Goal: Task Accomplishment & Management: Use online tool/utility

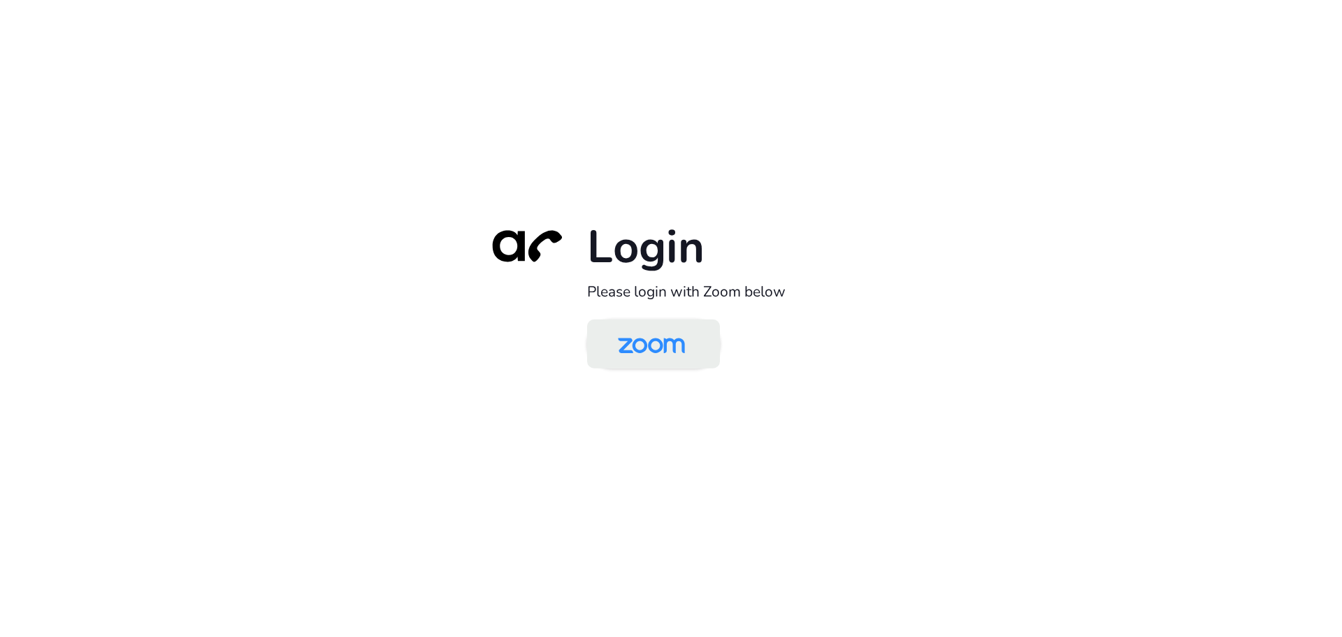
click at [660, 347] on img at bounding box center [651, 344] width 96 height 45
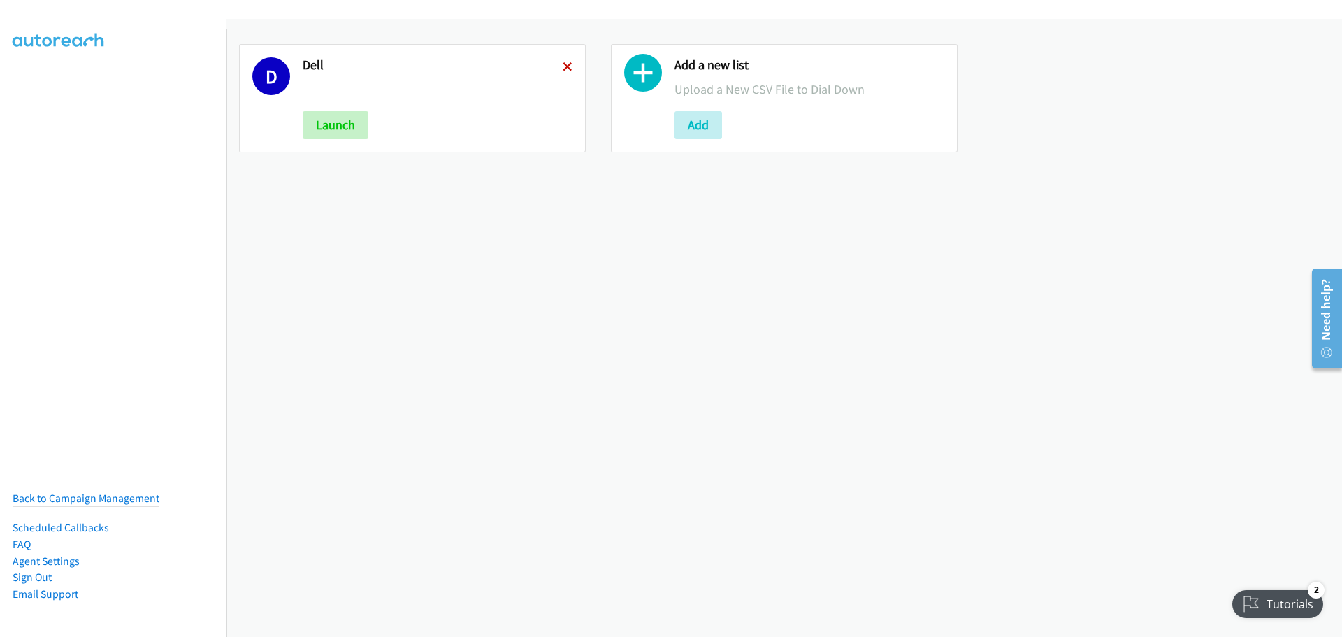
click at [566, 65] on icon at bounding box center [568, 68] width 10 height 10
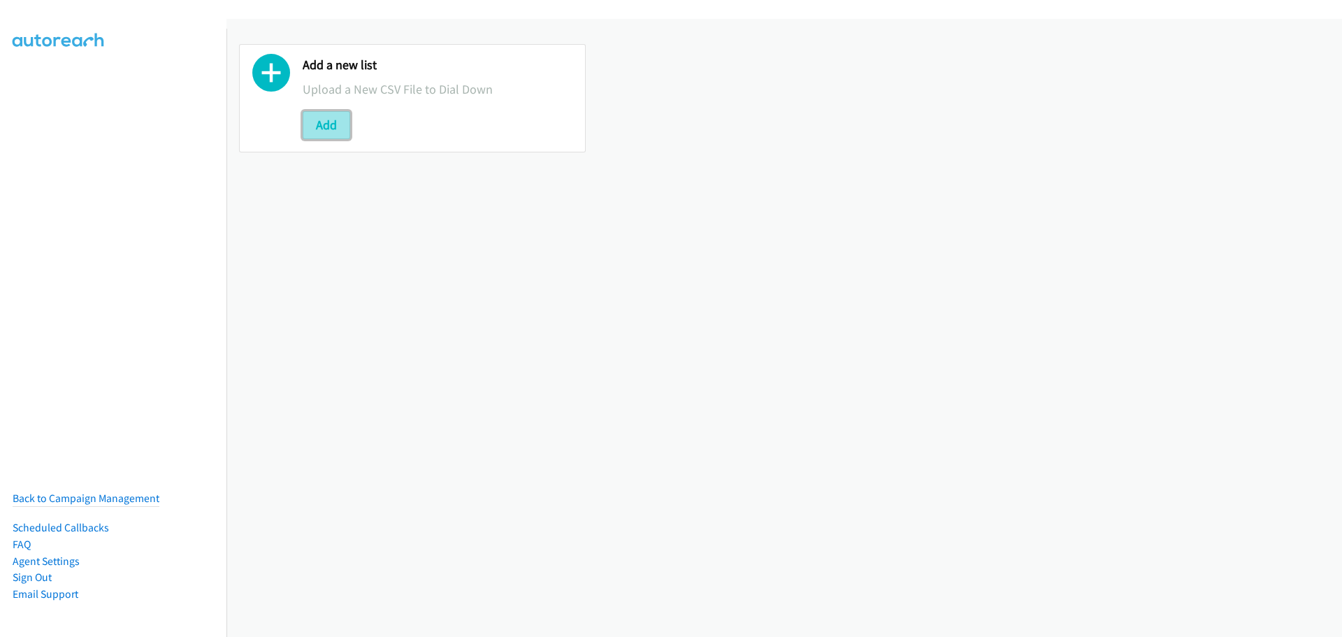
click at [331, 124] on button "Add" at bounding box center [327, 125] width 48 height 28
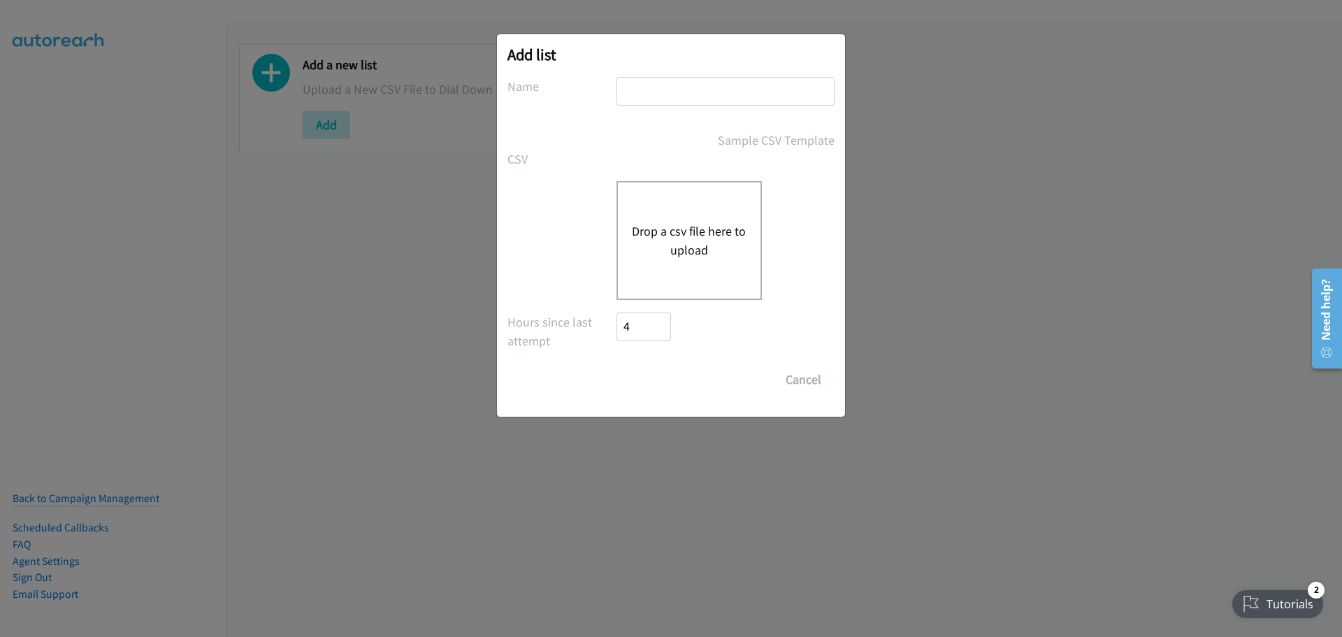
click at [722, 224] on button "Drop a csv file here to upload" at bounding box center [689, 241] width 115 height 38
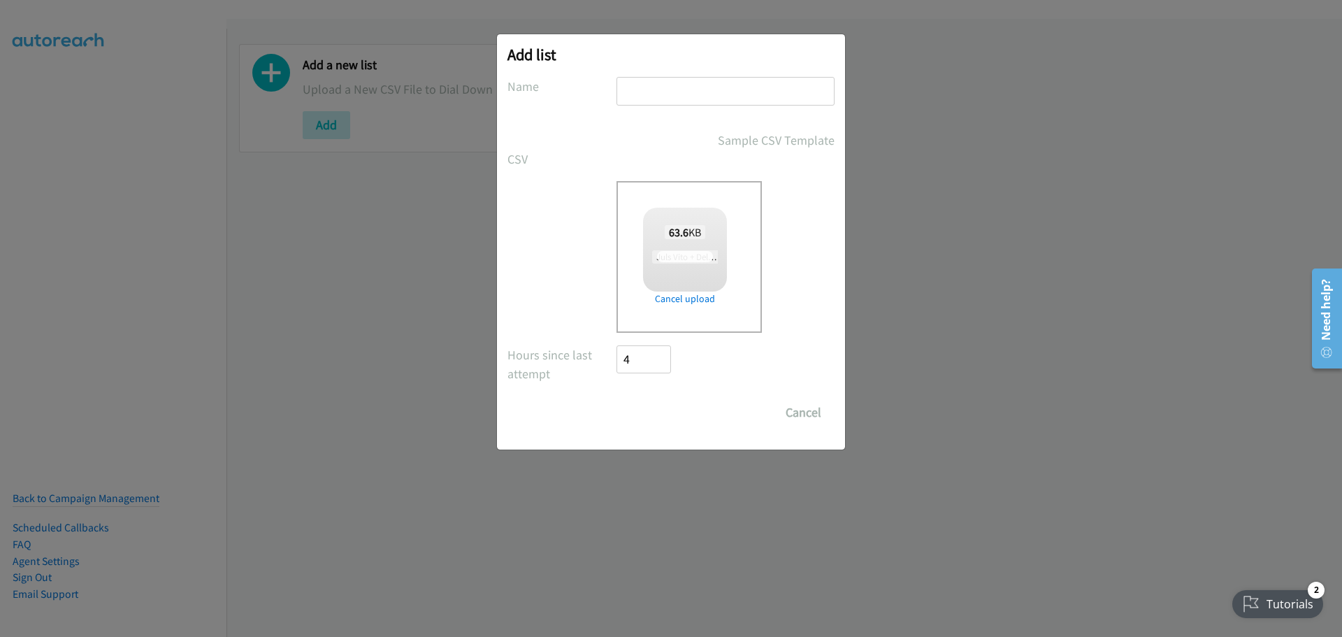
click at [638, 85] on input "text" at bounding box center [726, 91] width 218 height 29
checkbox input "true"
type input "Dell"
click at [660, 403] on input "Save List" at bounding box center [653, 413] width 73 height 28
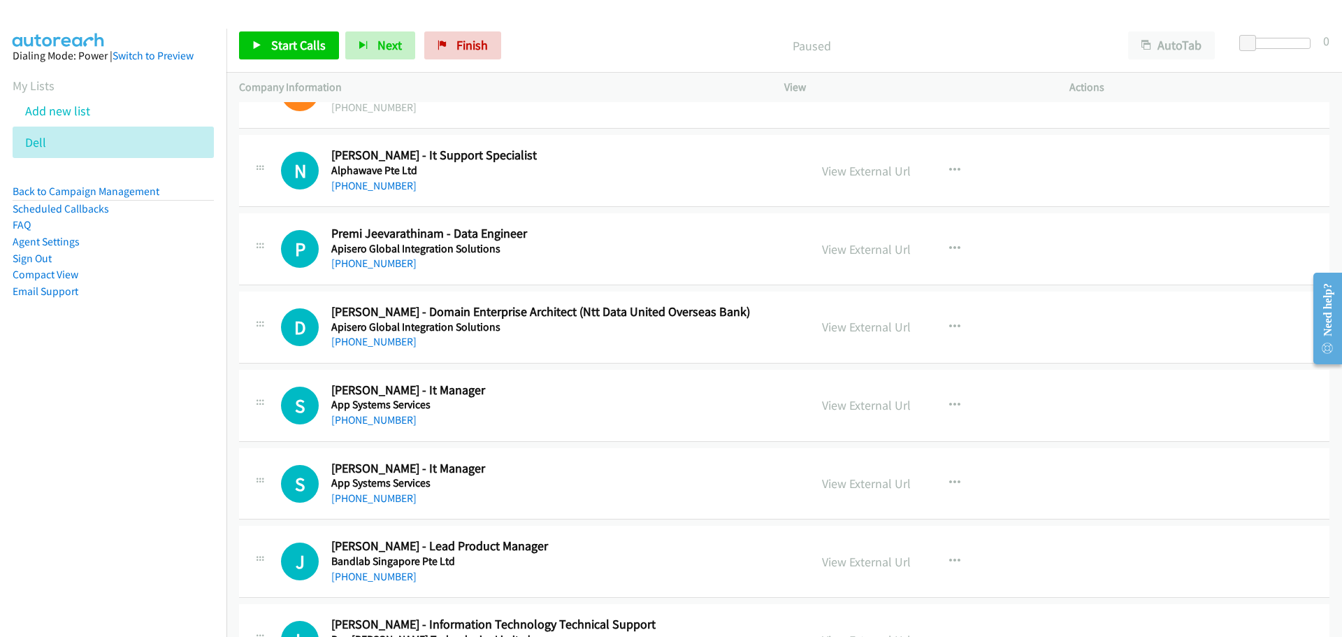
scroll to position [11746, 0]
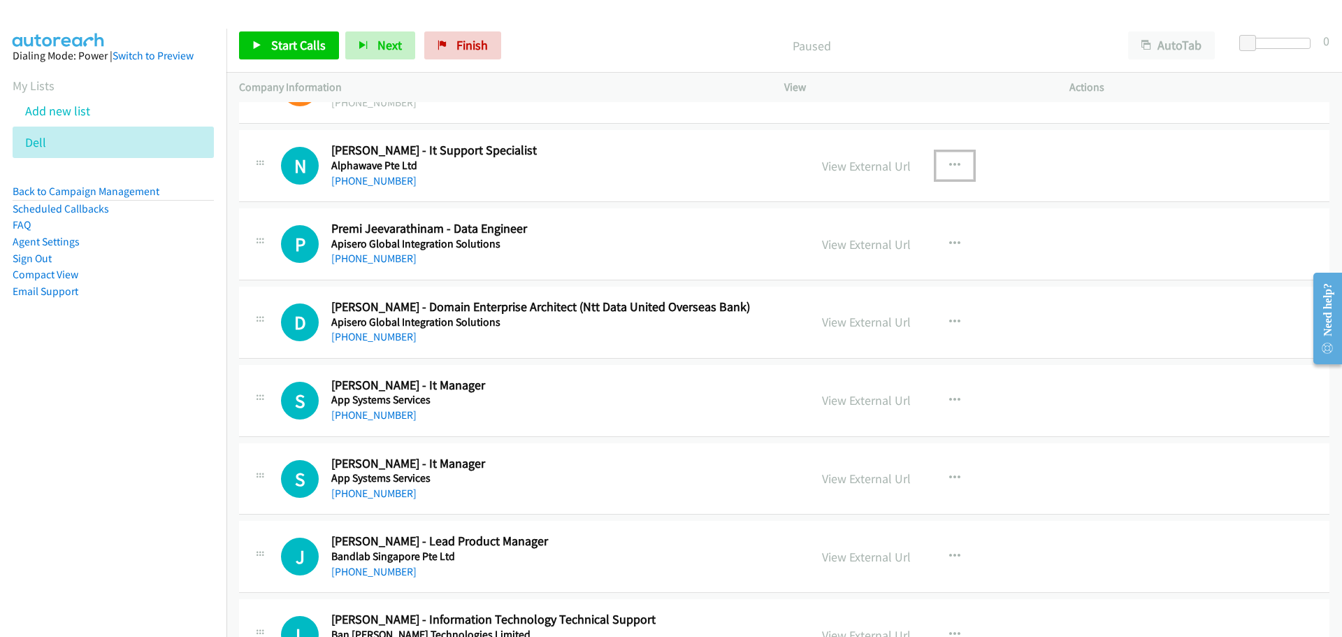
click at [958, 164] on button "button" at bounding box center [955, 166] width 38 height 28
click at [819, 256] on link "Start Calls Here" at bounding box center [880, 257] width 186 height 28
click at [819, 256] on div "View External Url View External Url Schedule/Manage Callback Start Calls Here R…" at bounding box center [959, 244] width 298 height 46
click at [289, 54] on link "Start Calls" at bounding box center [289, 45] width 100 height 28
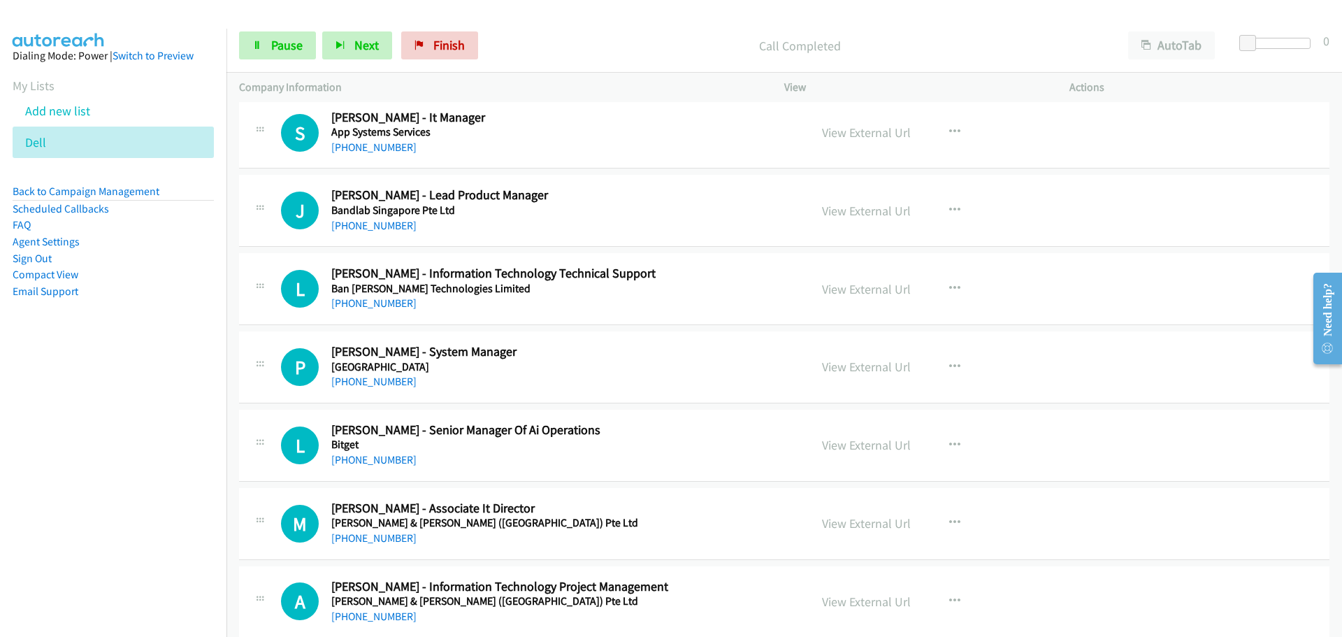
scroll to position [12095, 0]
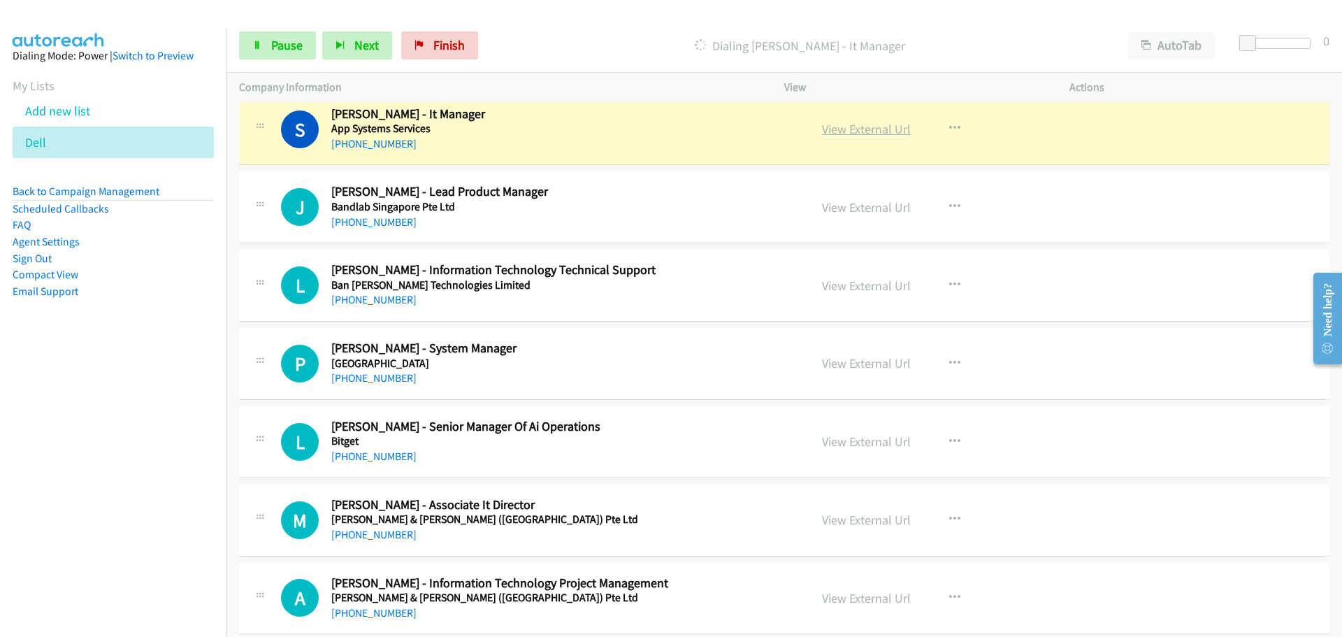
click at [852, 136] on link "View External Url" at bounding box center [866, 129] width 89 height 16
click at [280, 35] on link "Pause" at bounding box center [277, 45] width 77 height 28
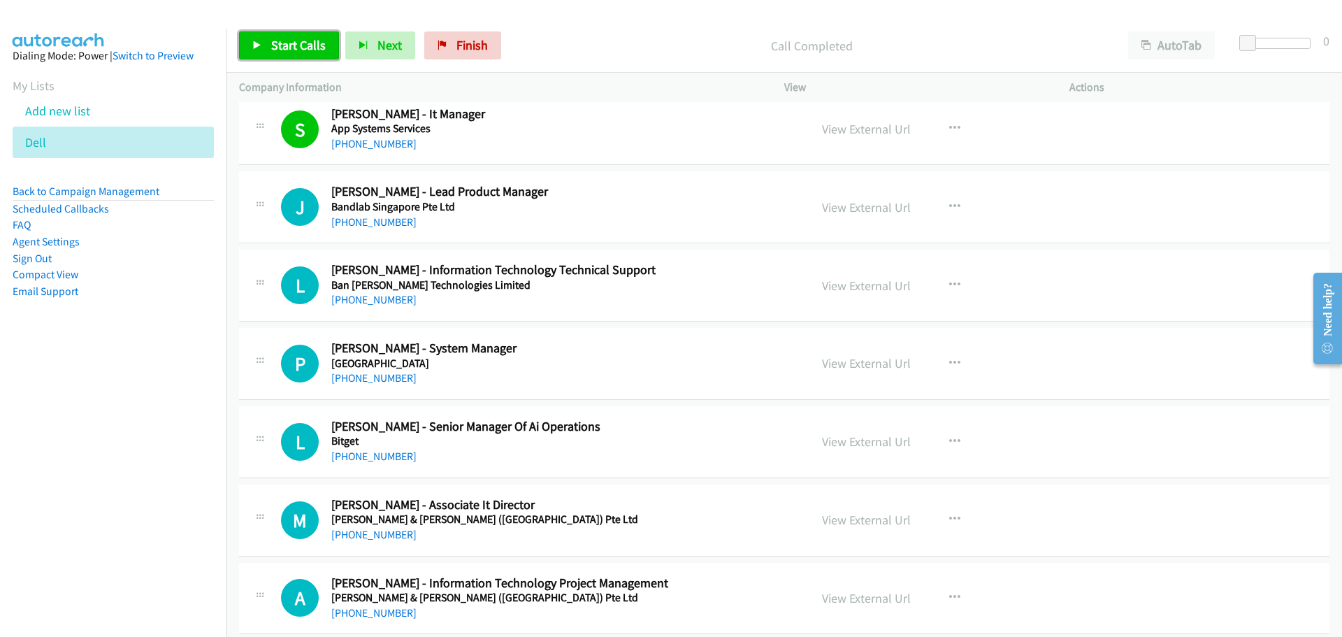
click at [269, 55] on link "Start Calls" at bounding box center [289, 45] width 100 height 28
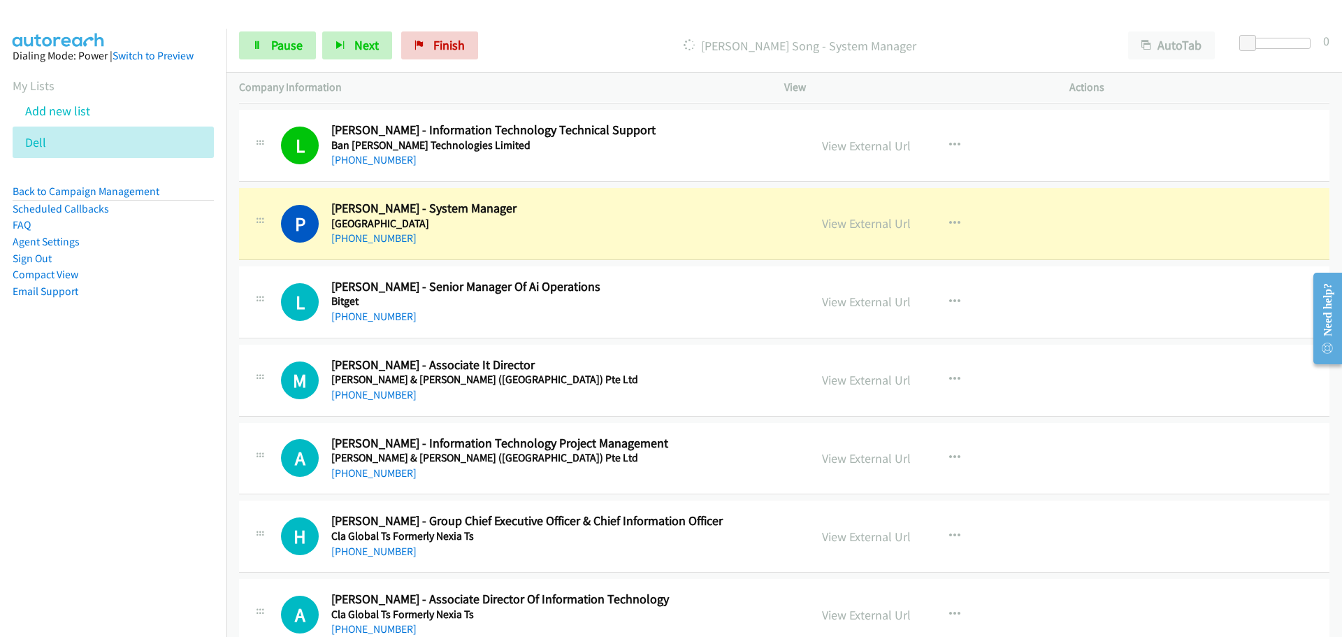
scroll to position [12305, 0]
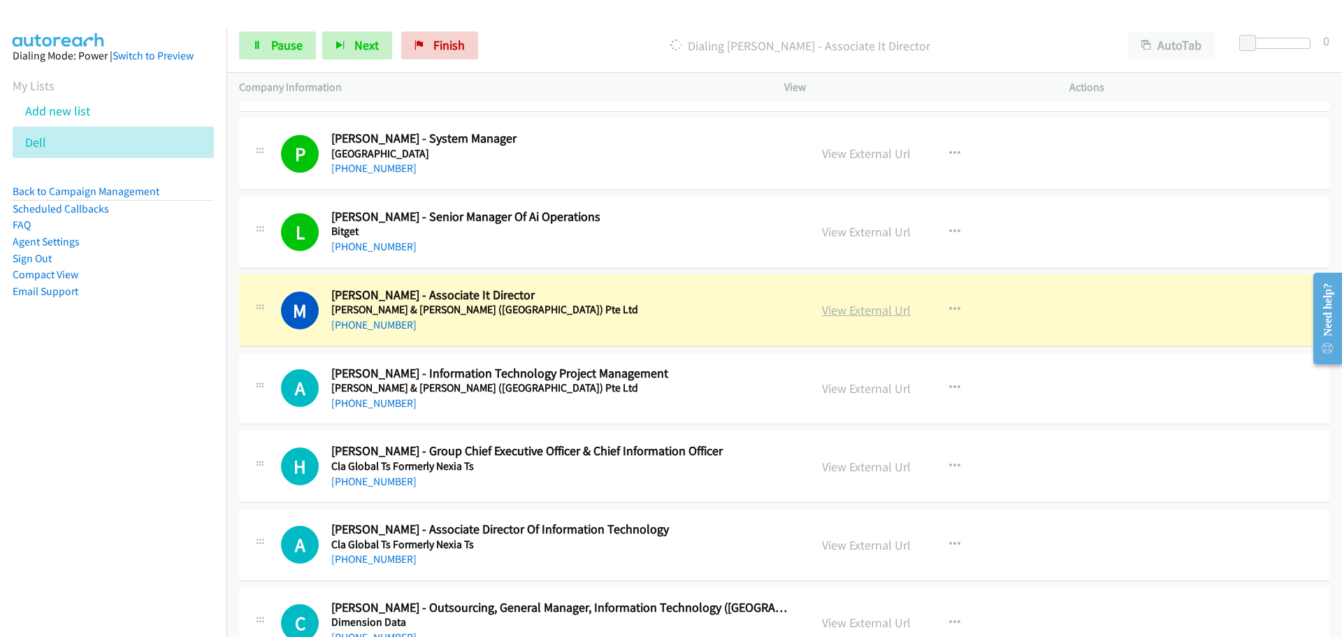
click at [882, 307] on link "View External Url" at bounding box center [866, 310] width 89 height 16
click at [267, 47] on link "Pause" at bounding box center [277, 45] width 77 height 28
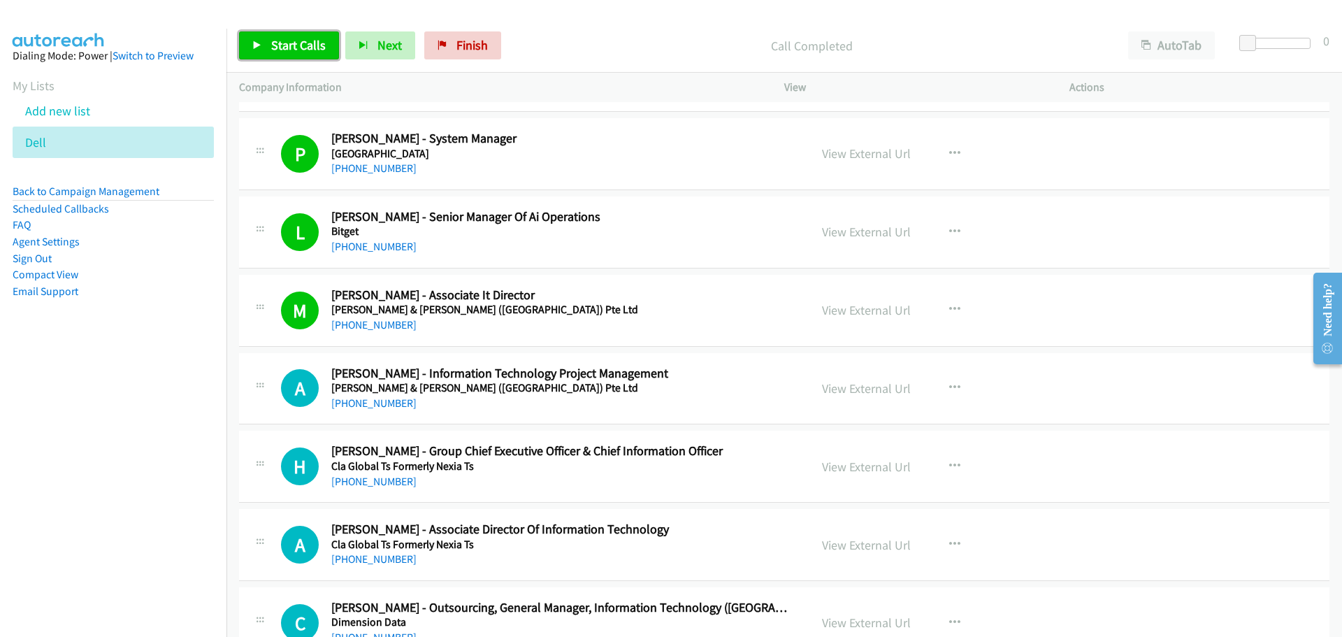
click at [250, 37] on link "Start Calls" at bounding box center [289, 45] width 100 height 28
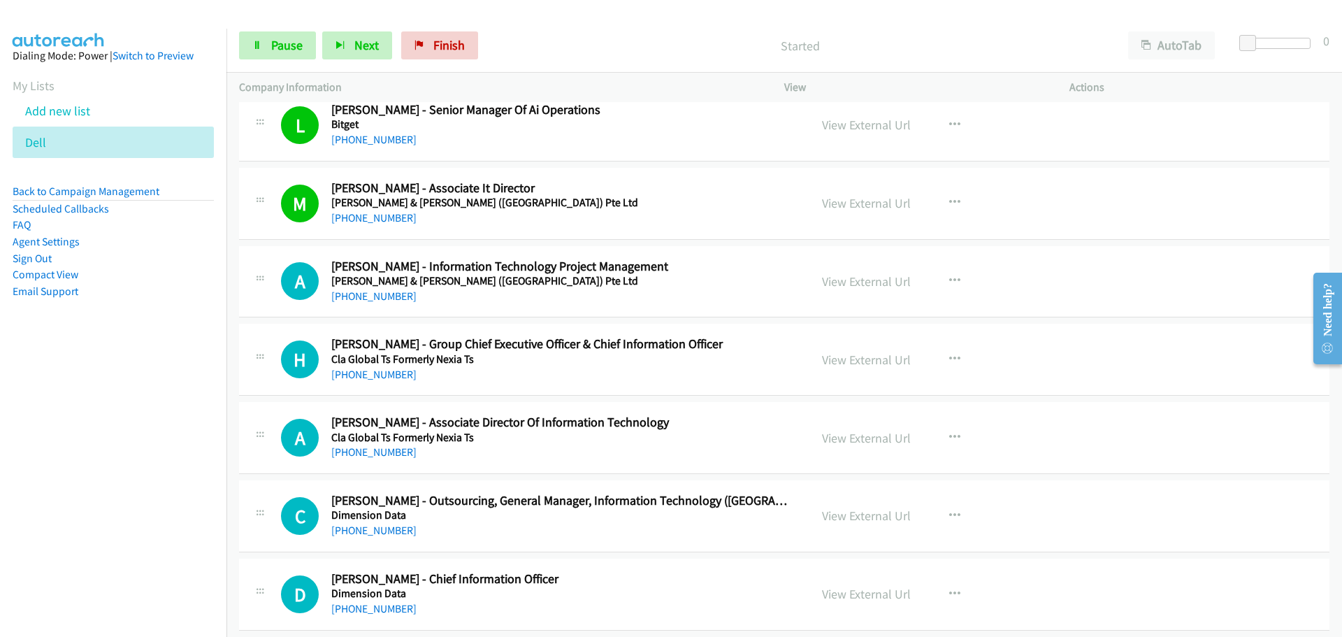
scroll to position [12445, 0]
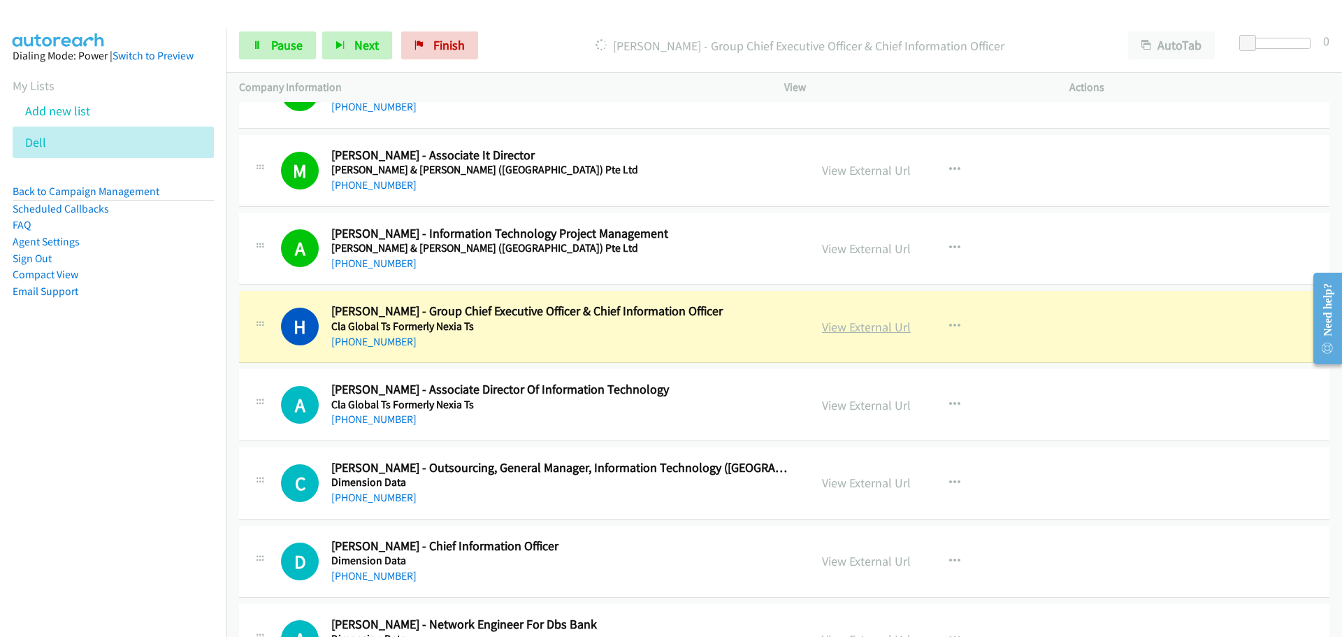
click at [845, 327] on link "View External Url" at bounding box center [866, 327] width 89 height 16
click at [285, 43] on span "Pause" at bounding box center [286, 45] width 31 height 16
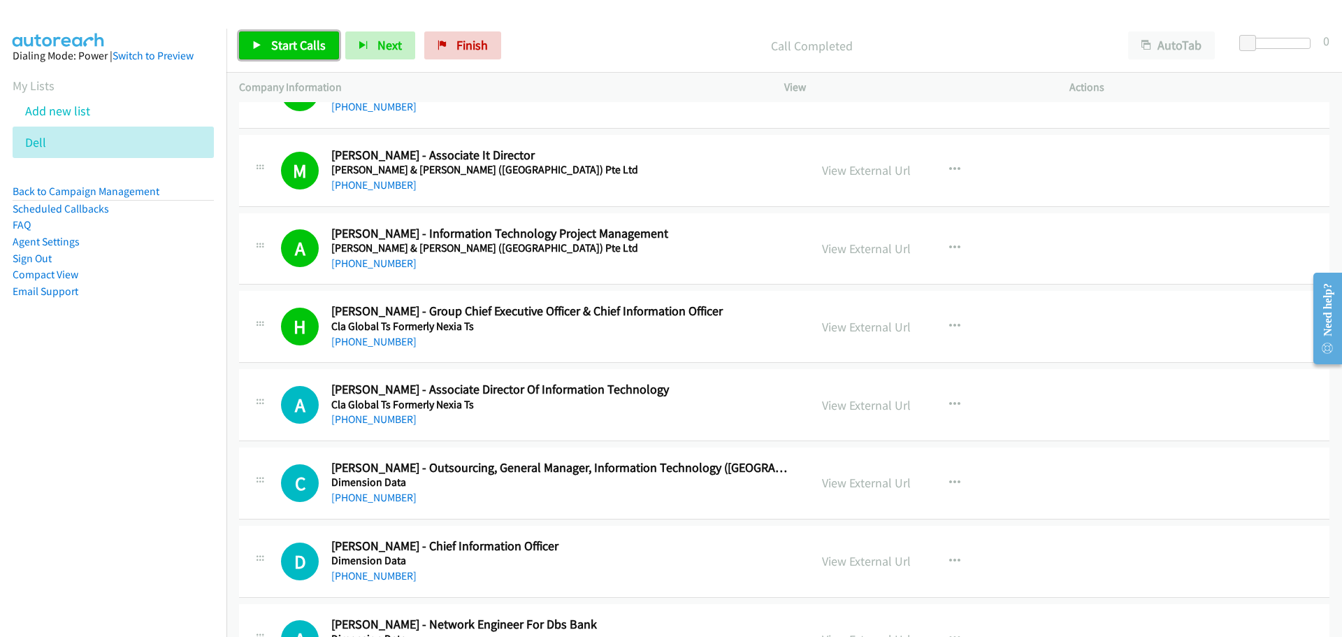
click at [269, 44] on link "Start Calls" at bounding box center [289, 45] width 100 height 28
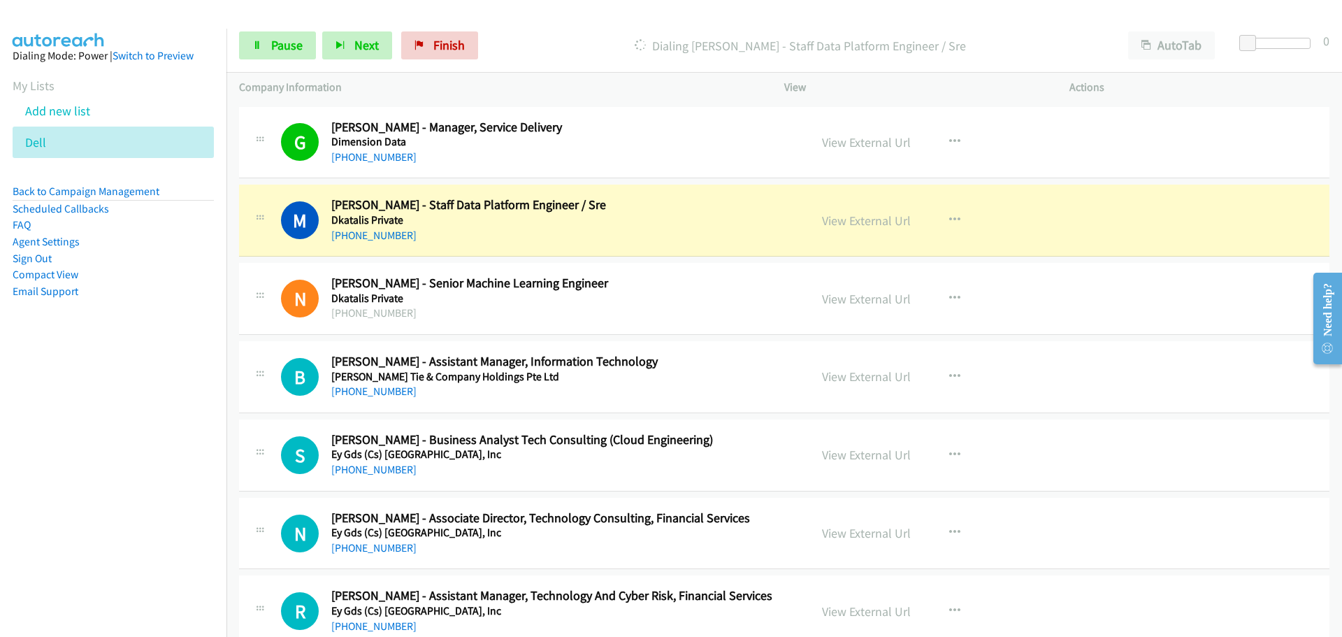
scroll to position [14263, 0]
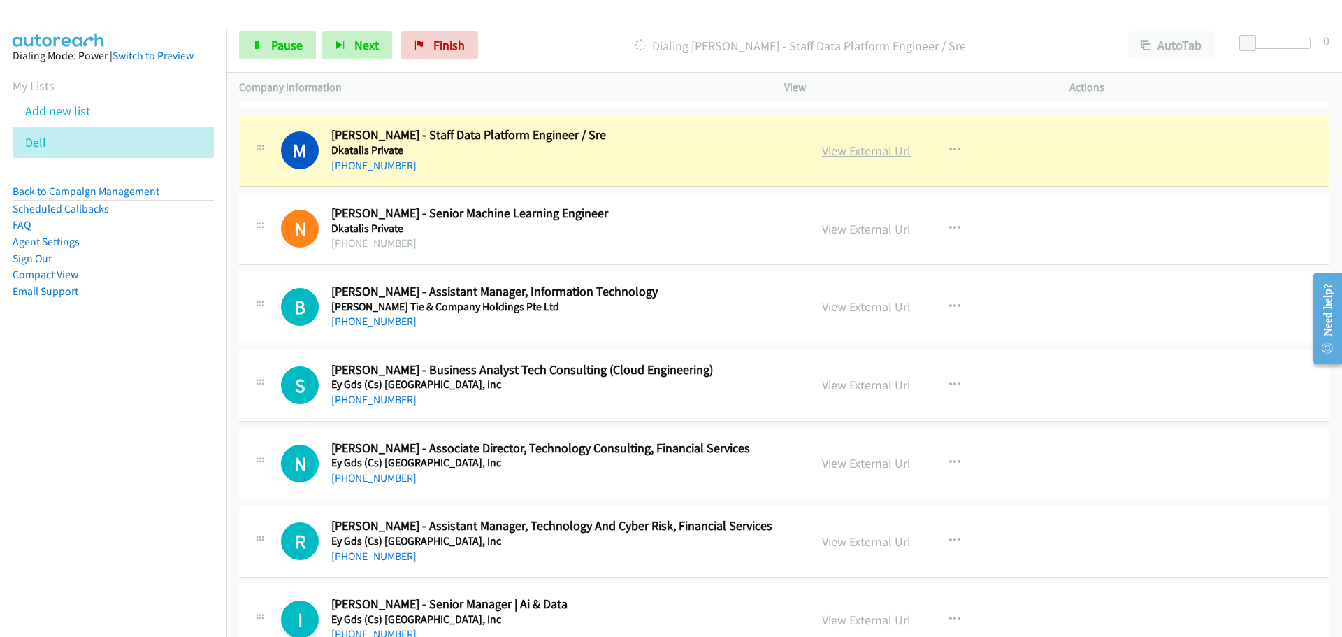
click at [867, 151] on link "View External Url" at bounding box center [866, 151] width 89 height 16
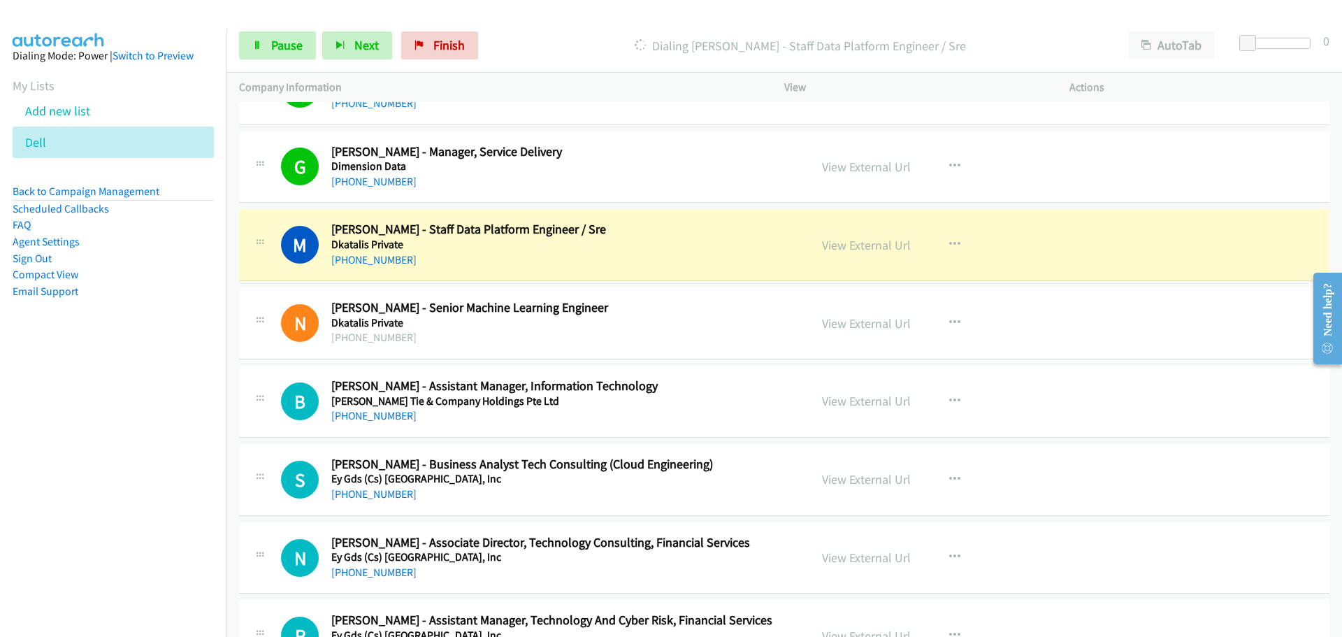
scroll to position [14193, 0]
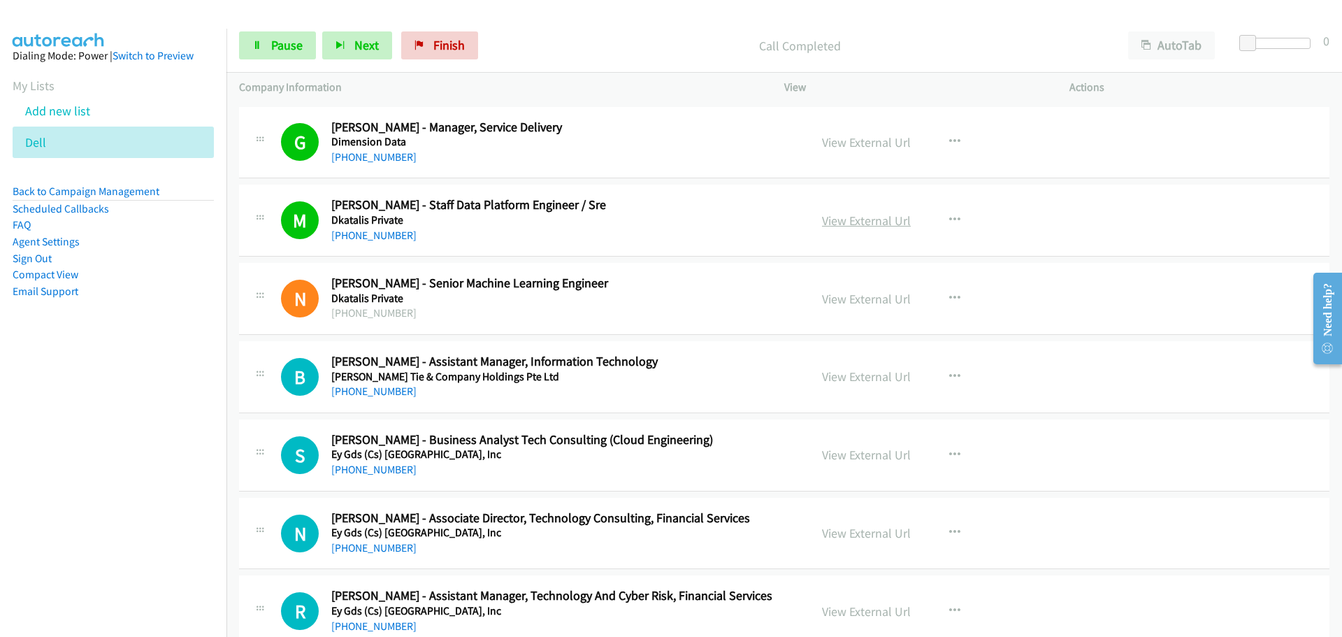
click at [846, 213] on link "View External Url" at bounding box center [866, 221] width 89 height 16
click at [279, 48] on span "Pause" at bounding box center [286, 45] width 31 height 16
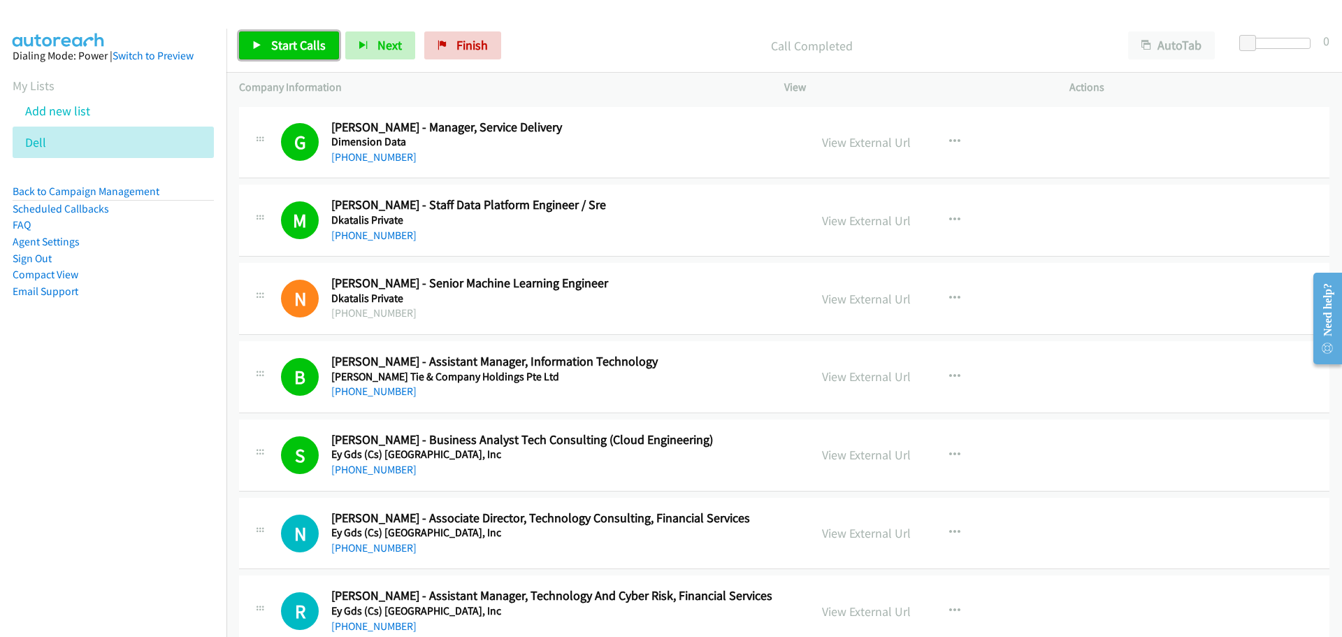
click at [278, 38] on span "Start Calls" at bounding box center [298, 45] width 55 height 16
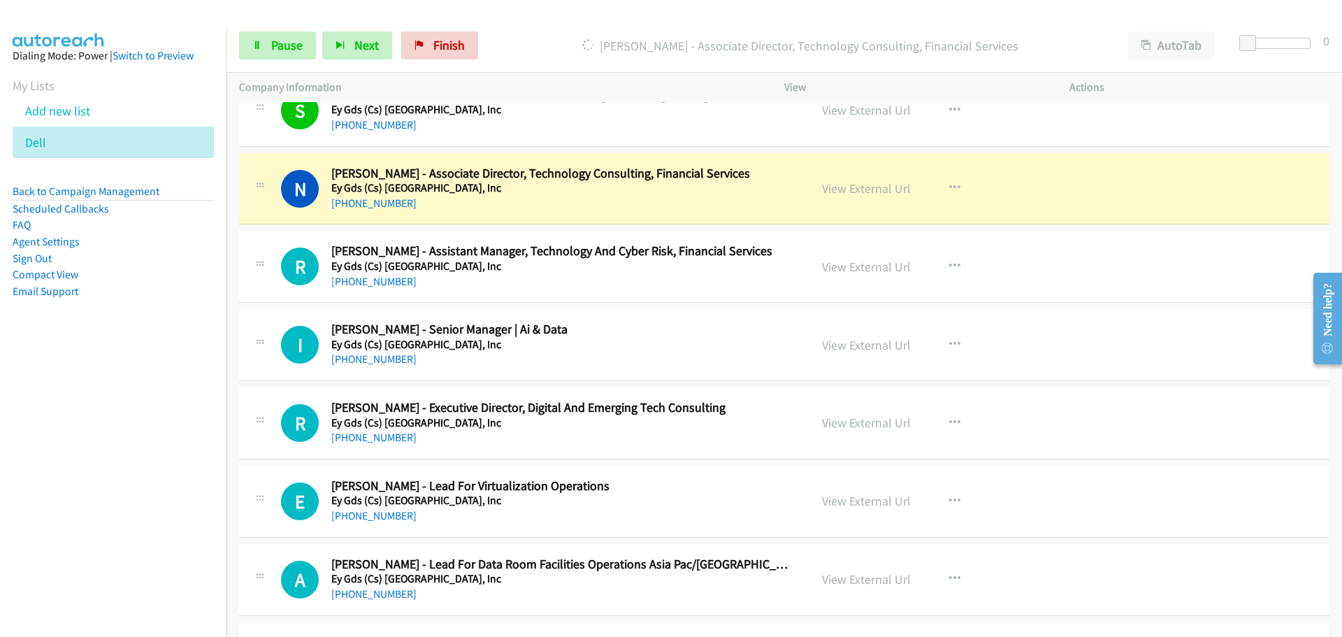
scroll to position [14542, 0]
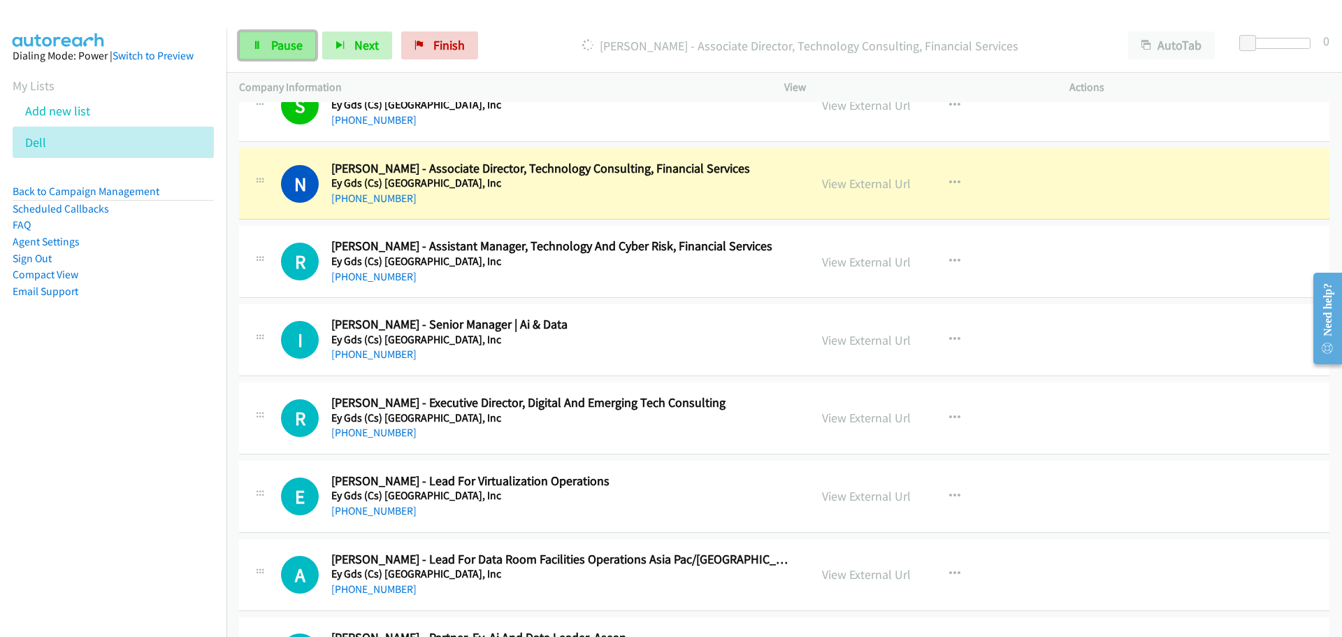
click at [270, 34] on link "Pause" at bounding box center [277, 45] width 77 height 28
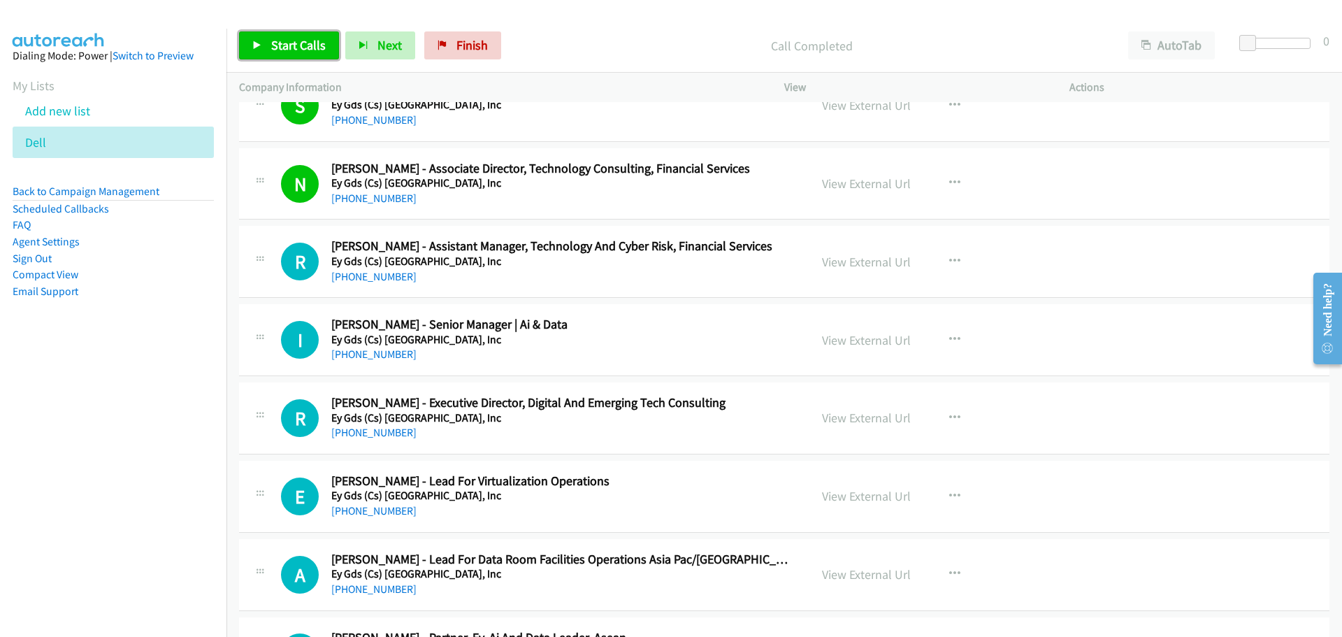
click at [299, 33] on link "Start Calls" at bounding box center [289, 45] width 100 height 28
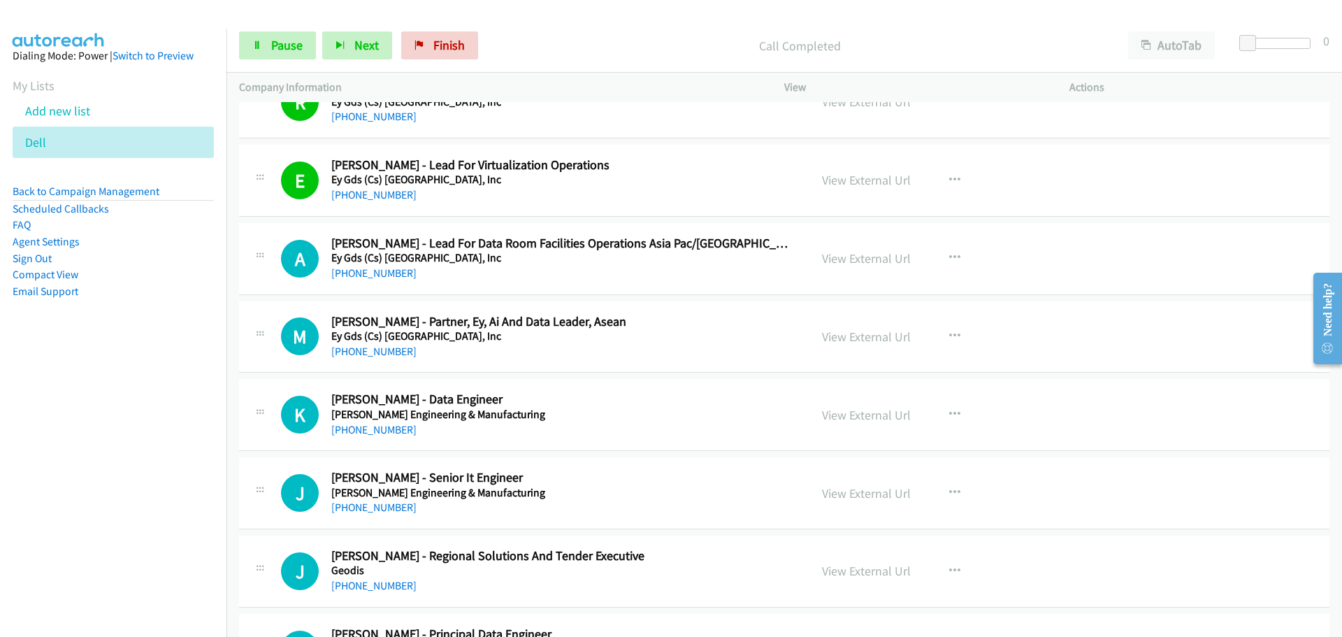
scroll to position [14892, 0]
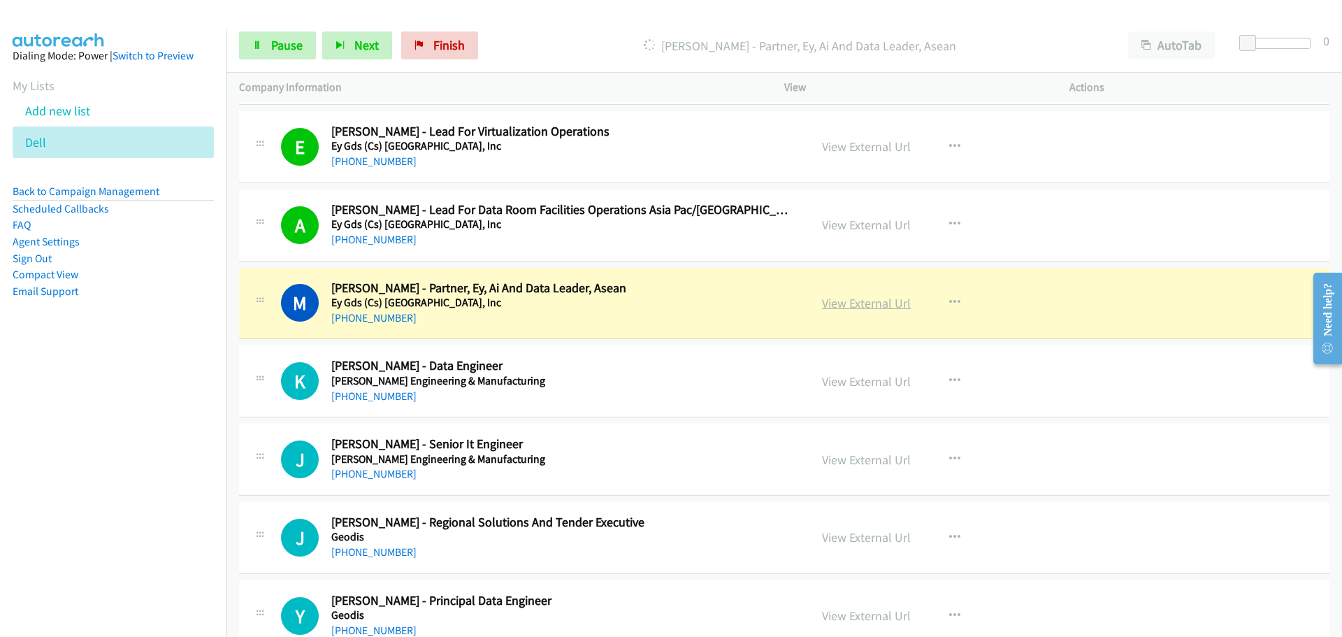
click at [857, 303] on link "View External Url" at bounding box center [866, 303] width 89 height 16
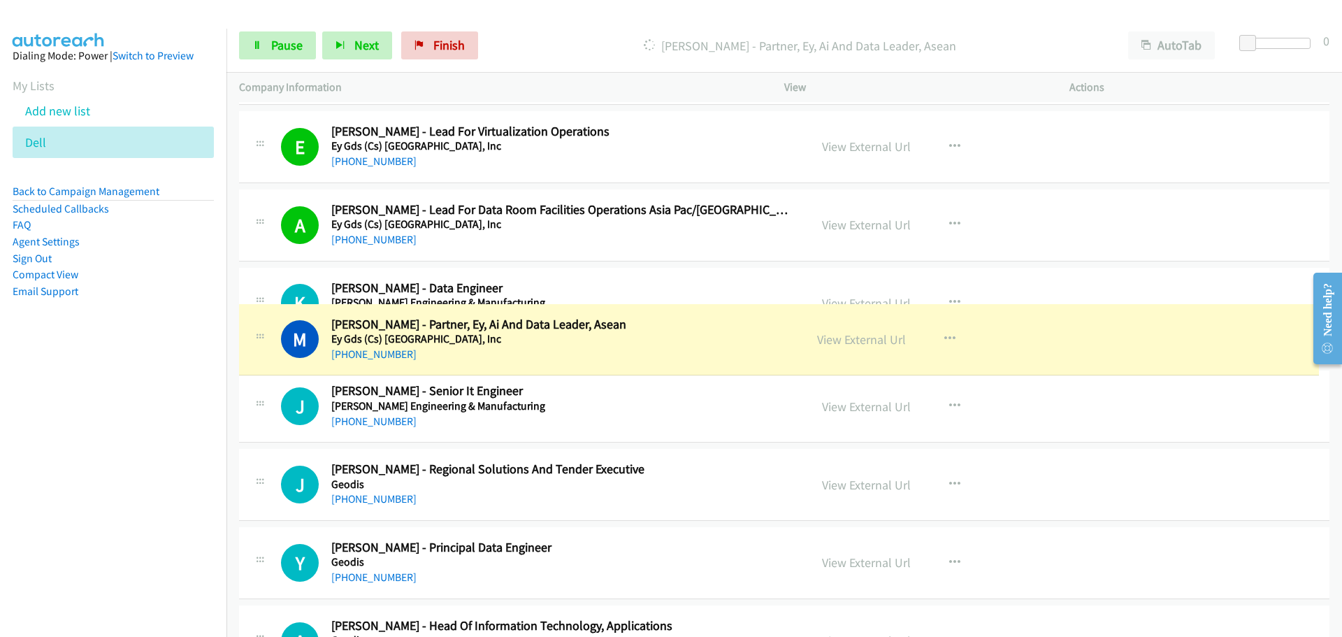
scroll to position [14878, 0]
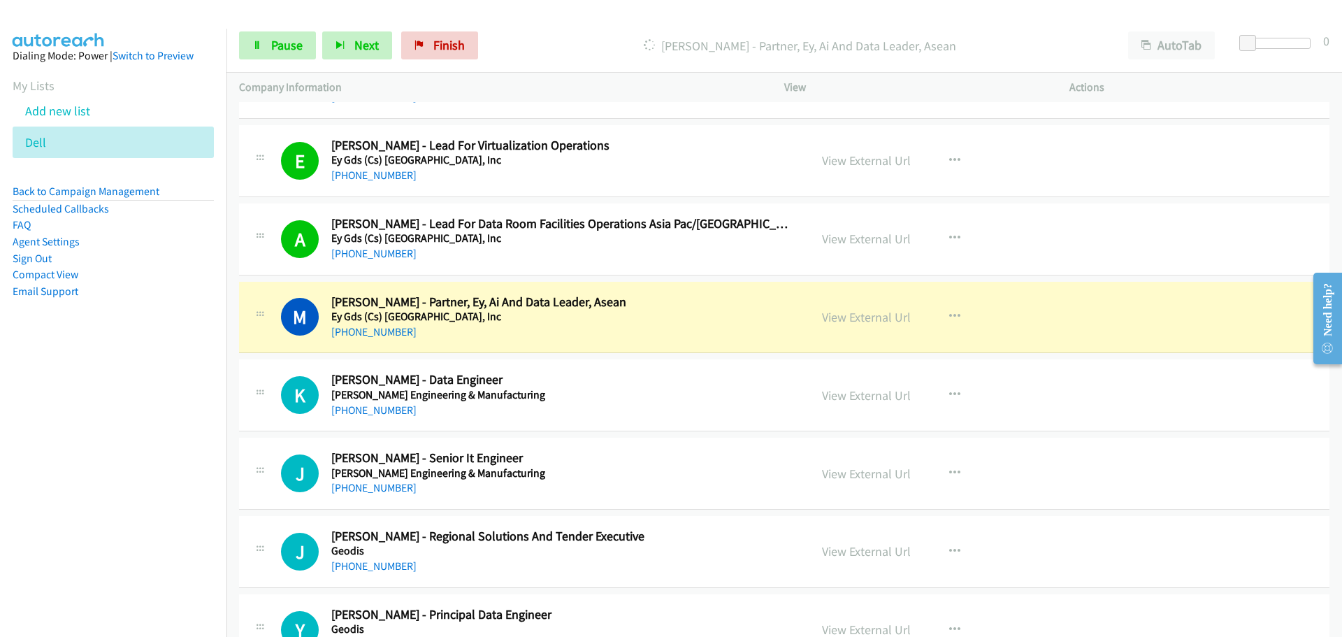
drag, startPoint x: 538, startPoint y: 336, endPoint x: 173, endPoint y: 457, distance: 384.5
click at [173, 457] on nav "Dialing Mode: Power | Switch to Preview My Lists Add new list Dell Back to Camp…" at bounding box center [113, 347] width 227 height 637
click at [283, 43] on span "Pause" at bounding box center [286, 45] width 31 height 16
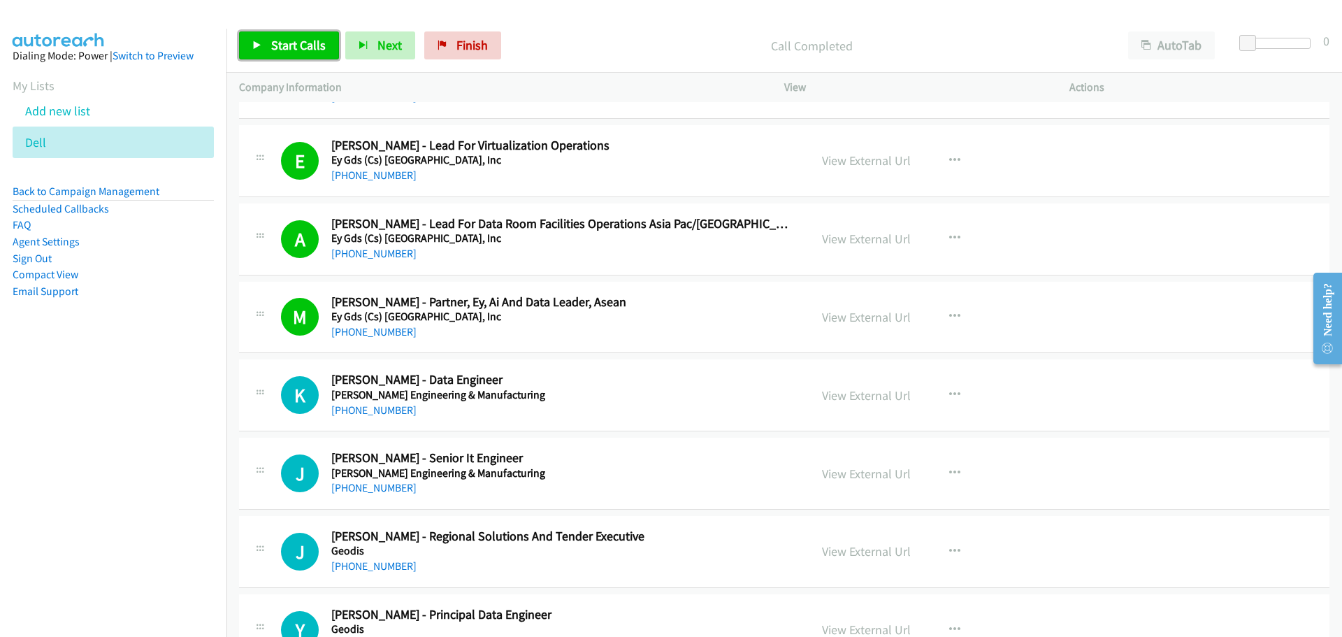
click at [280, 44] on span "Start Calls" at bounding box center [298, 45] width 55 height 16
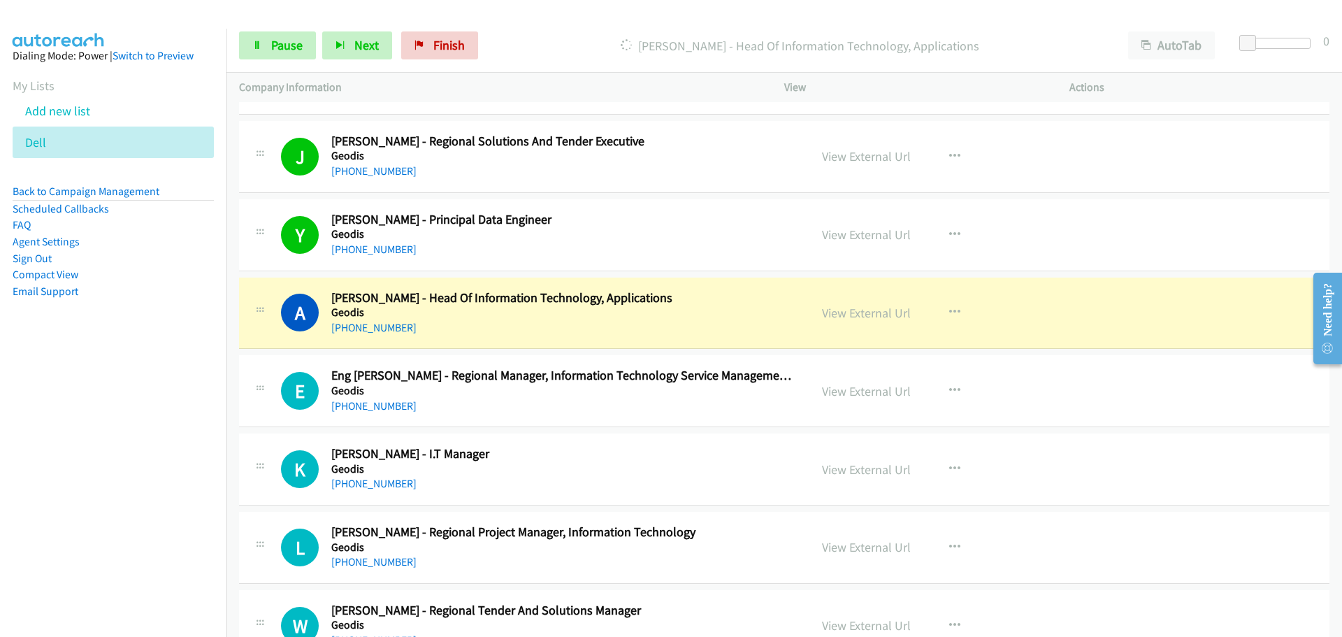
scroll to position [15298, 0]
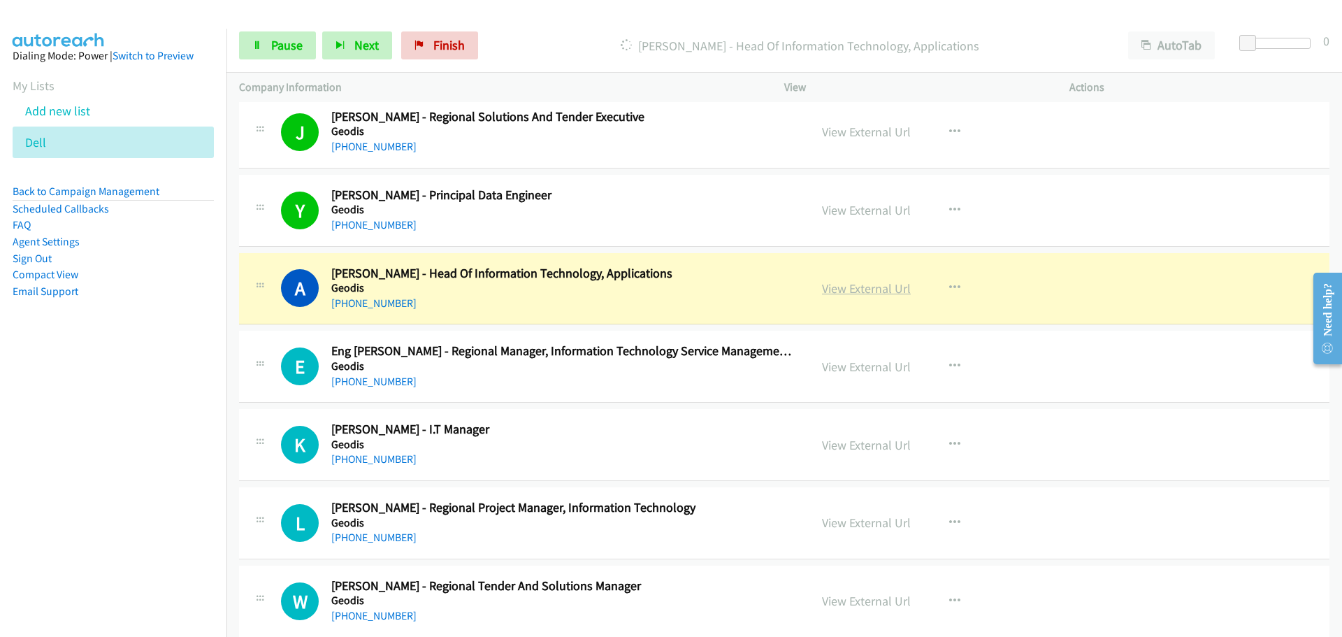
click at [859, 283] on link "View External Url" at bounding box center [866, 288] width 89 height 16
click at [284, 47] on span "Pause" at bounding box center [286, 45] width 31 height 16
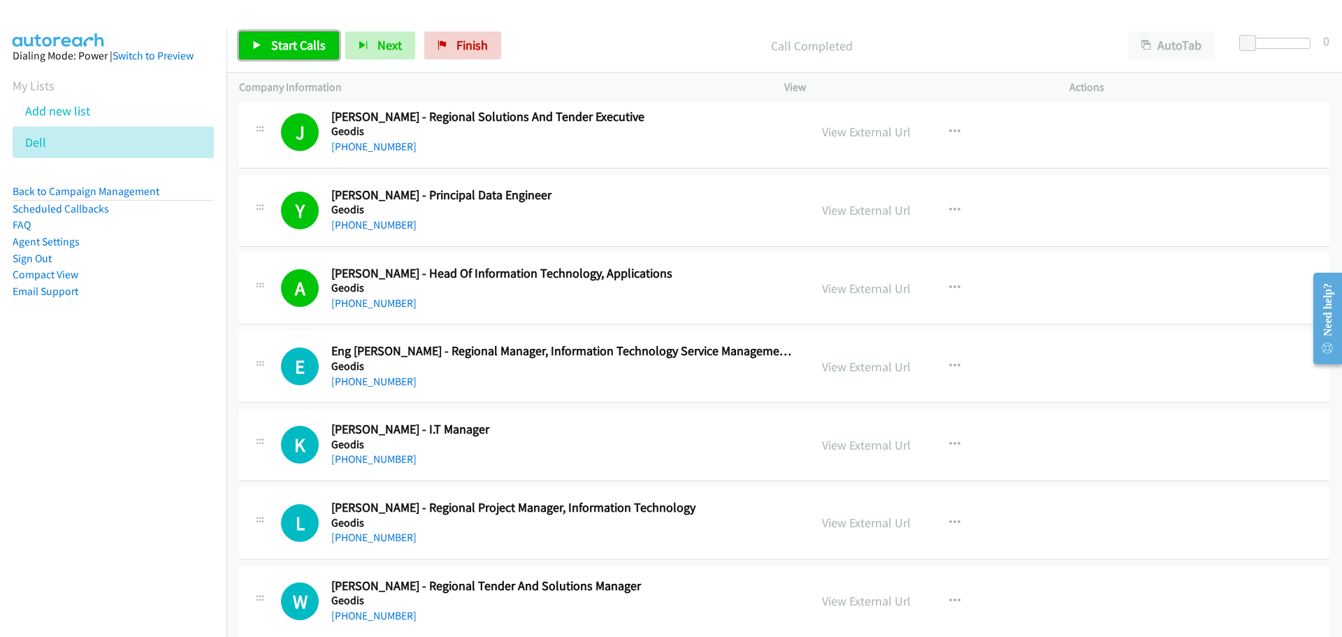
click at [313, 42] on span "Start Calls" at bounding box center [298, 45] width 55 height 16
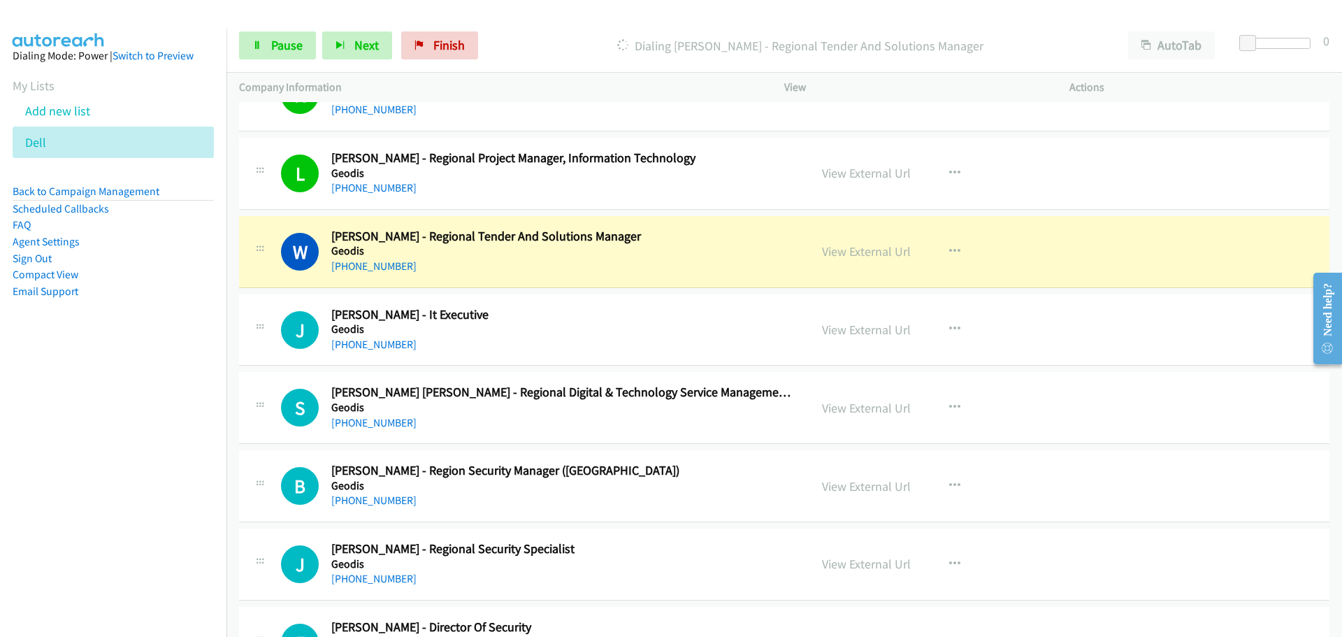
scroll to position [15787, 0]
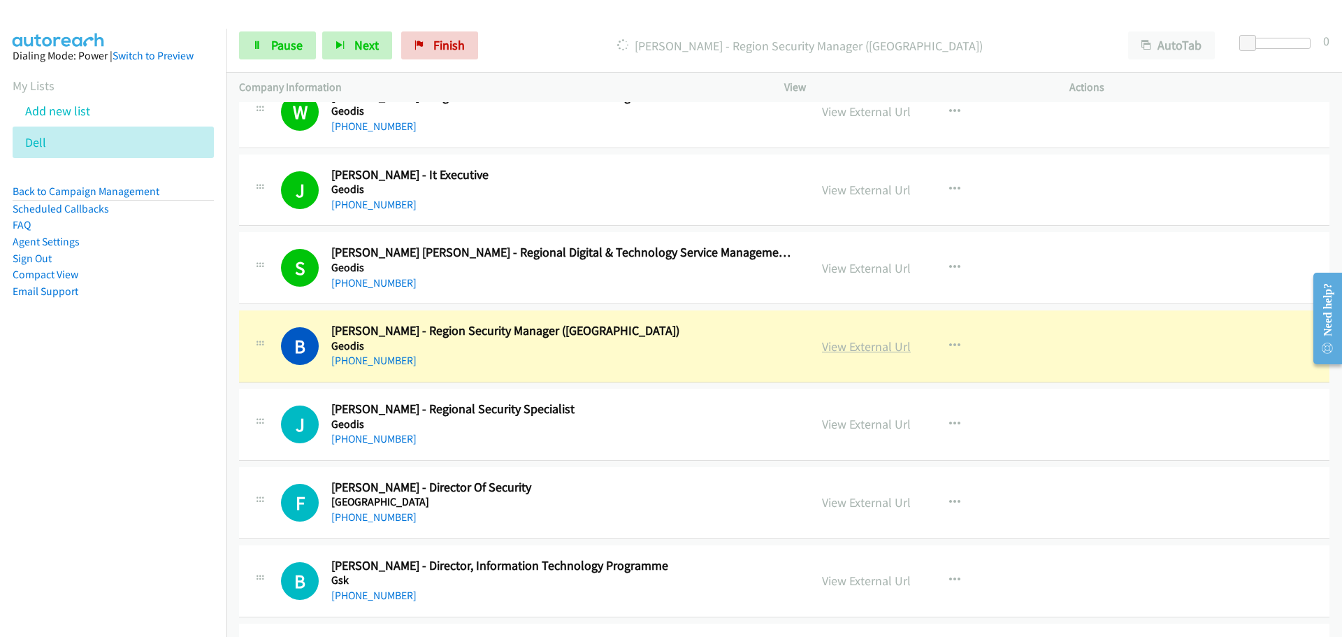
click at [842, 351] on link "View External Url" at bounding box center [866, 346] width 89 height 16
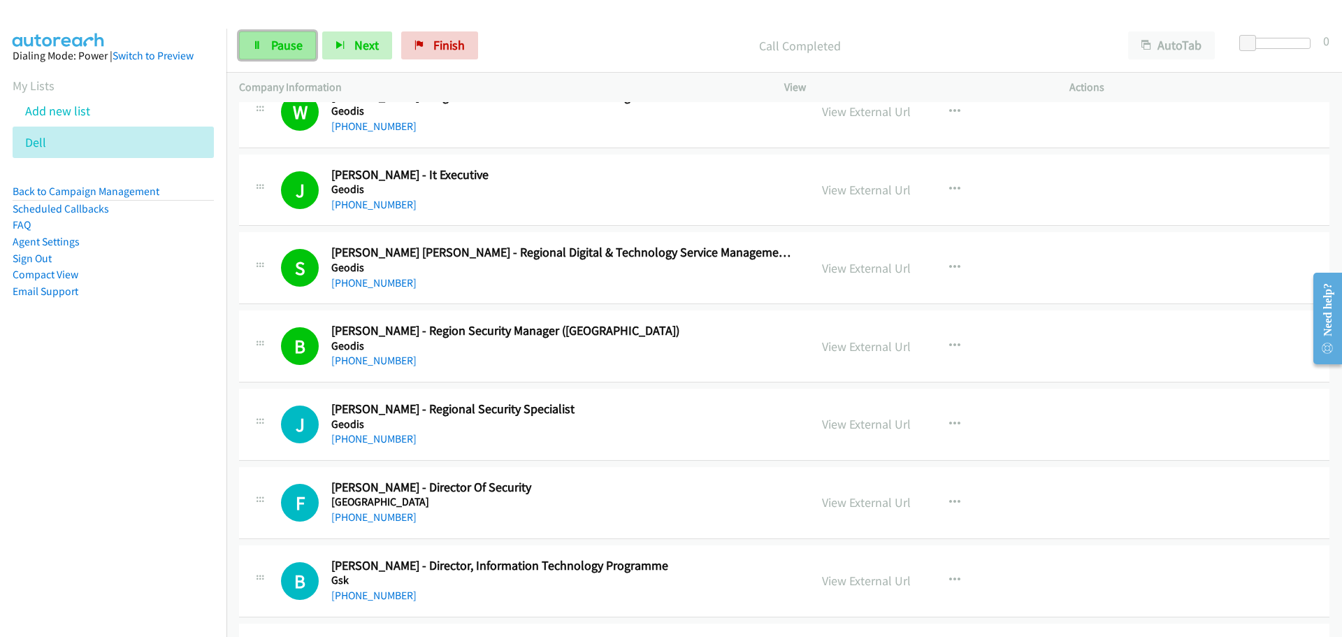
click at [281, 56] on link "Pause" at bounding box center [277, 45] width 77 height 28
drag, startPoint x: 281, startPoint y: 40, endPoint x: 375, endPoint y: 78, distance: 101.3
click at [281, 40] on span "Start Calls" at bounding box center [298, 45] width 55 height 16
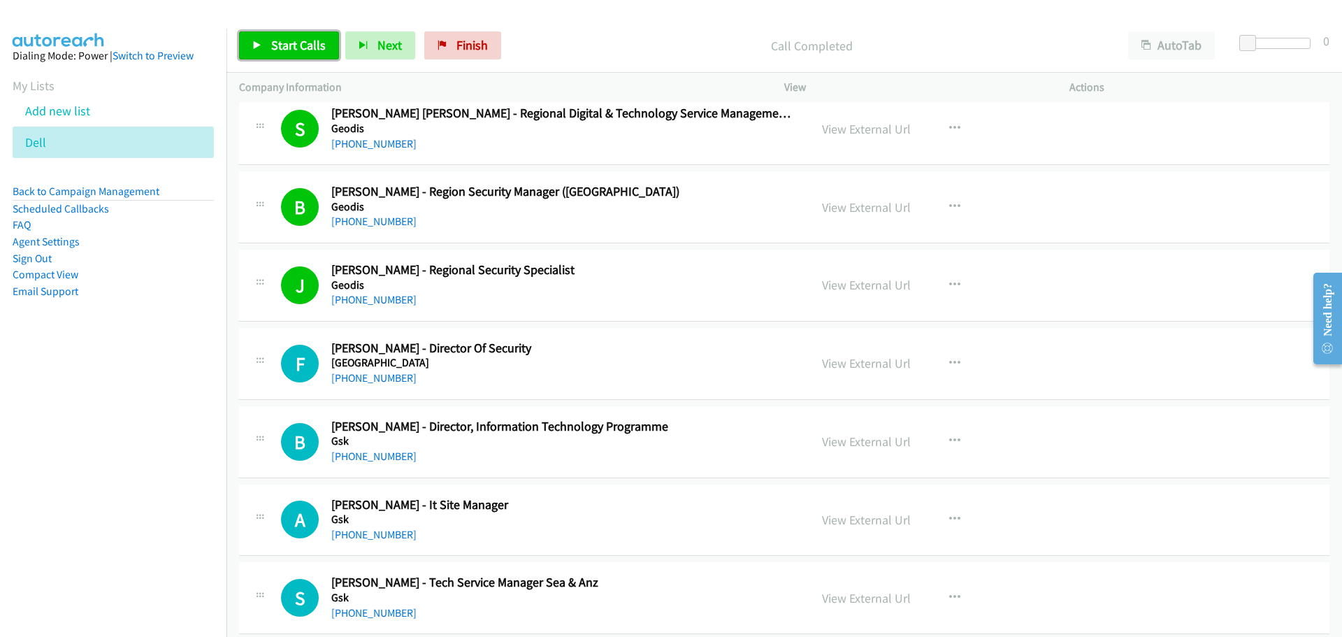
scroll to position [15927, 0]
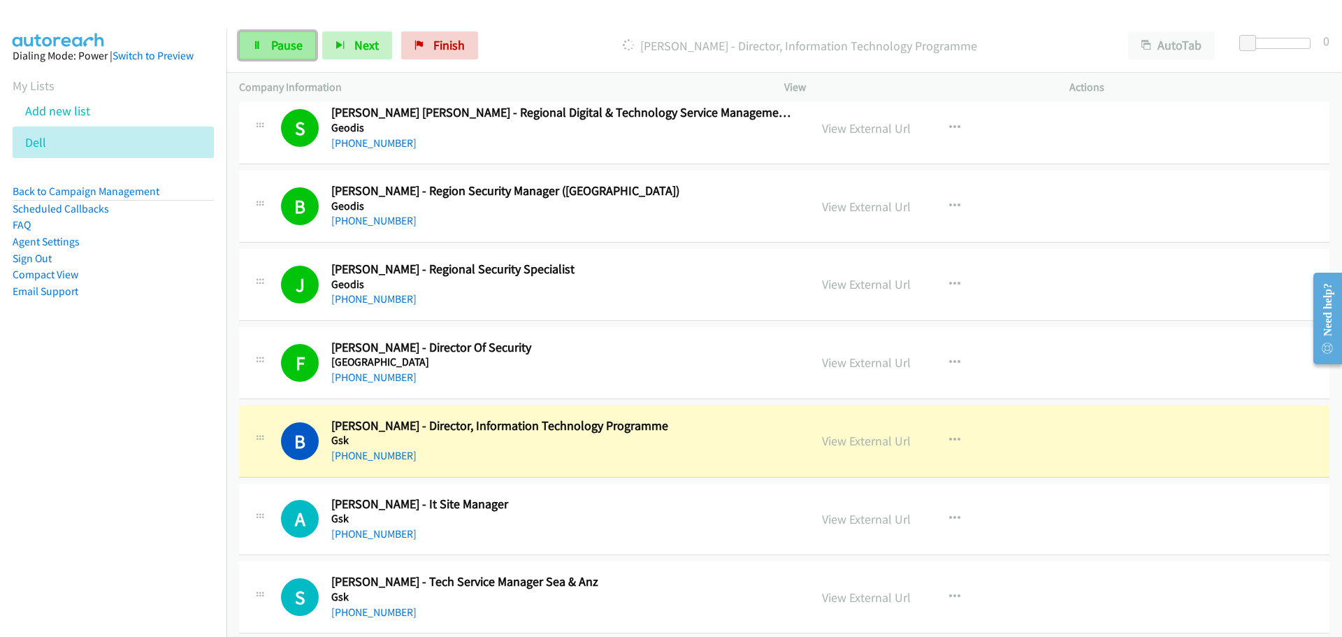
click at [275, 40] on span "Pause" at bounding box center [286, 45] width 31 height 16
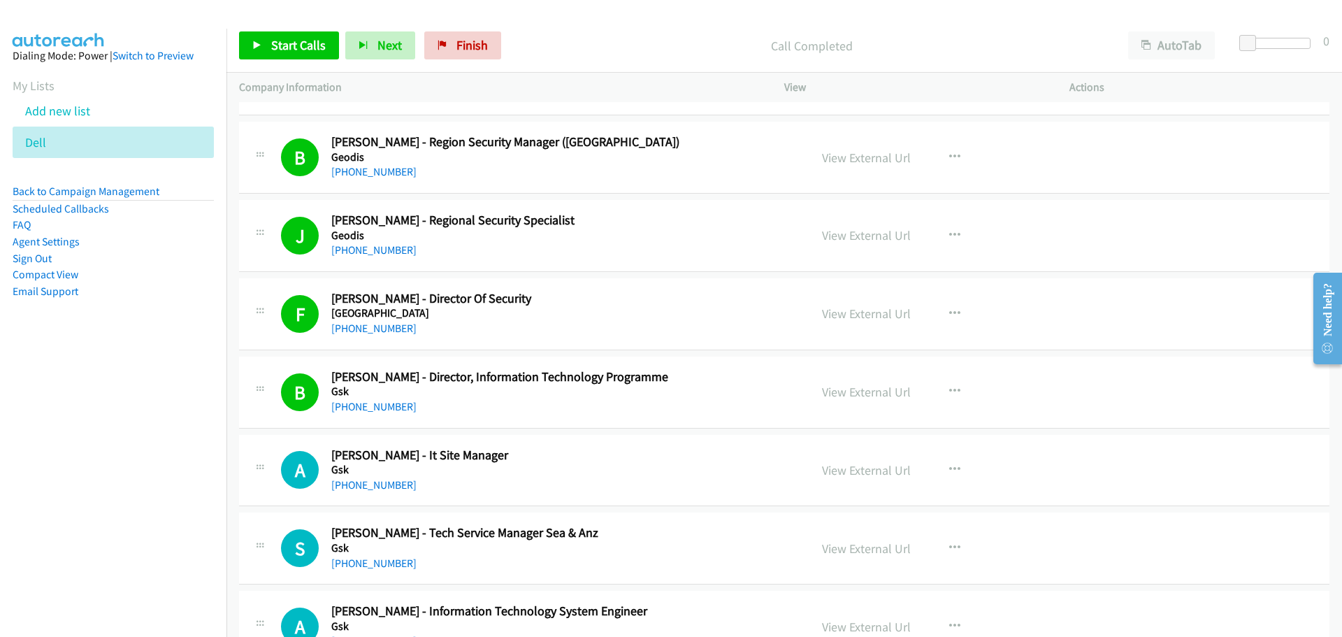
scroll to position [16067, 0]
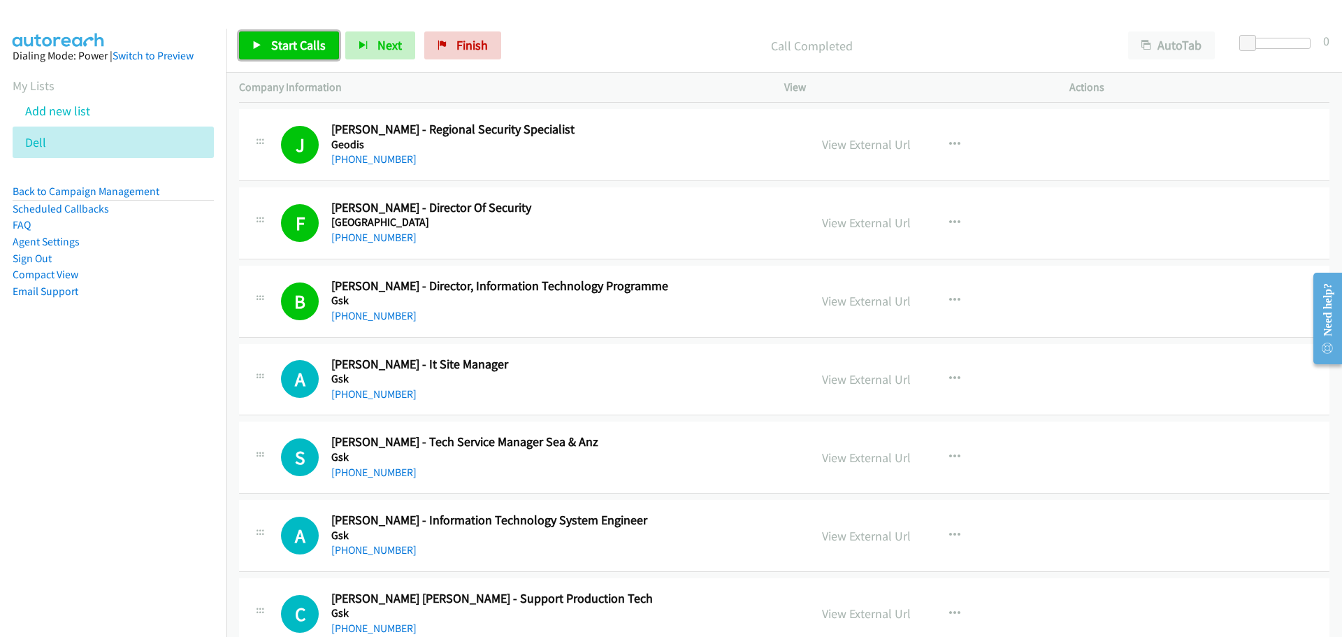
click at [304, 36] on link "Start Calls" at bounding box center [289, 45] width 100 height 28
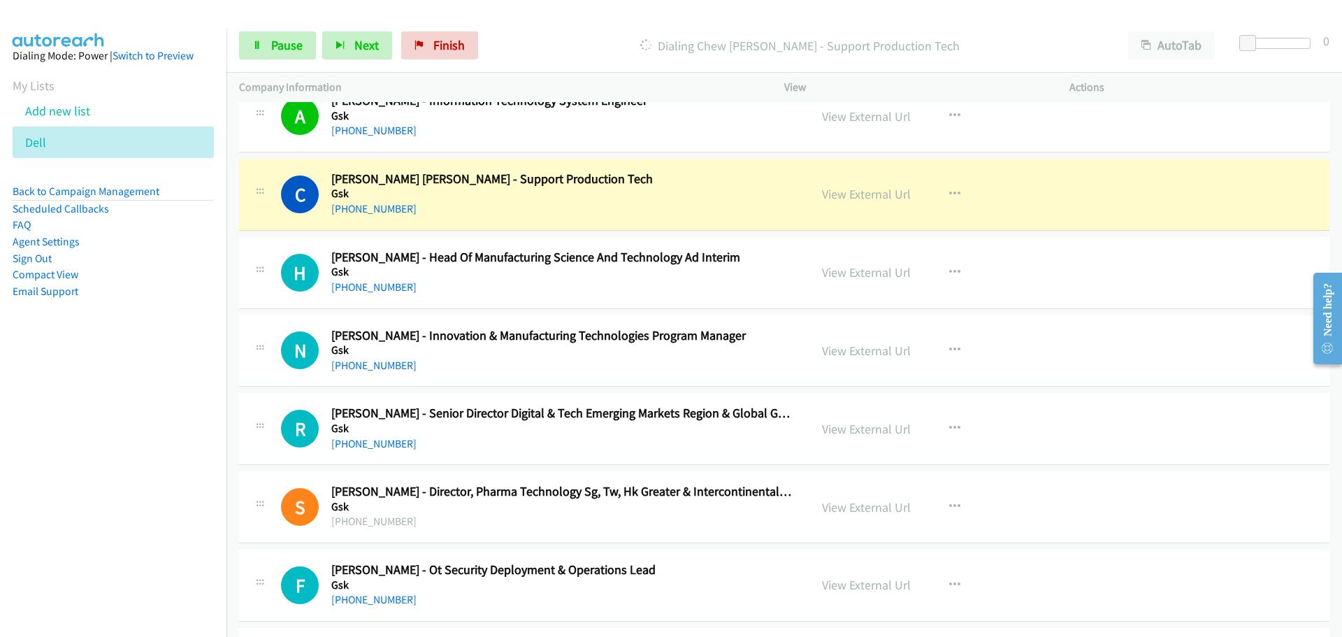
scroll to position [16556, 0]
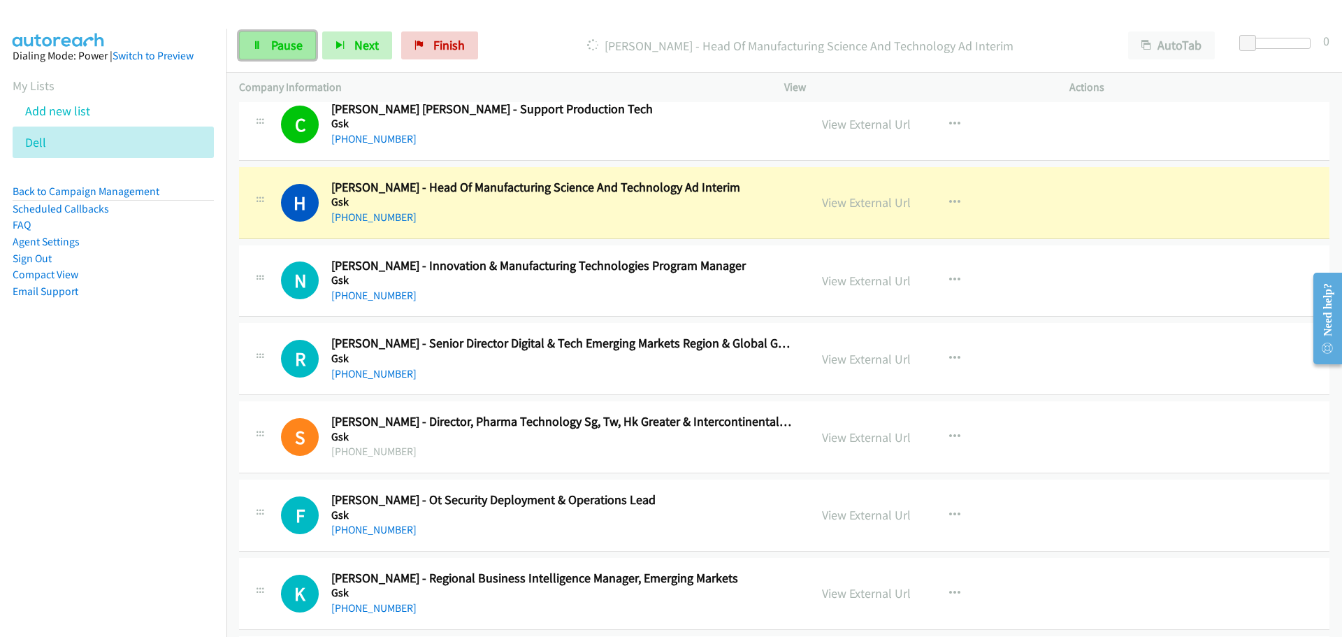
click at [275, 37] on span "Pause" at bounding box center [286, 45] width 31 height 16
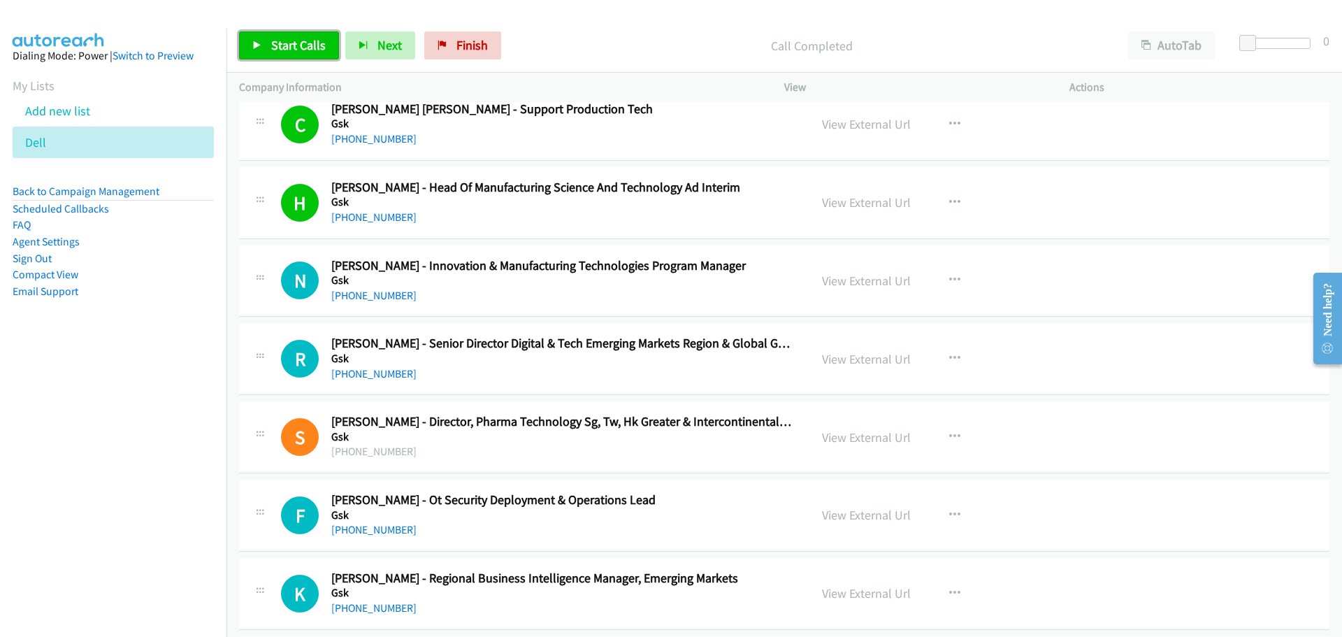
click at [277, 36] on link "Start Calls" at bounding box center [289, 45] width 100 height 28
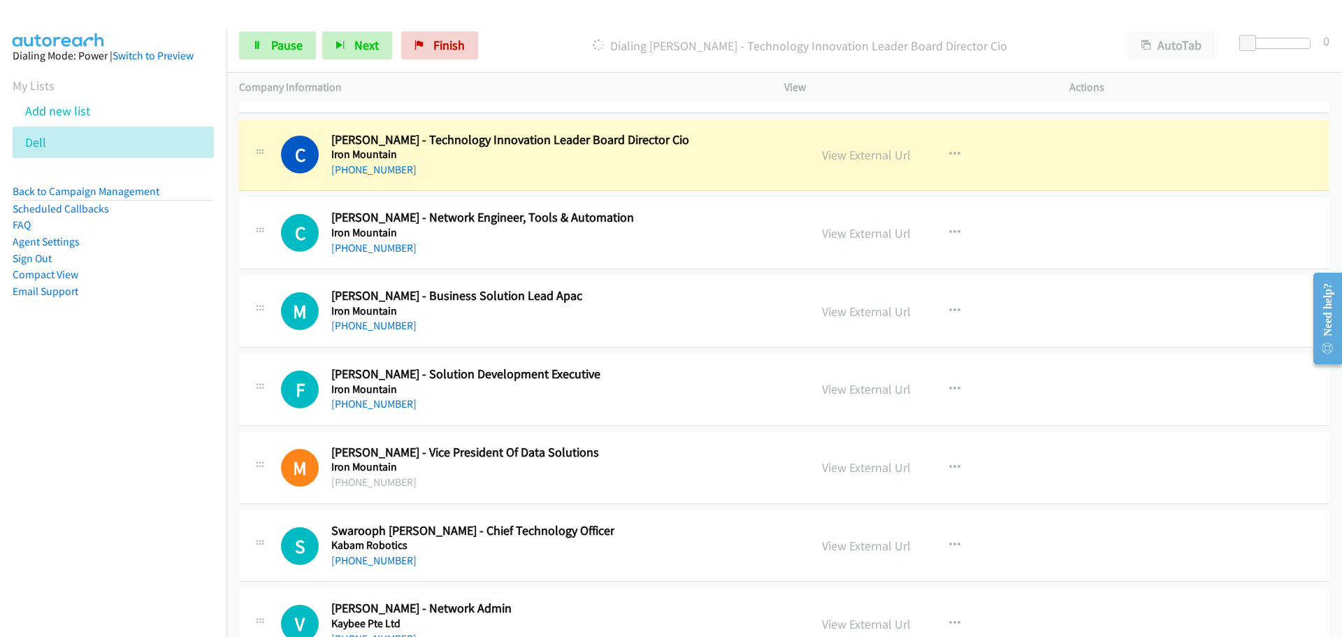
scroll to position [17954, 0]
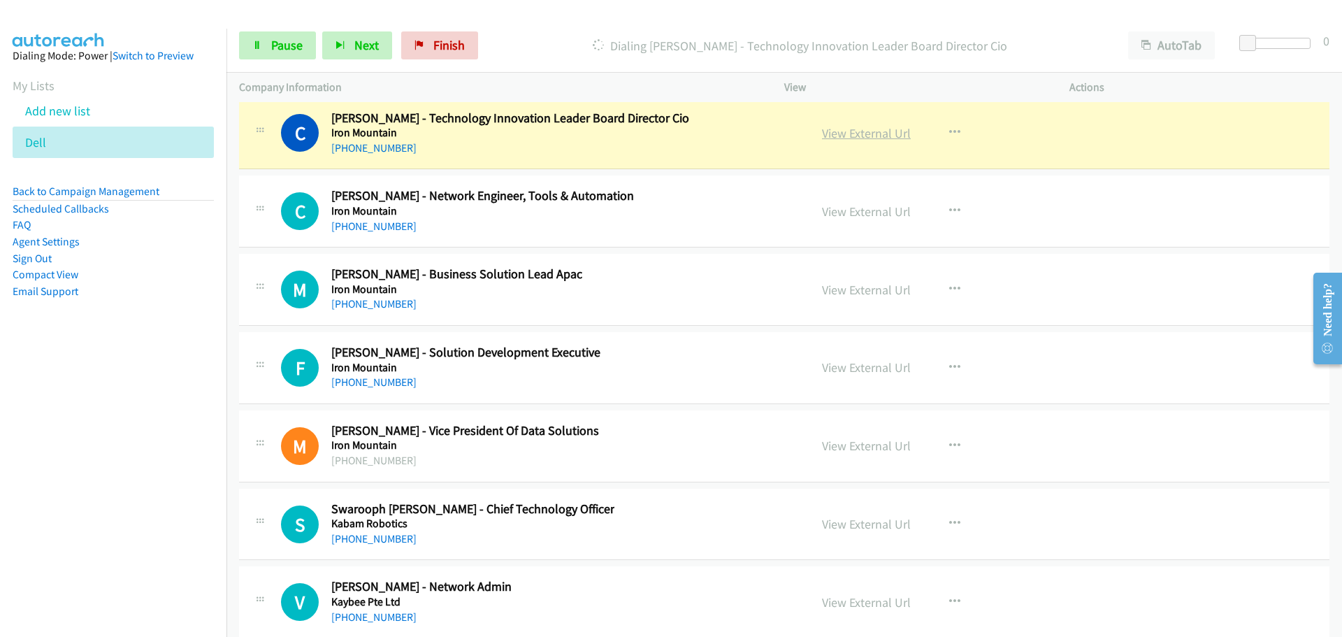
click at [839, 134] on link "View External Url" at bounding box center [866, 133] width 89 height 16
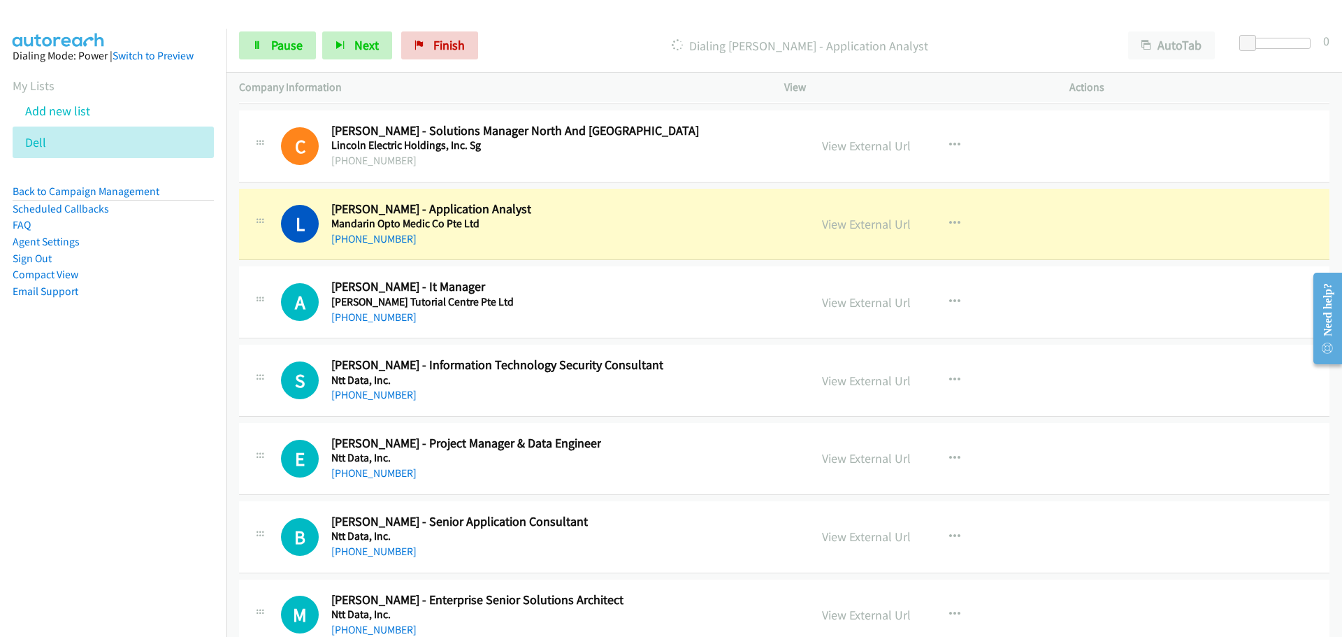
scroll to position [18793, 0]
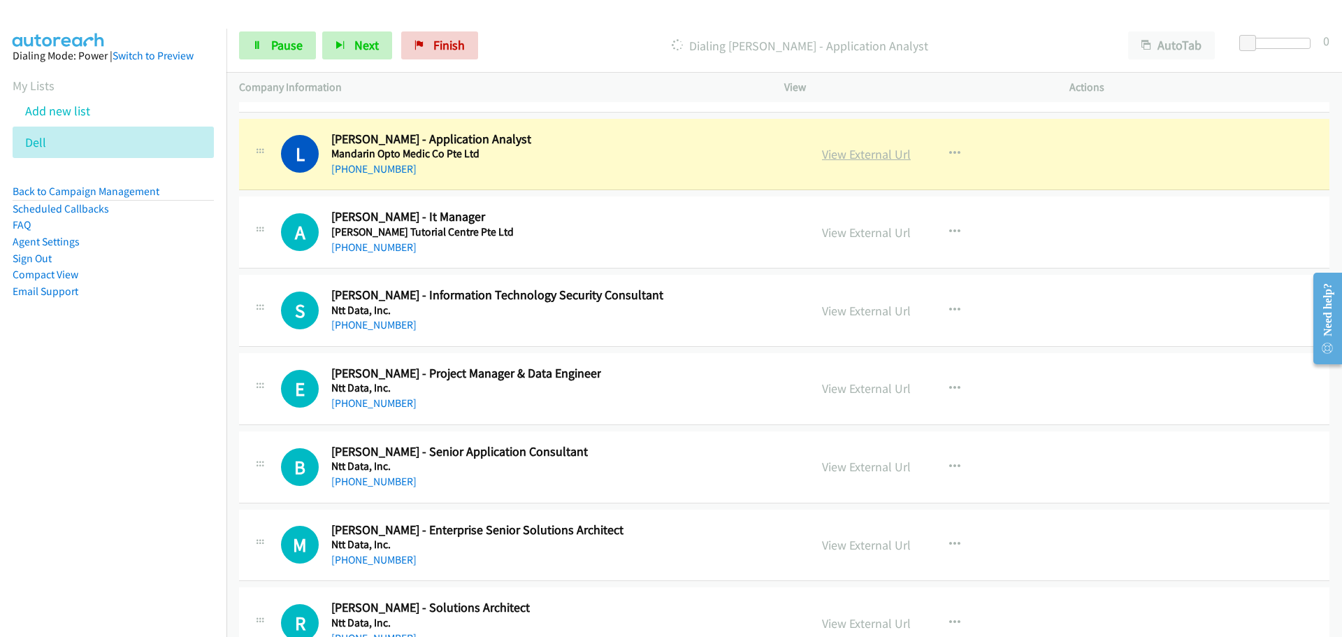
click at [868, 155] on link "View External Url" at bounding box center [866, 154] width 89 height 16
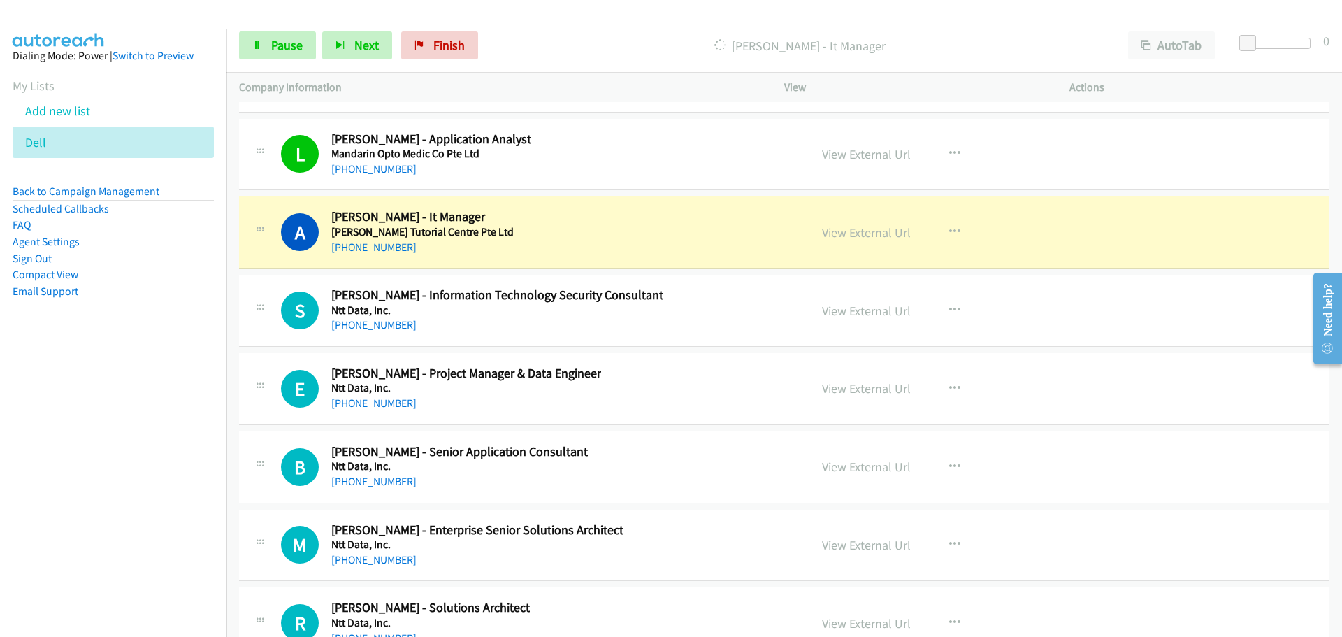
scroll to position [18863, 0]
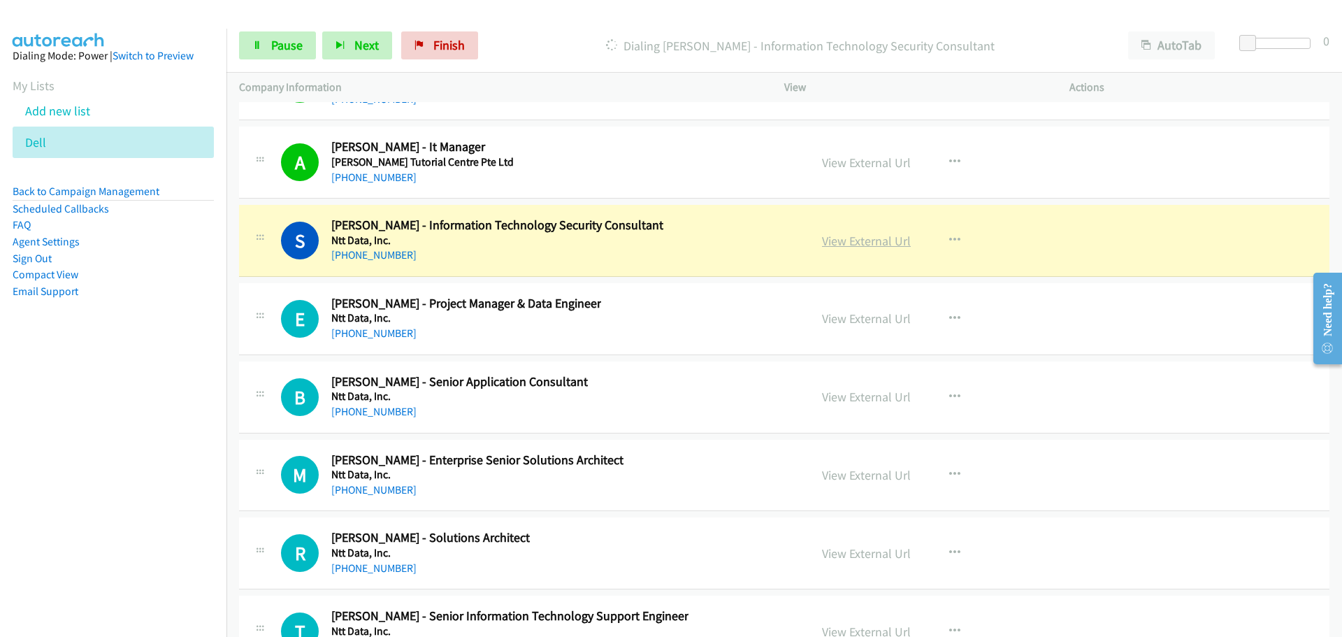
click at [839, 241] on link "View External Url" at bounding box center [866, 241] width 89 height 16
click at [285, 49] on span "Pause" at bounding box center [286, 45] width 31 height 16
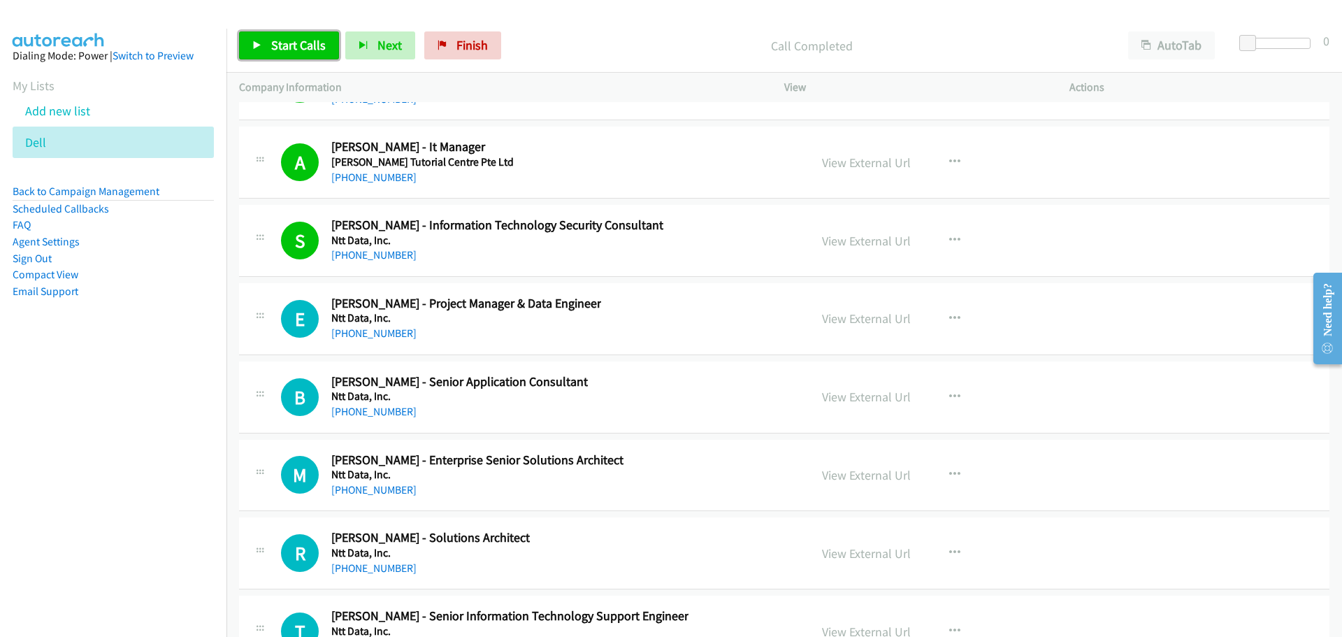
drag, startPoint x: 304, startPoint y: 38, endPoint x: 327, endPoint y: 55, distance: 28.5
click at [304, 39] on span "Start Calls" at bounding box center [298, 45] width 55 height 16
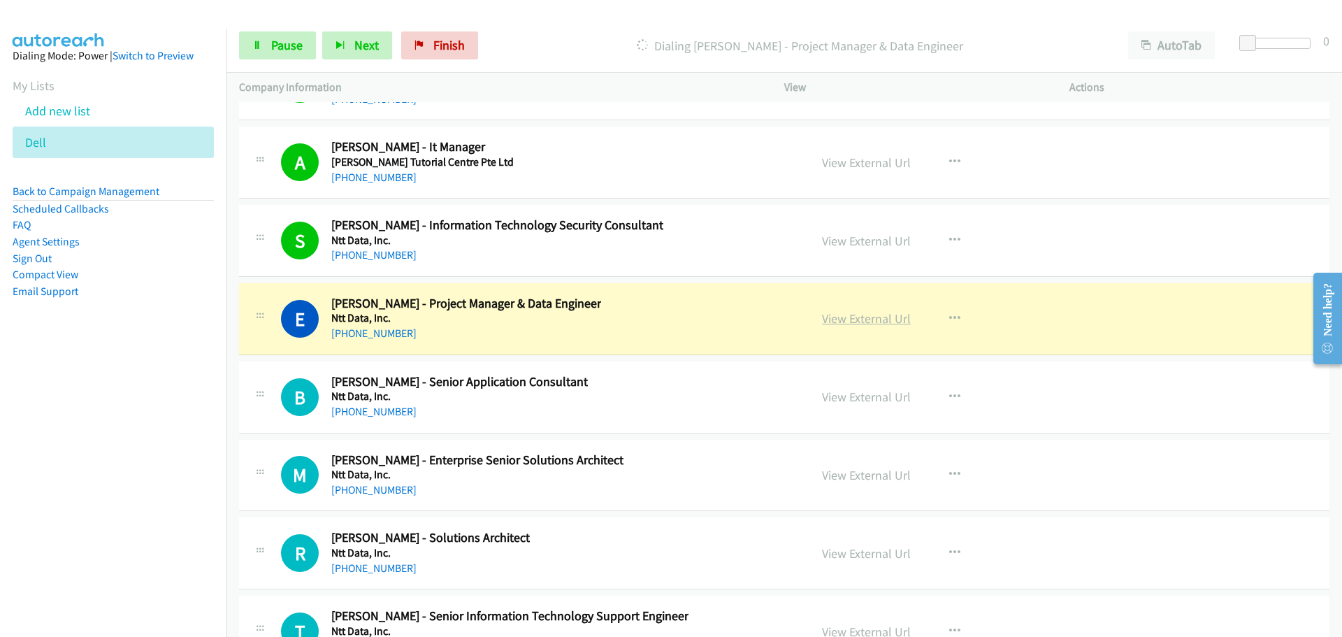
click at [841, 324] on link "View External Url" at bounding box center [866, 318] width 89 height 16
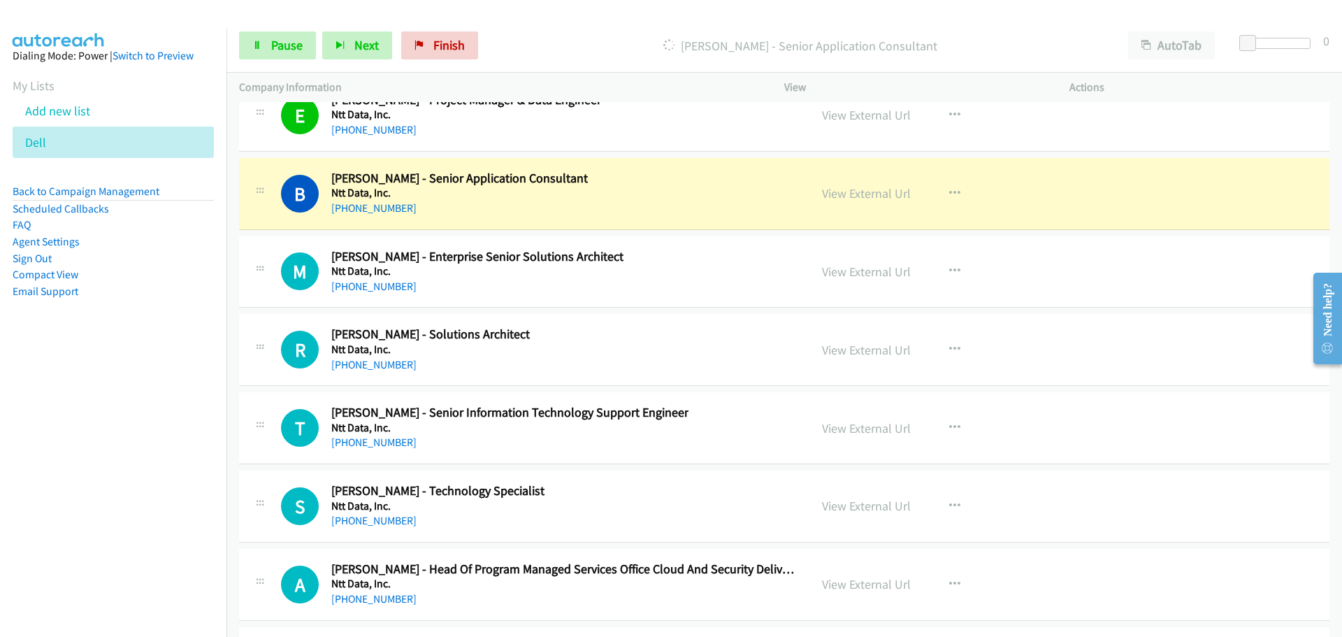
scroll to position [19143, 0]
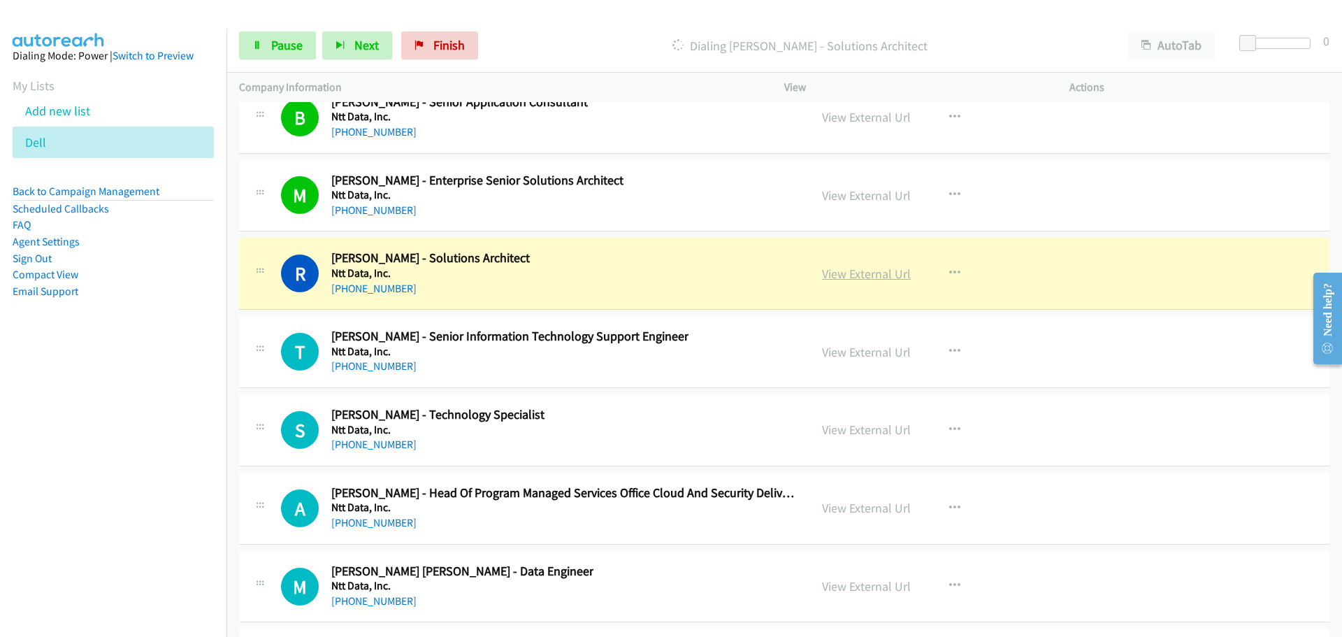
click at [852, 273] on link "View External Url" at bounding box center [866, 274] width 89 height 16
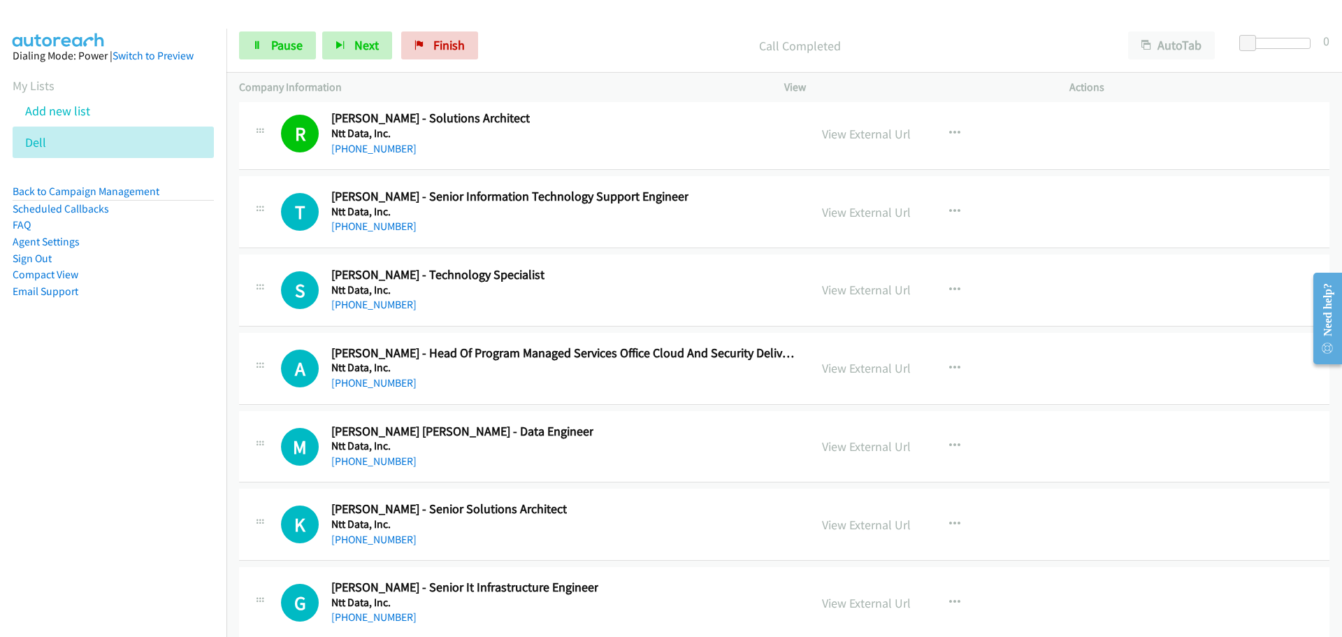
scroll to position [19353, 0]
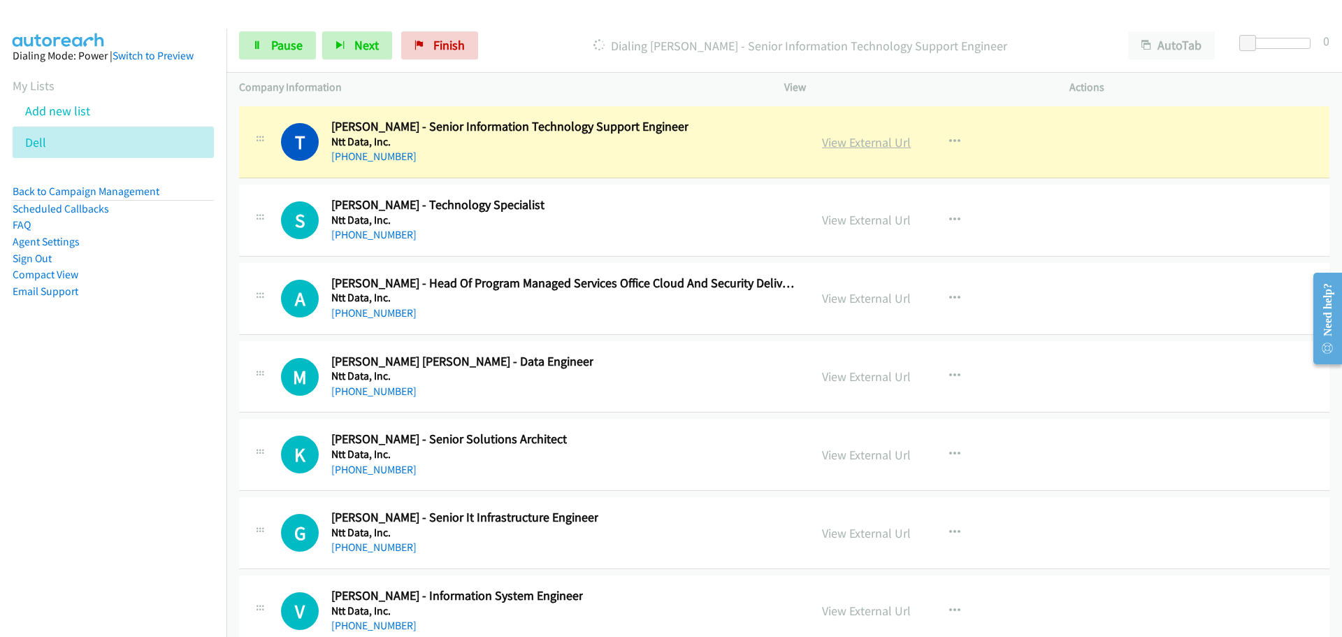
click at [855, 141] on link "View External Url" at bounding box center [866, 142] width 89 height 16
click at [278, 36] on link "Pause" at bounding box center [277, 45] width 77 height 28
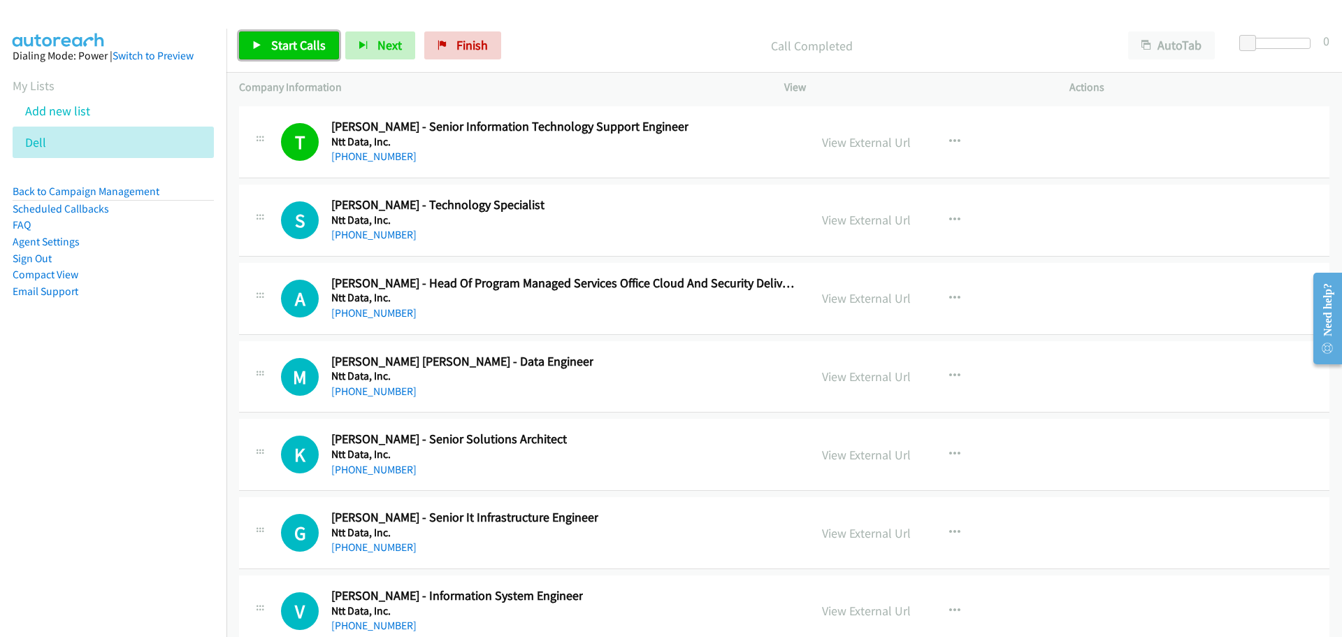
click at [319, 45] on span "Start Calls" at bounding box center [298, 45] width 55 height 16
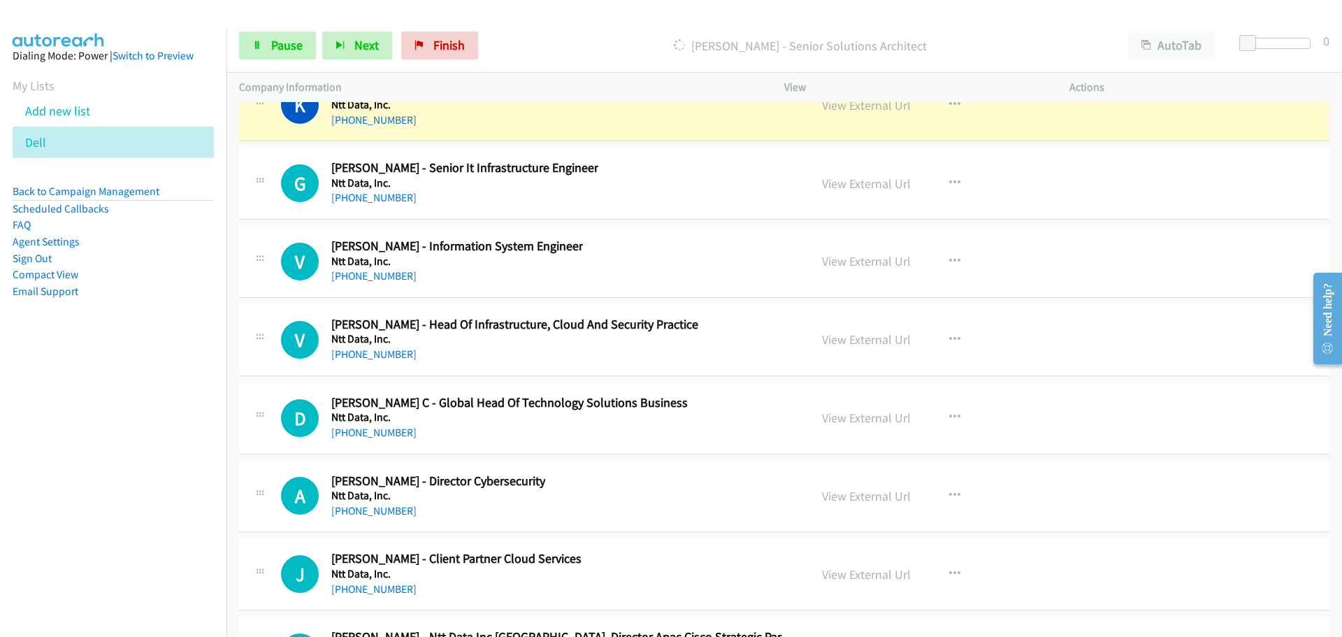
scroll to position [19632, 0]
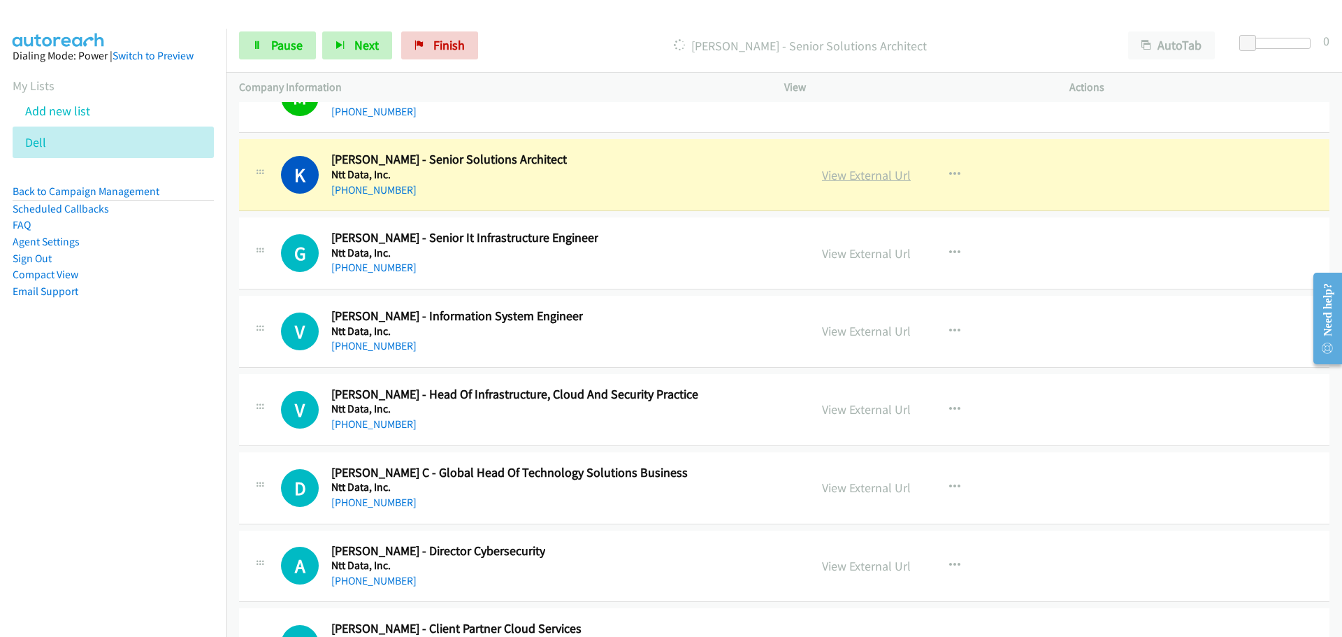
click at [856, 175] on link "View External Url" at bounding box center [866, 175] width 89 height 16
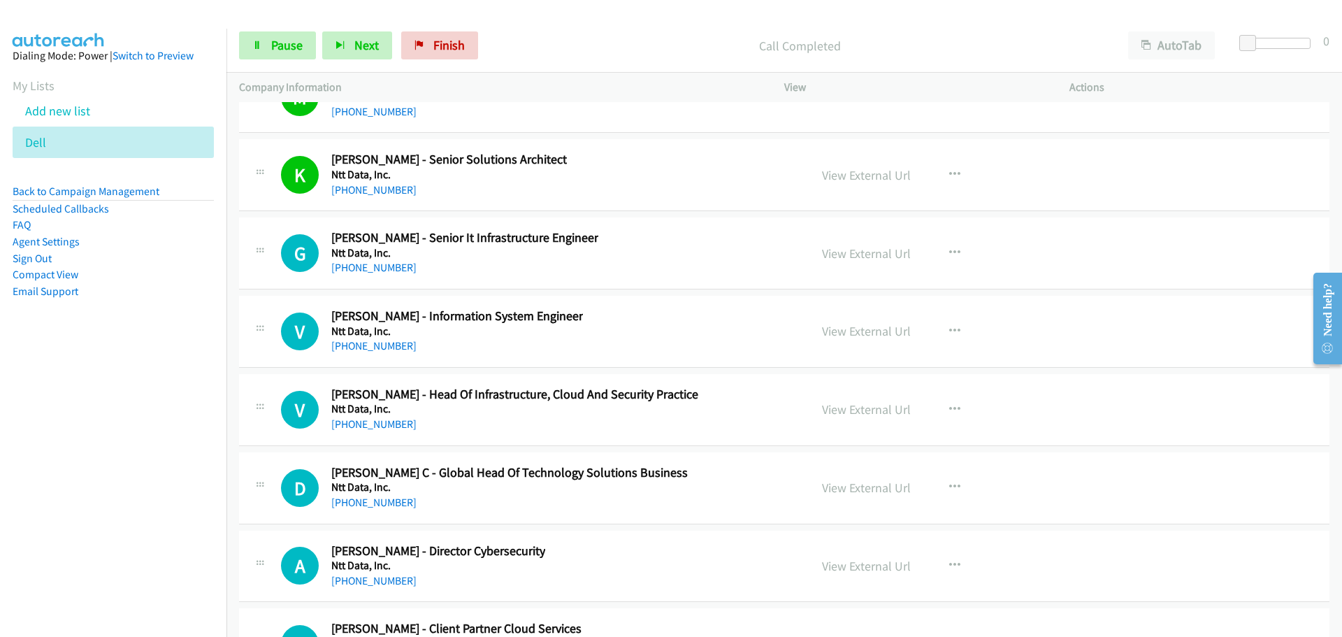
scroll to position [19702, 0]
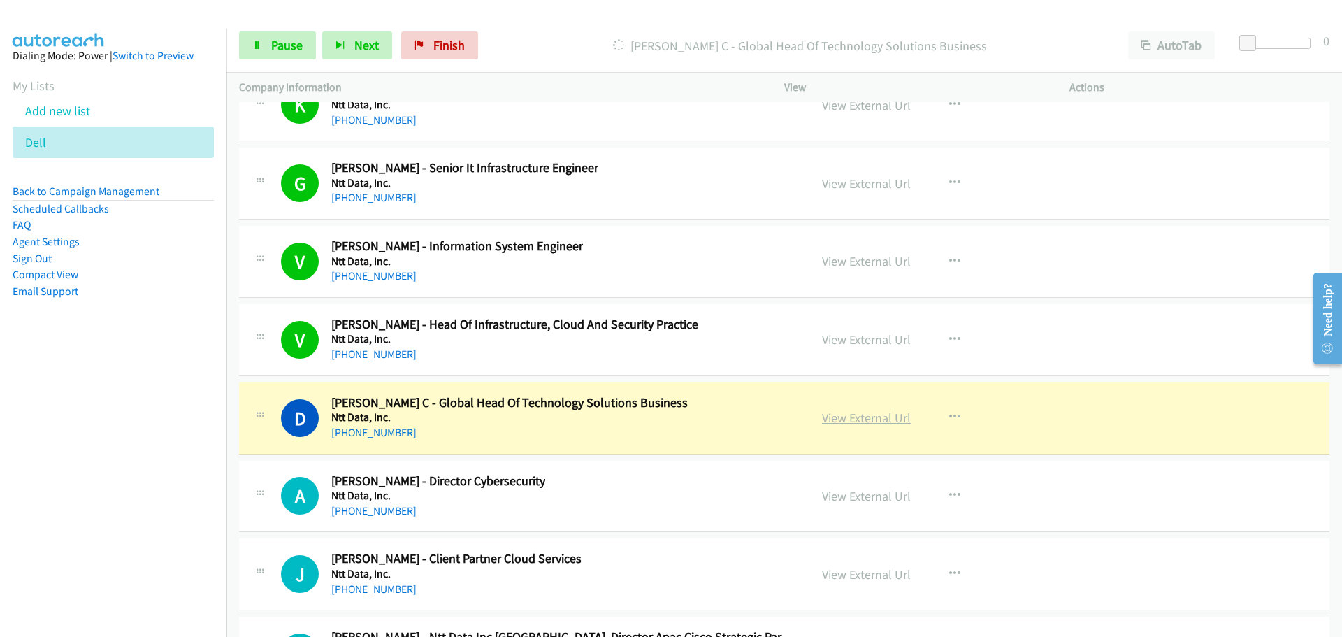
click at [847, 413] on link "View External Url" at bounding box center [866, 418] width 89 height 16
click at [278, 51] on span "Pause" at bounding box center [286, 45] width 31 height 16
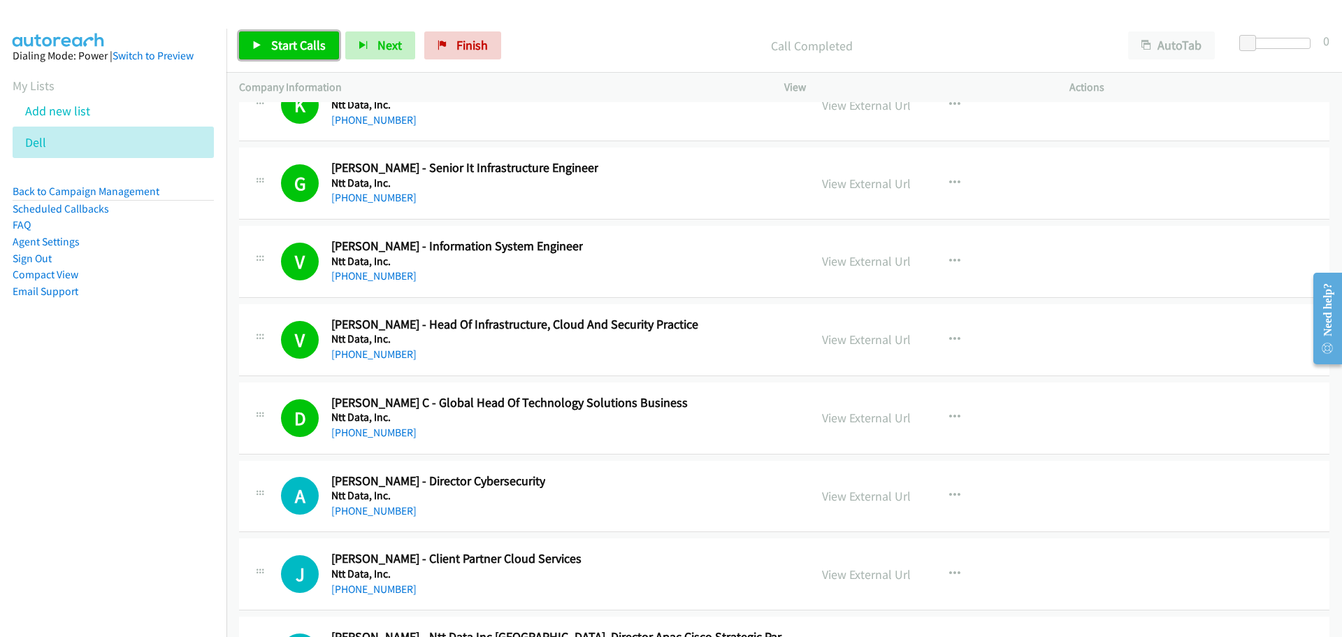
click at [254, 45] on icon at bounding box center [257, 46] width 10 height 10
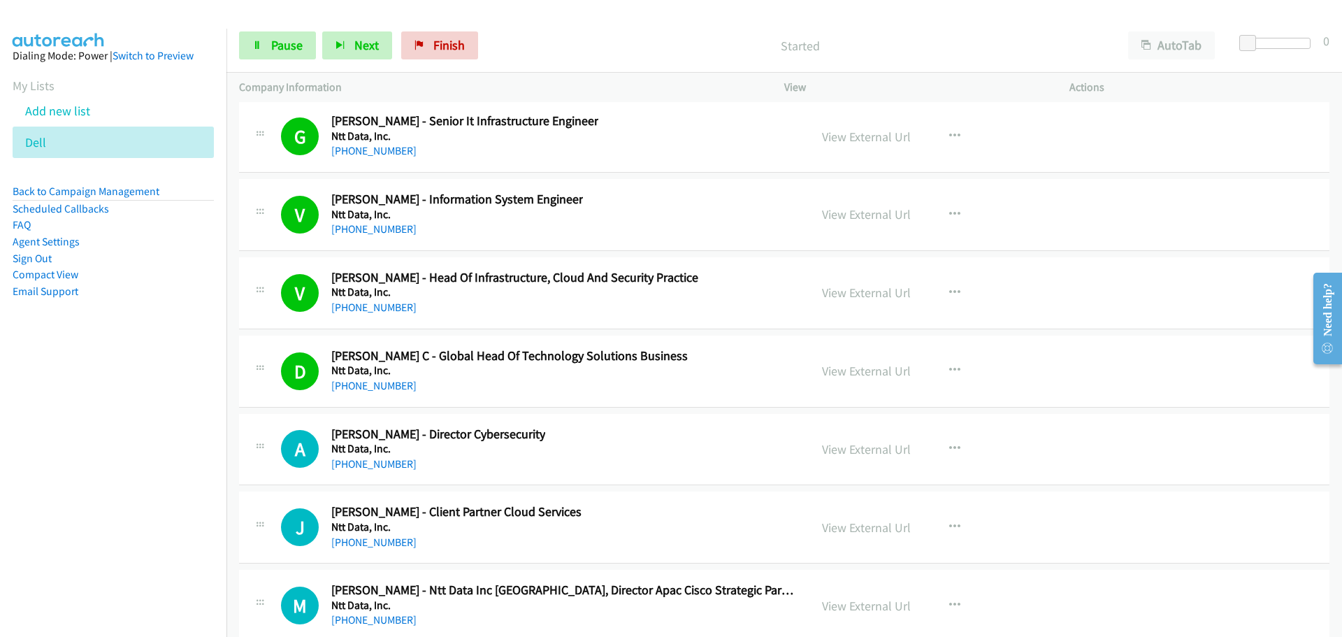
scroll to position [19842, 0]
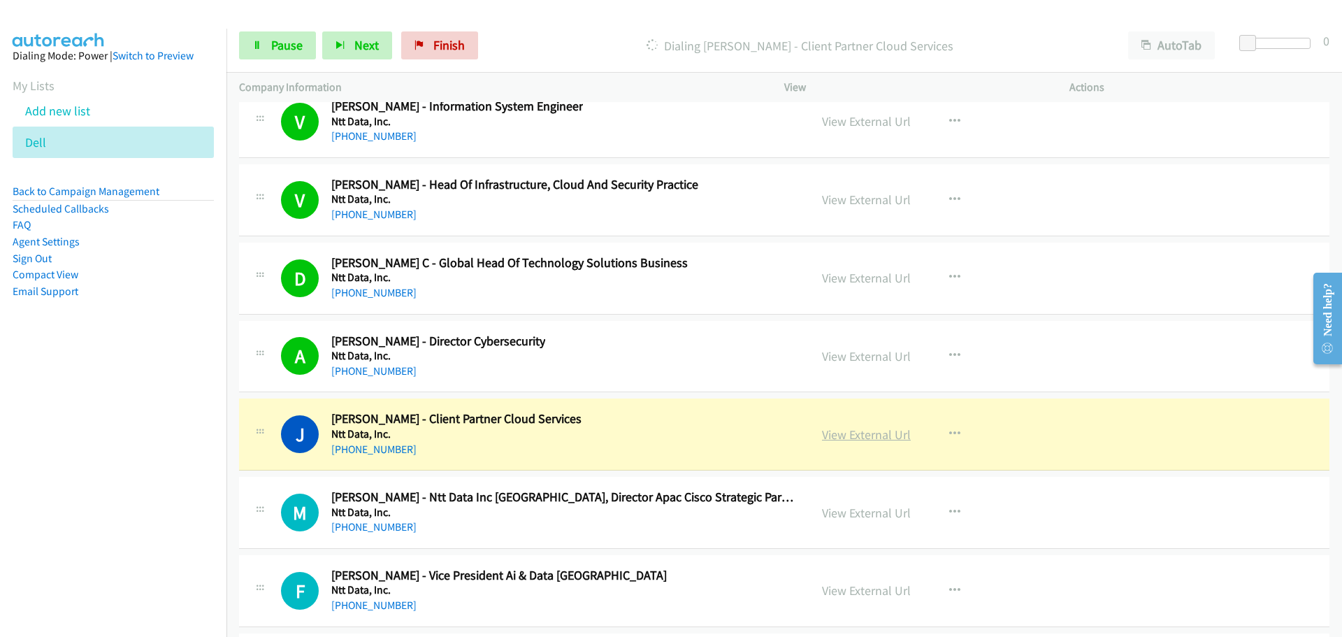
click at [850, 436] on link "View External Url" at bounding box center [866, 434] width 89 height 16
click at [268, 42] on link "Pause" at bounding box center [277, 45] width 77 height 28
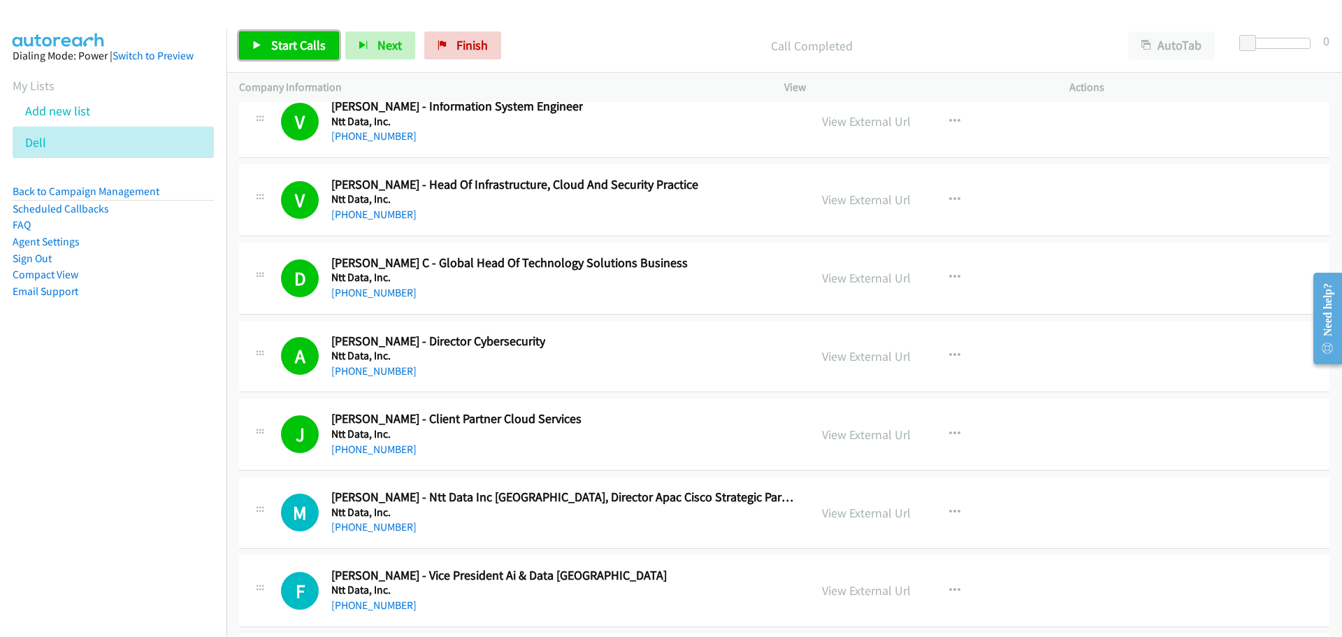
click at [297, 53] on link "Start Calls" at bounding box center [289, 45] width 100 height 28
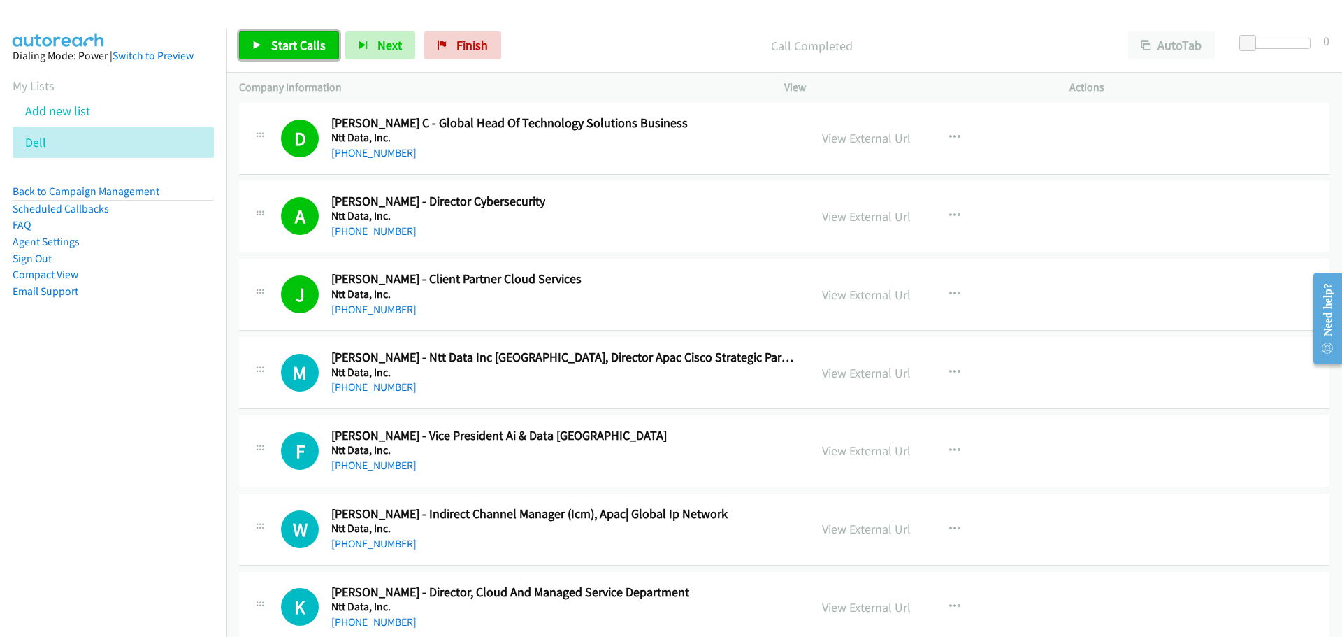
scroll to position [20122, 0]
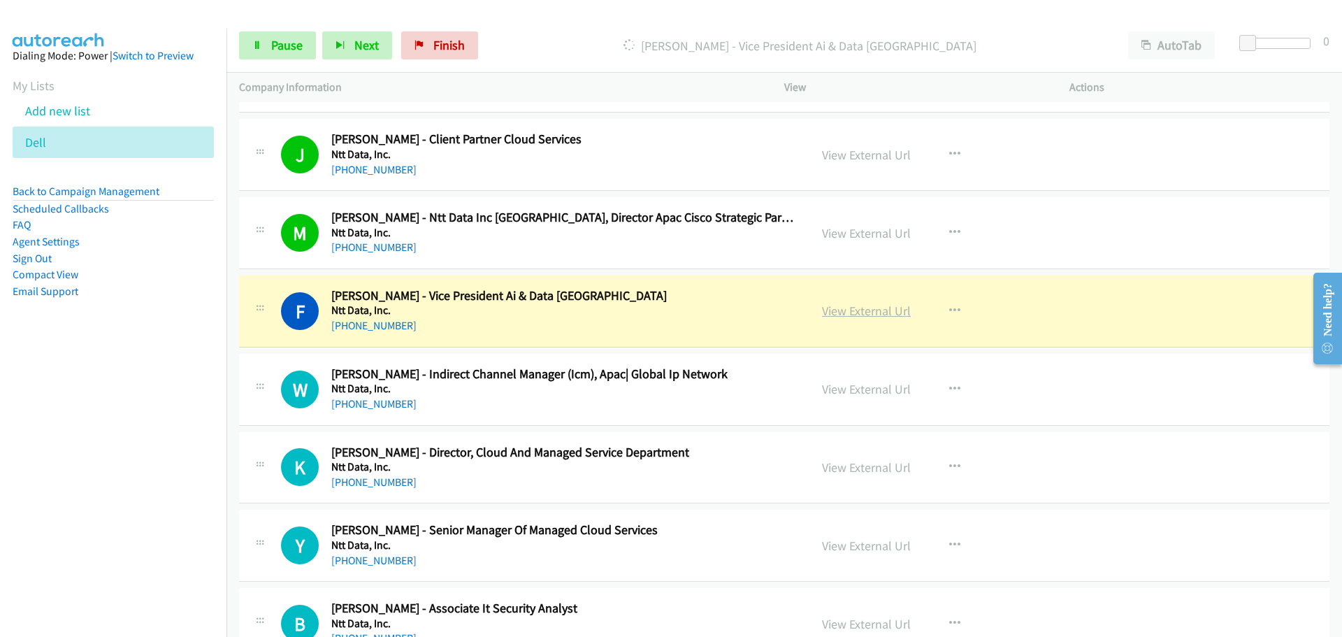
click at [863, 315] on link "View External Url" at bounding box center [866, 311] width 89 height 16
click at [285, 41] on span "Pause" at bounding box center [286, 45] width 31 height 16
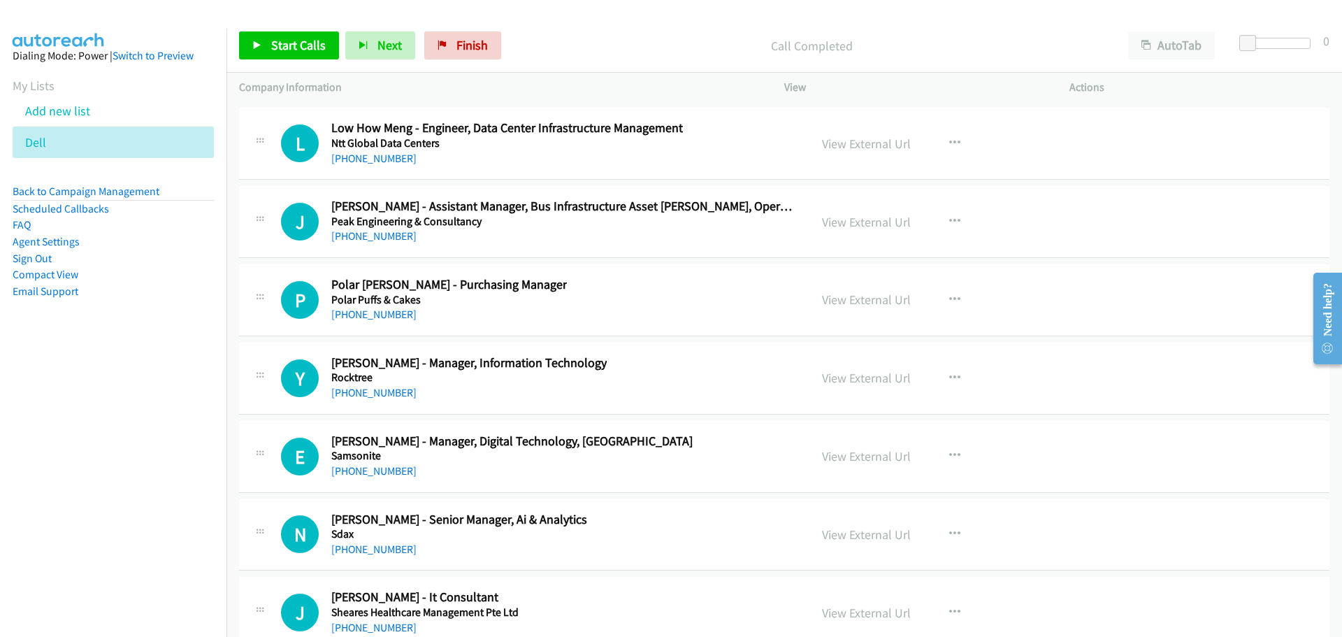
scroll to position [20891, 0]
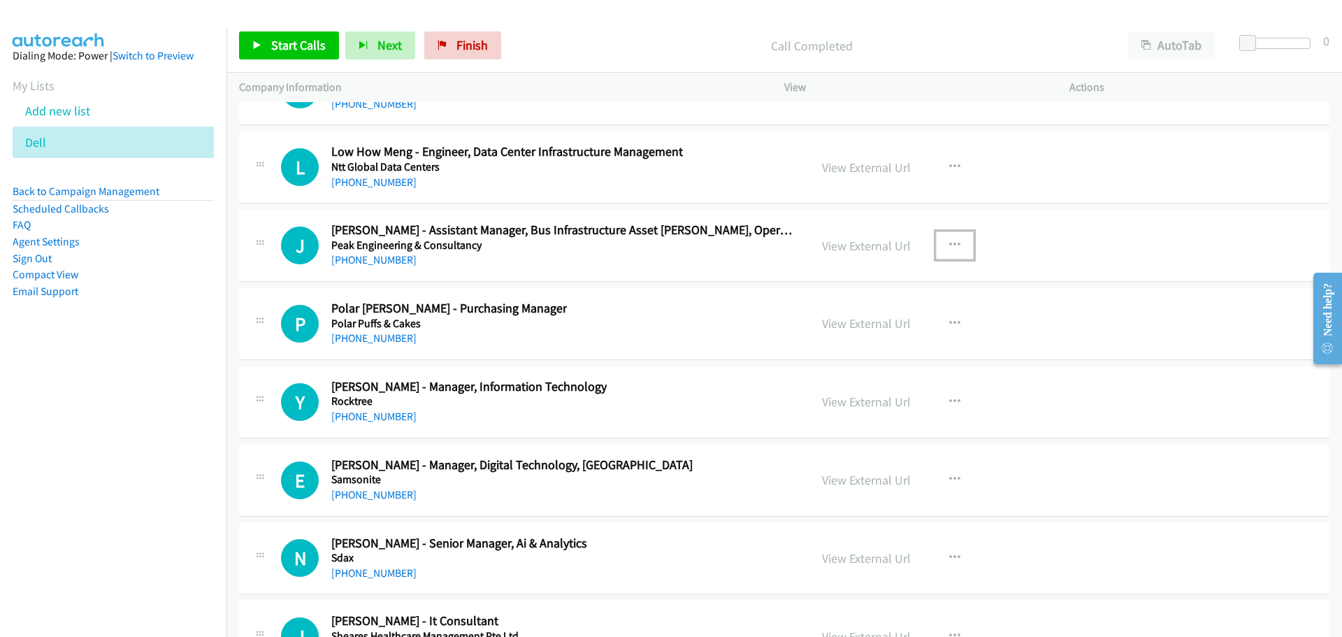
click at [954, 245] on icon "button" at bounding box center [954, 245] width 11 height 11
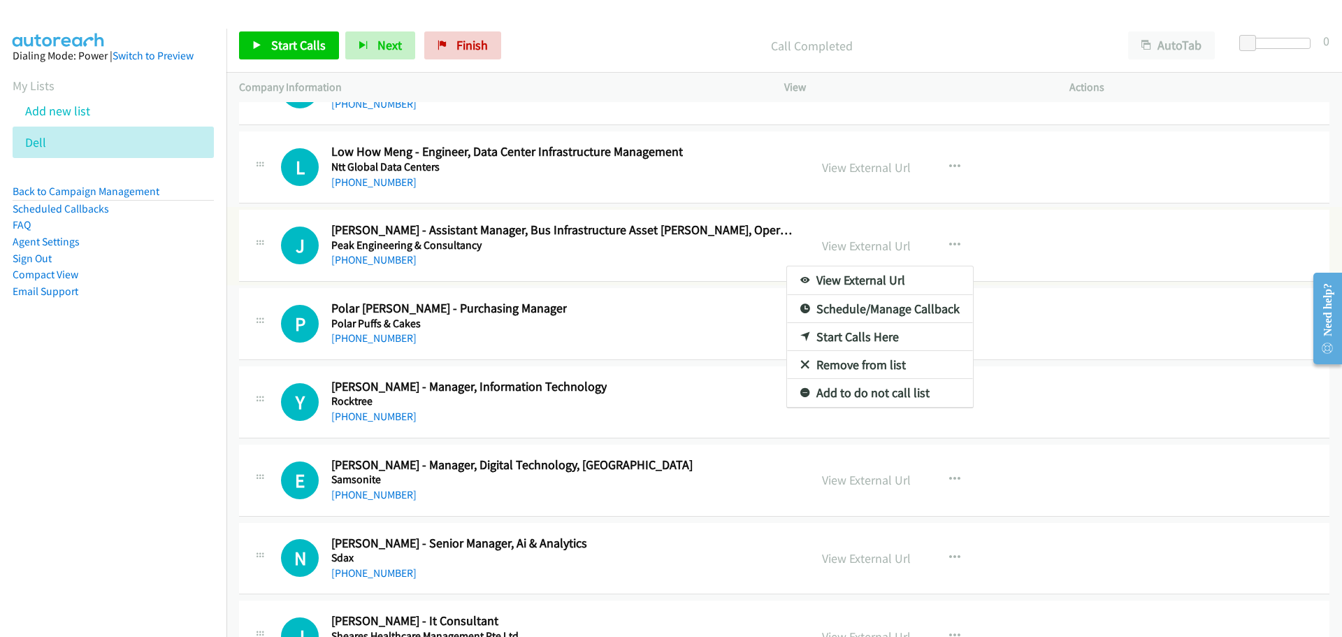
click at [868, 334] on link "Start Calls Here" at bounding box center [880, 337] width 186 height 28
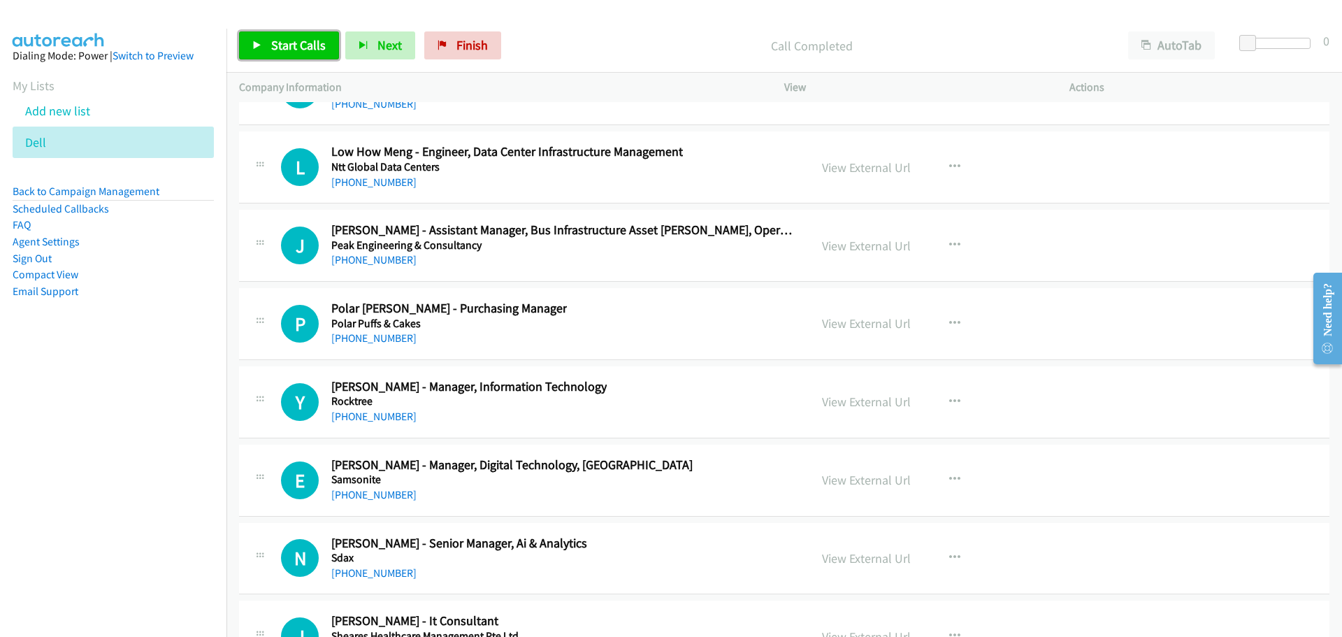
click at [240, 41] on link "Start Calls" at bounding box center [289, 45] width 100 height 28
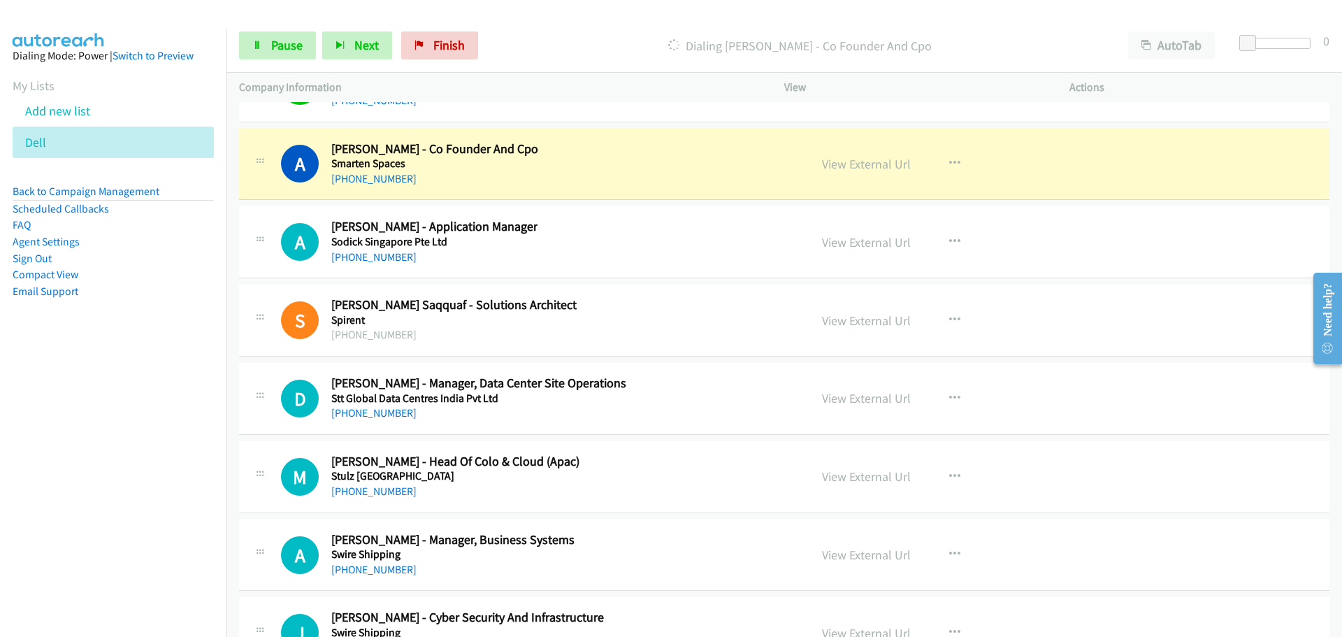
scroll to position [21660, 0]
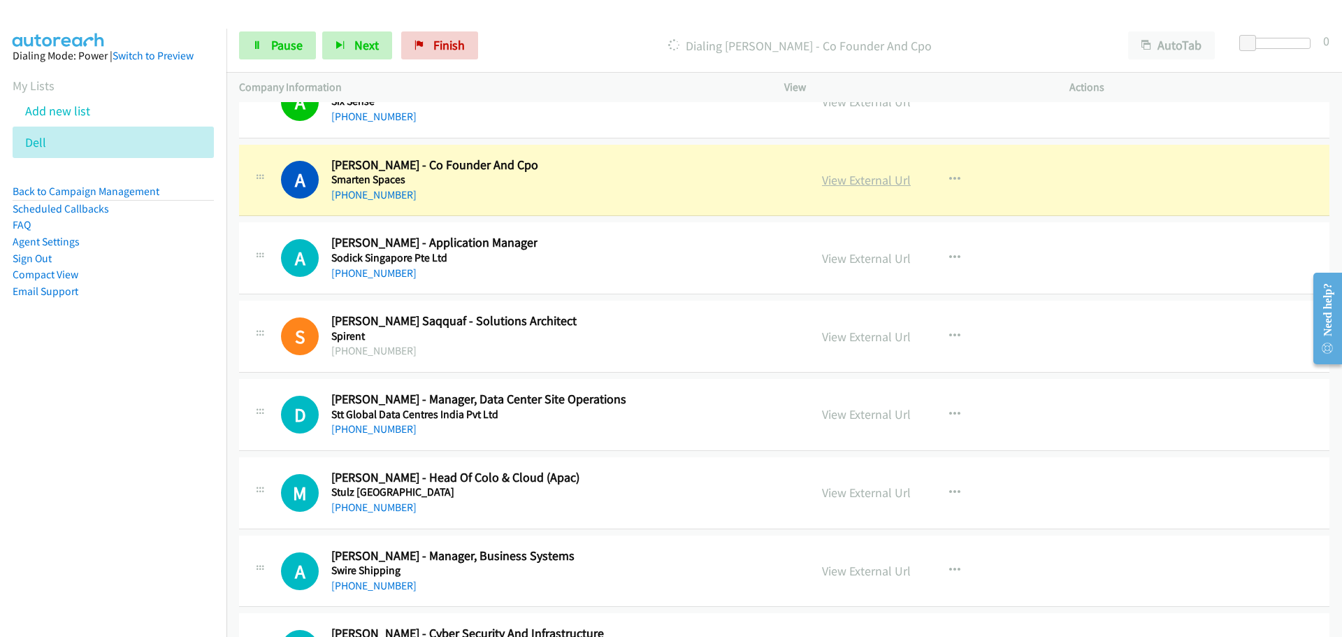
click at [842, 177] on link "View External Url" at bounding box center [866, 180] width 89 height 16
click at [280, 46] on span "Pause" at bounding box center [286, 45] width 31 height 16
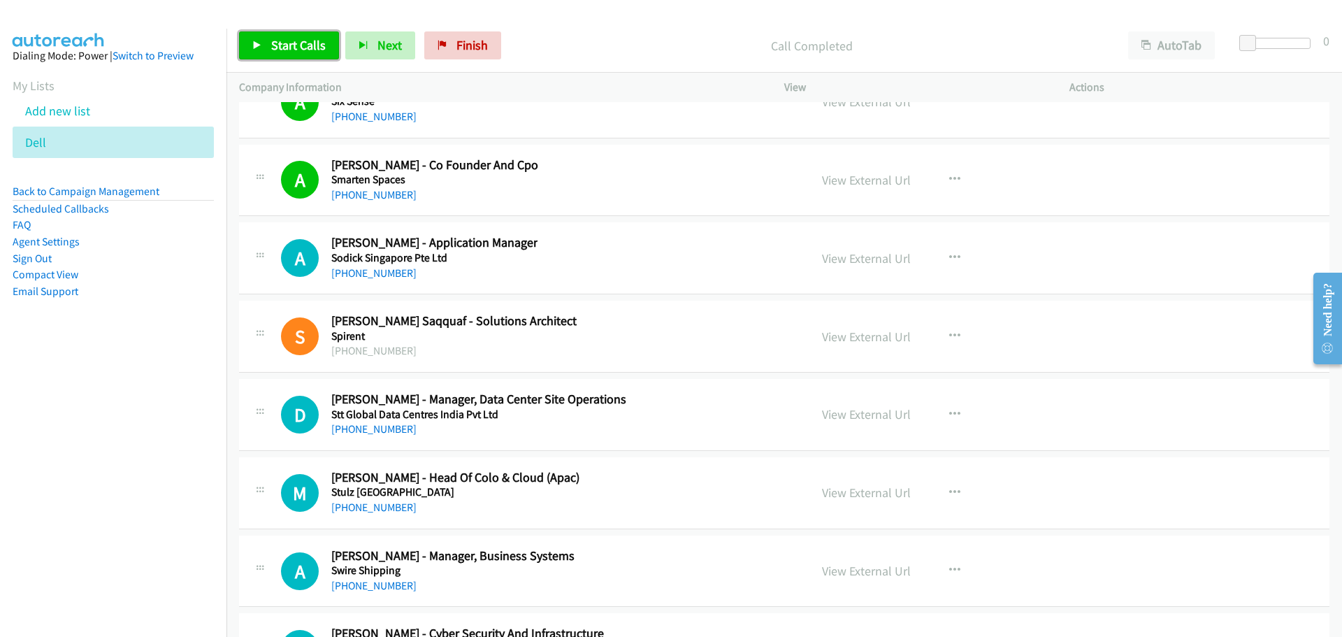
click at [267, 48] on link "Start Calls" at bounding box center [289, 45] width 100 height 28
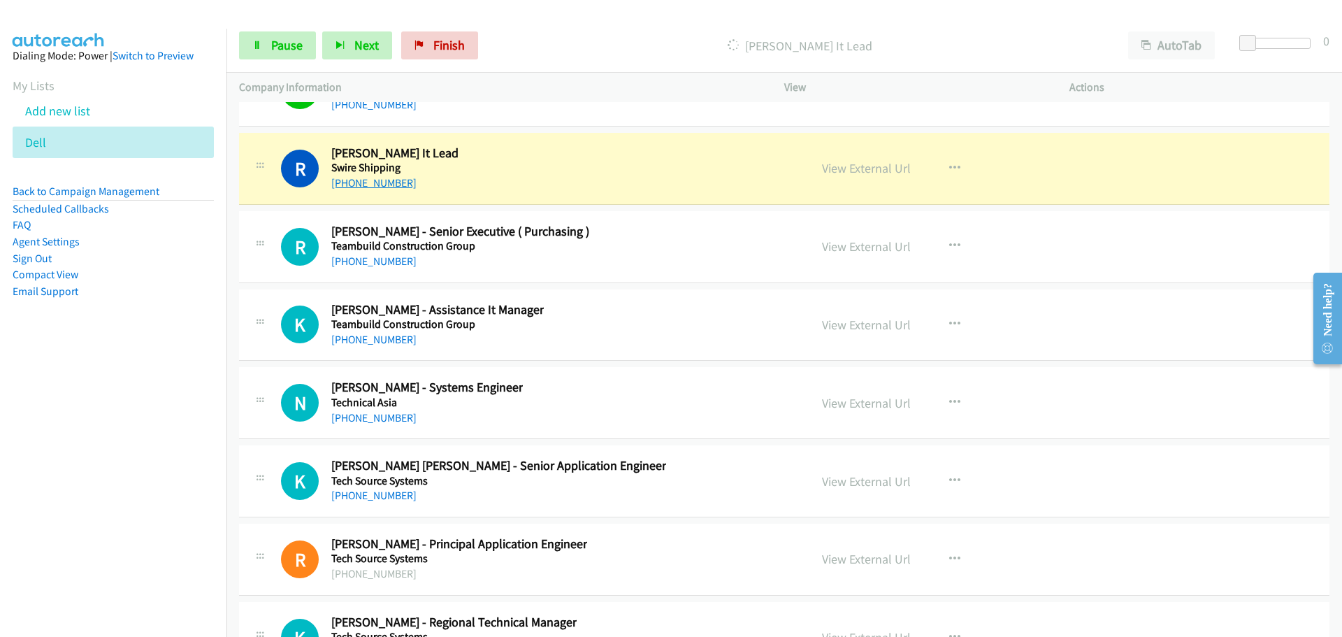
scroll to position [22359, 0]
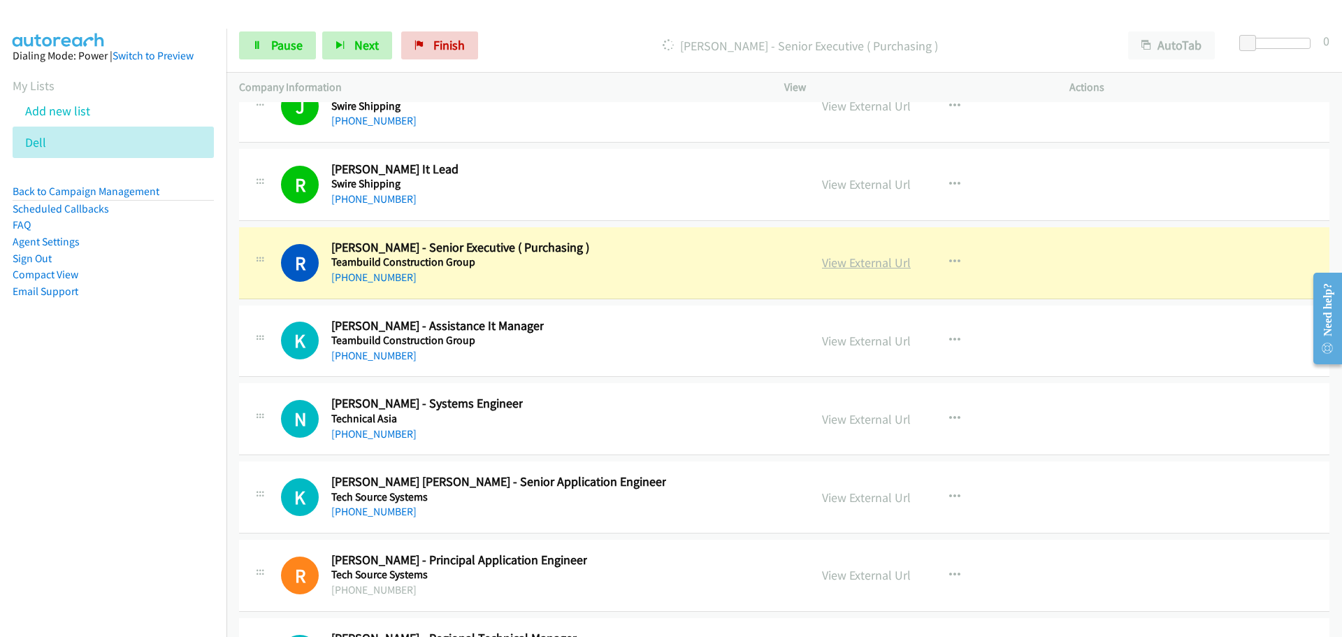
click at [829, 261] on link "View External Url" at bounding box center [866, 262] width 89 height 16
click at [287, 48] on span "Pause" at bounding box center [286, 45] width 31 height 16
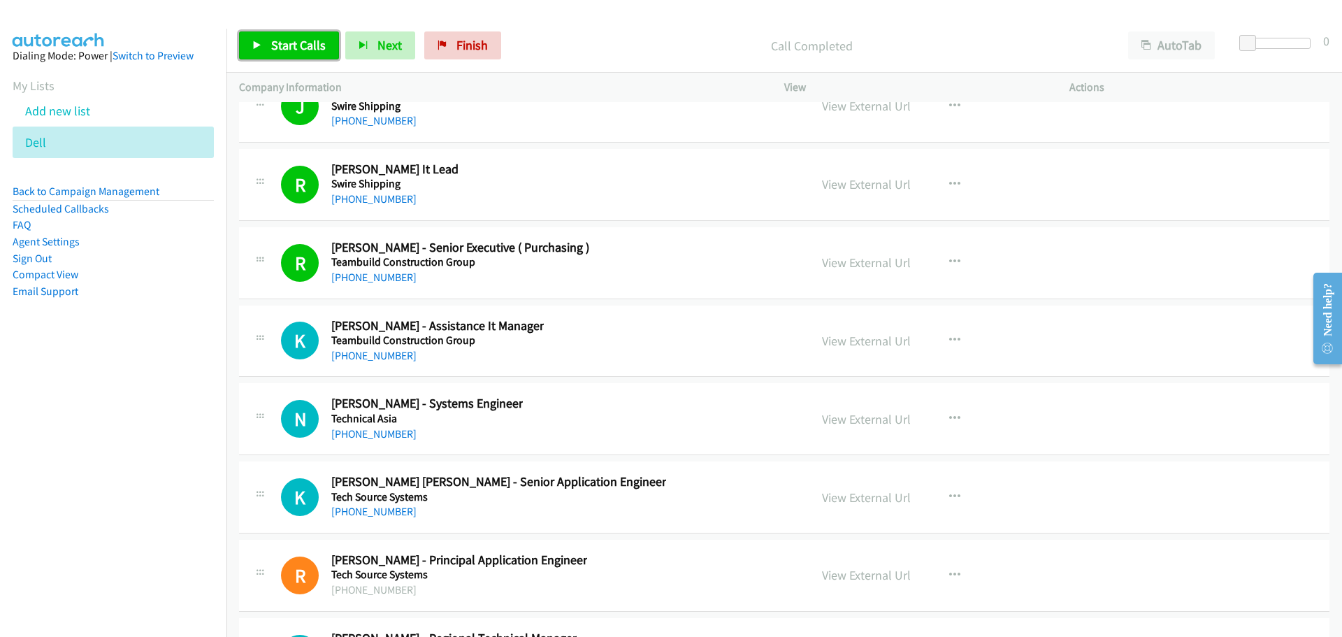
click at [297, 59] on link "Start Calls" at bounding box center [289, 45] width 100 height 28
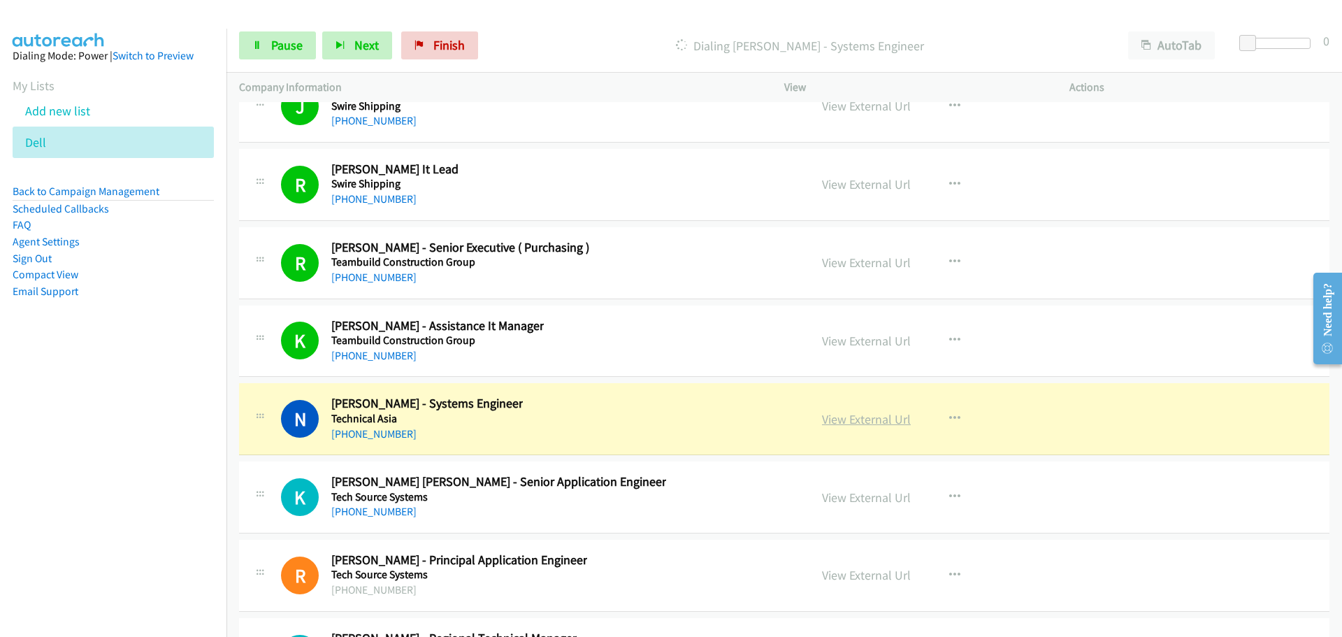
click at [838, 422] on link "View External Url" at bounding box center [866, 419] width 89 height 16
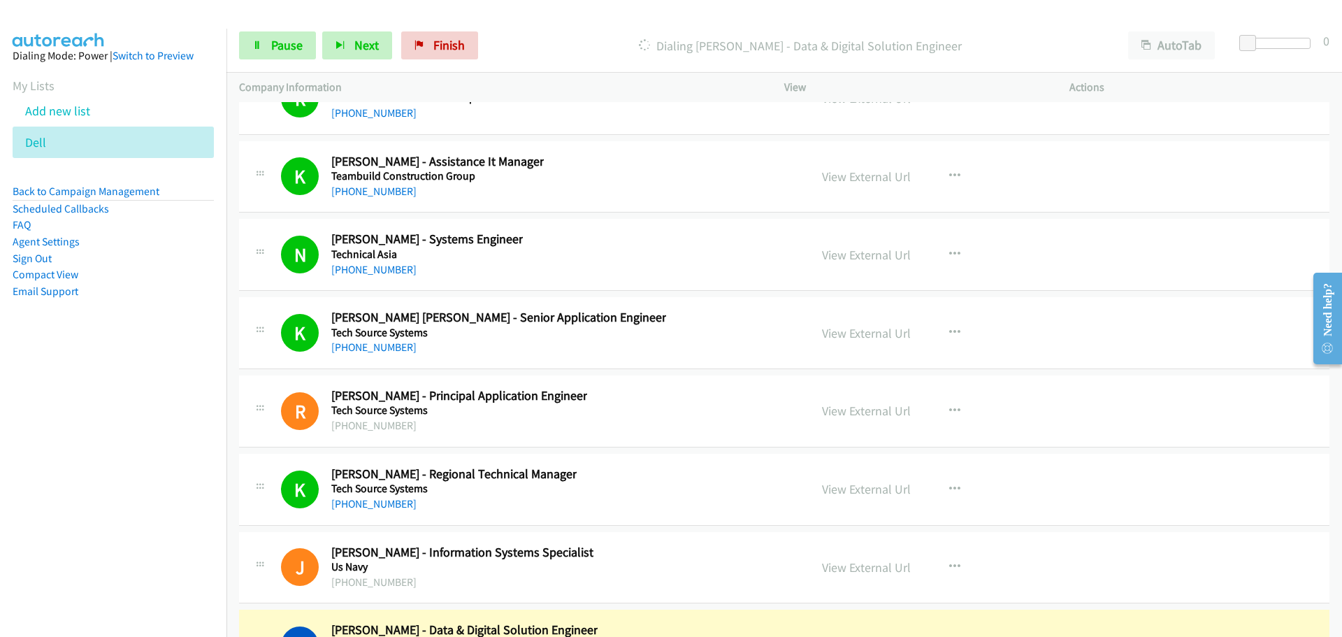
scroll to position [22589, 0]
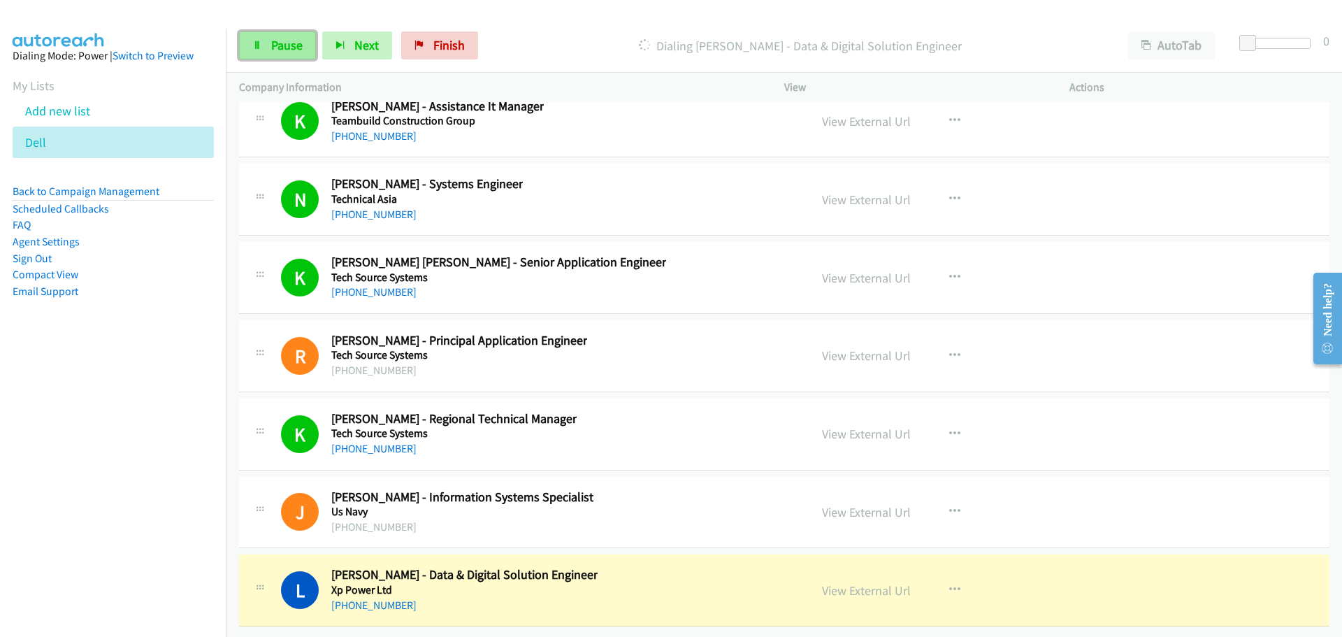
click at [287, 38] on span "Pause" at bounding box center [286, 45] width 31 height 16
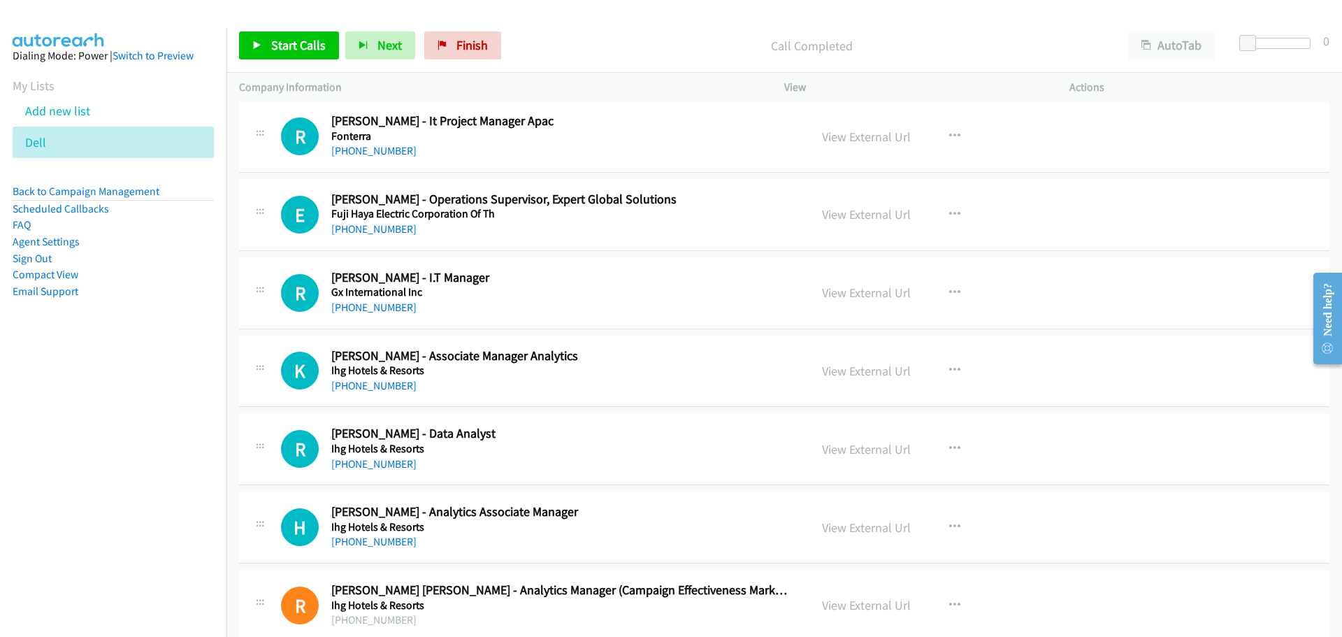
scroll to position [7677, 0]
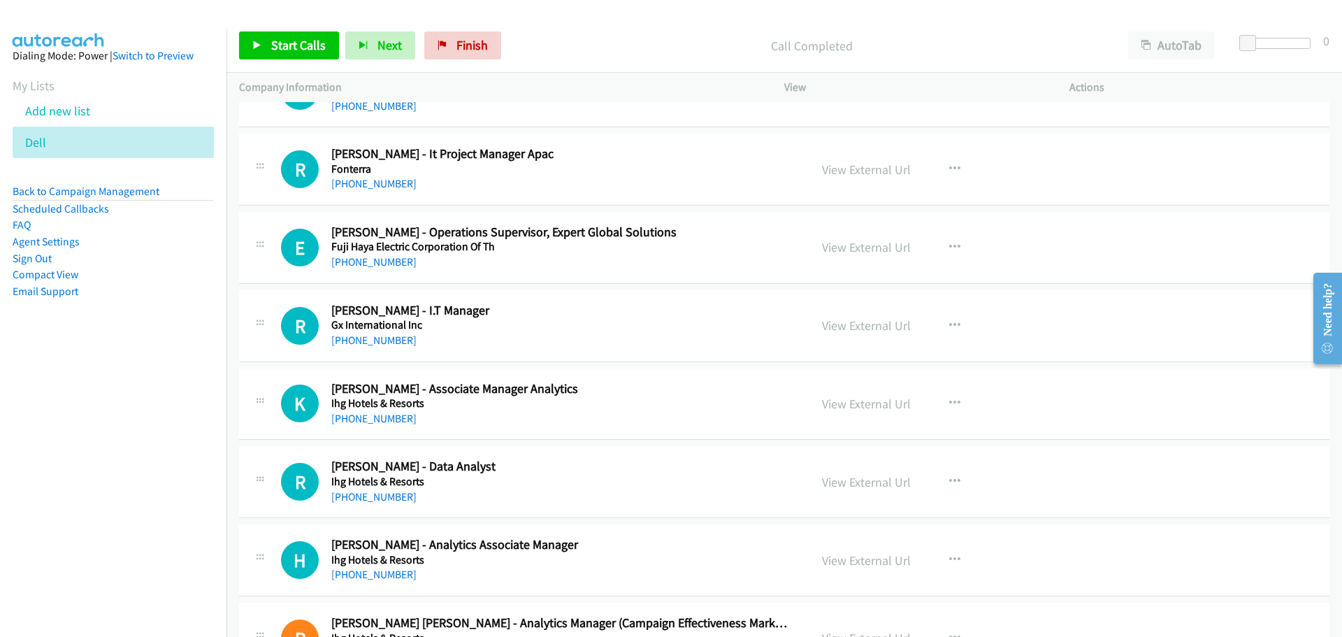
drag, startPoint x: 1337, startPoint y: 524, endPoint x: 1, endPoint y: 21, distance: 1427.5
click at [956, 171] on button "button" at bounding box center [955, 169] width 38 height 28
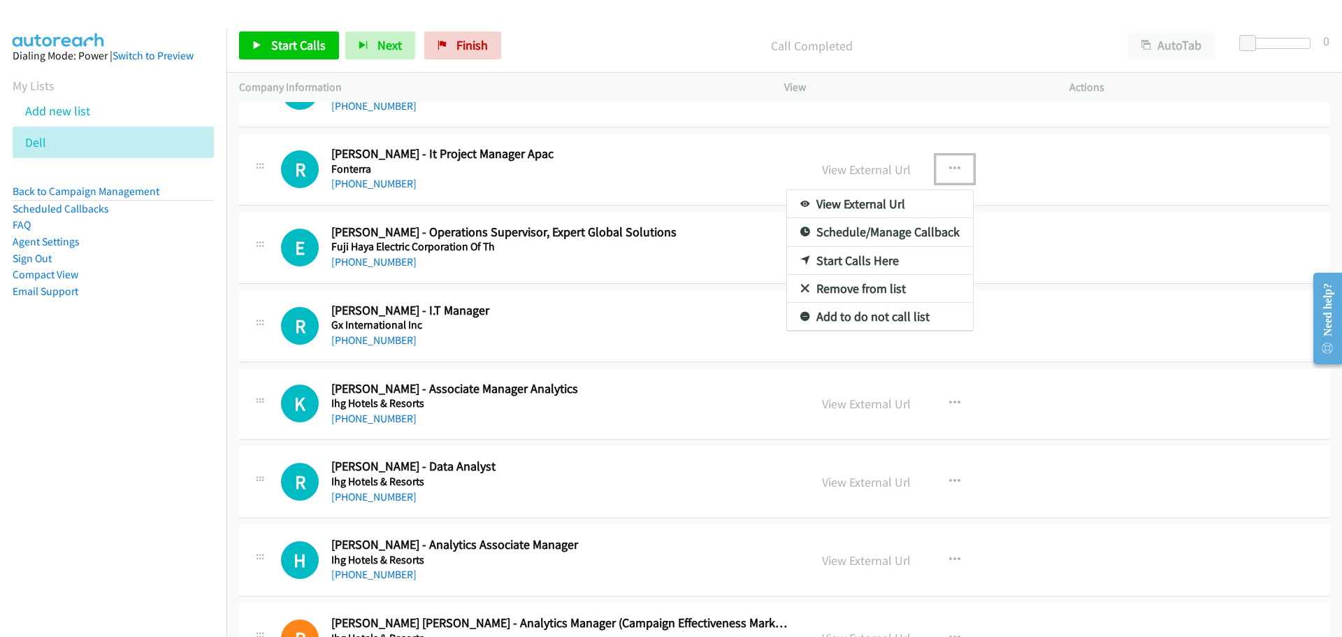
click at [866, 258] on link "Start Calls Here" at bounding box center [880, 261] width 186 height 28
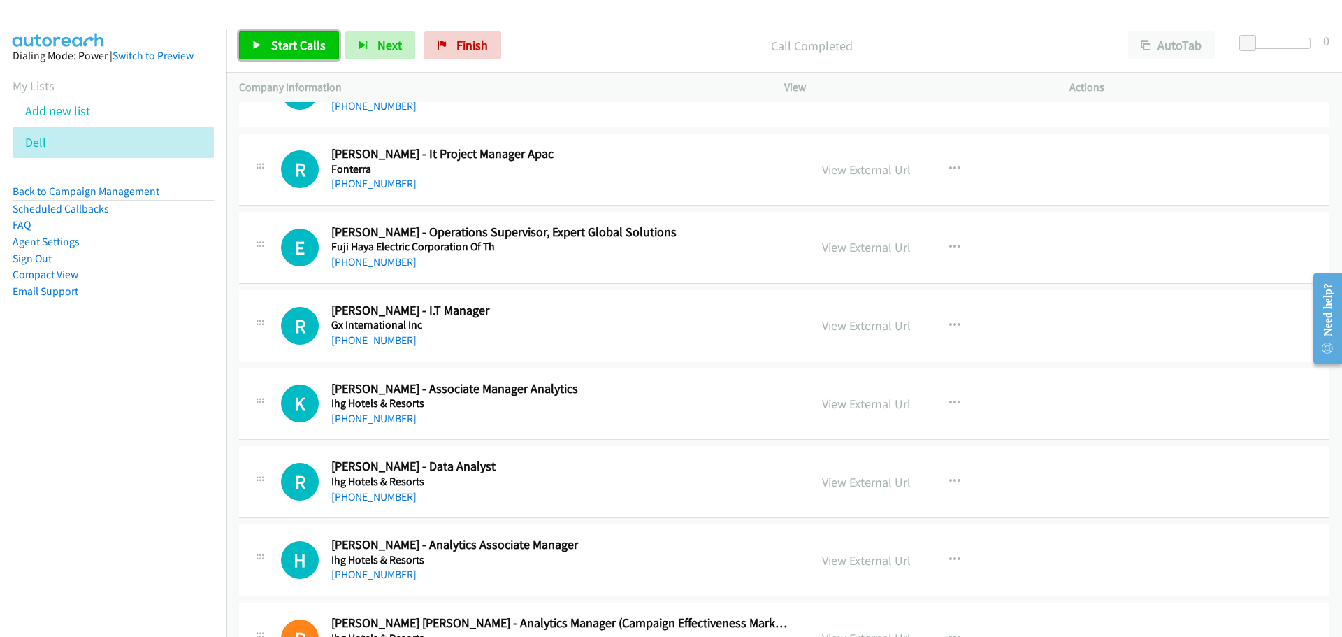
click at [275, 49] on span "Start Calls" at bounding box center [298, 45] width 55 height 16
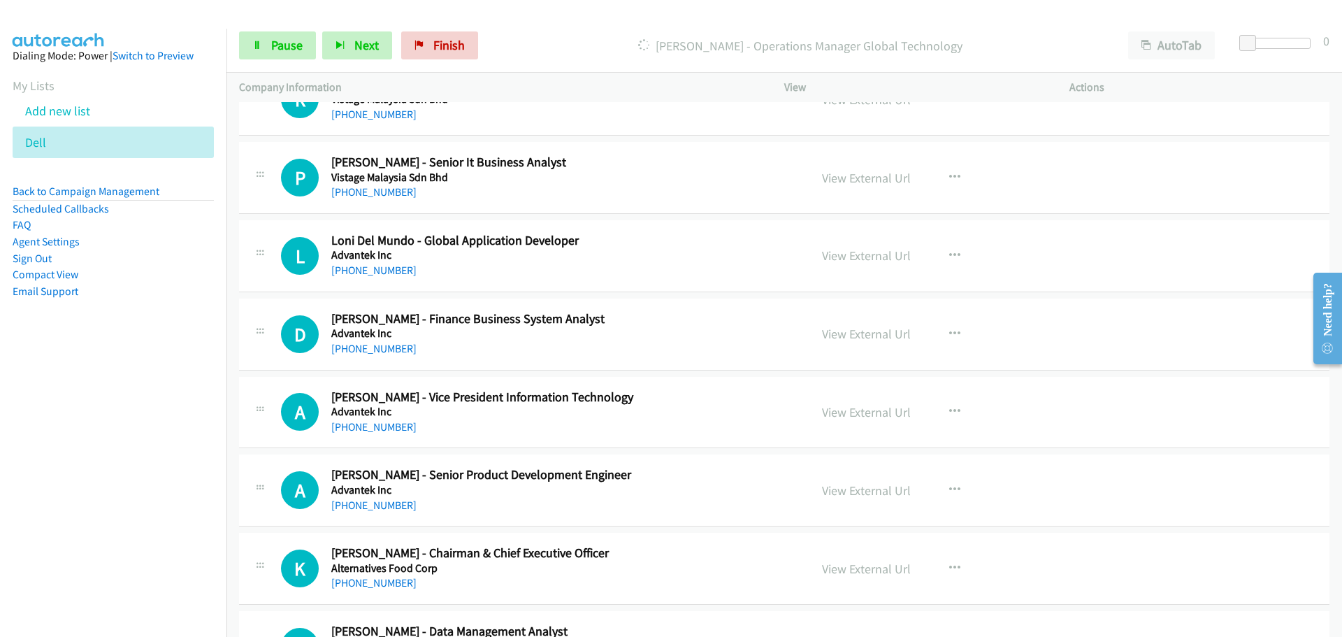
scroll to position [3972, 0]
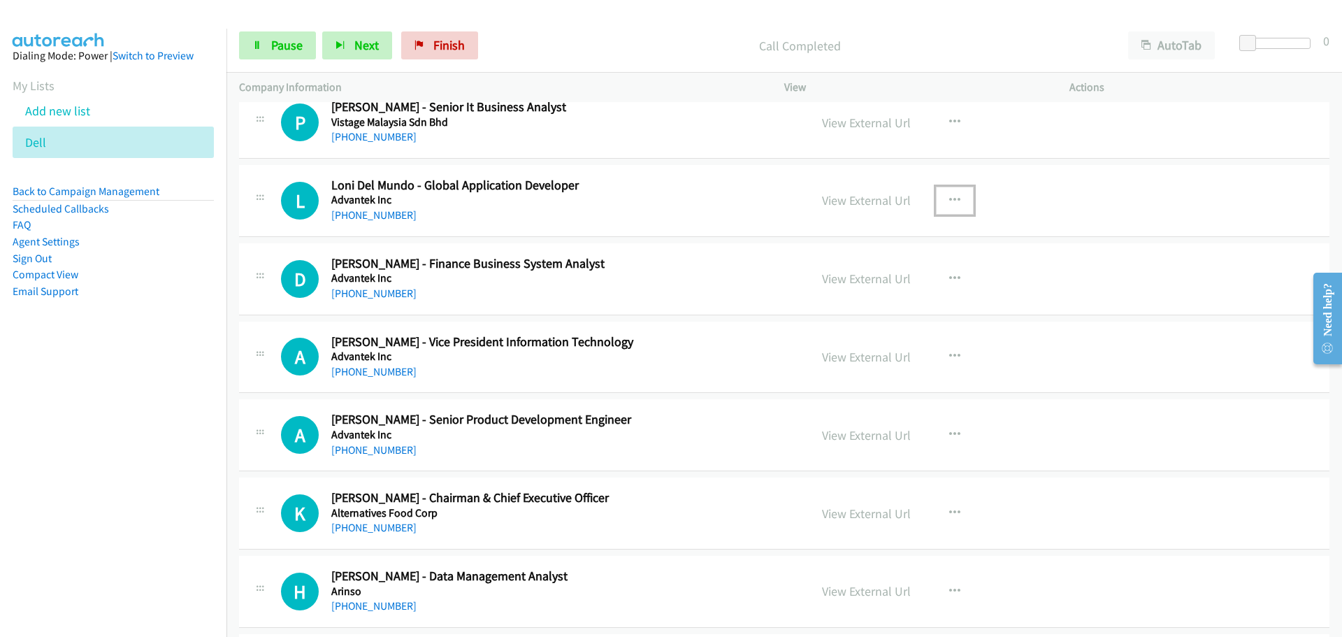
click at [955, 195] on button "button" at bounding box center [955, 201] width 38 height 28
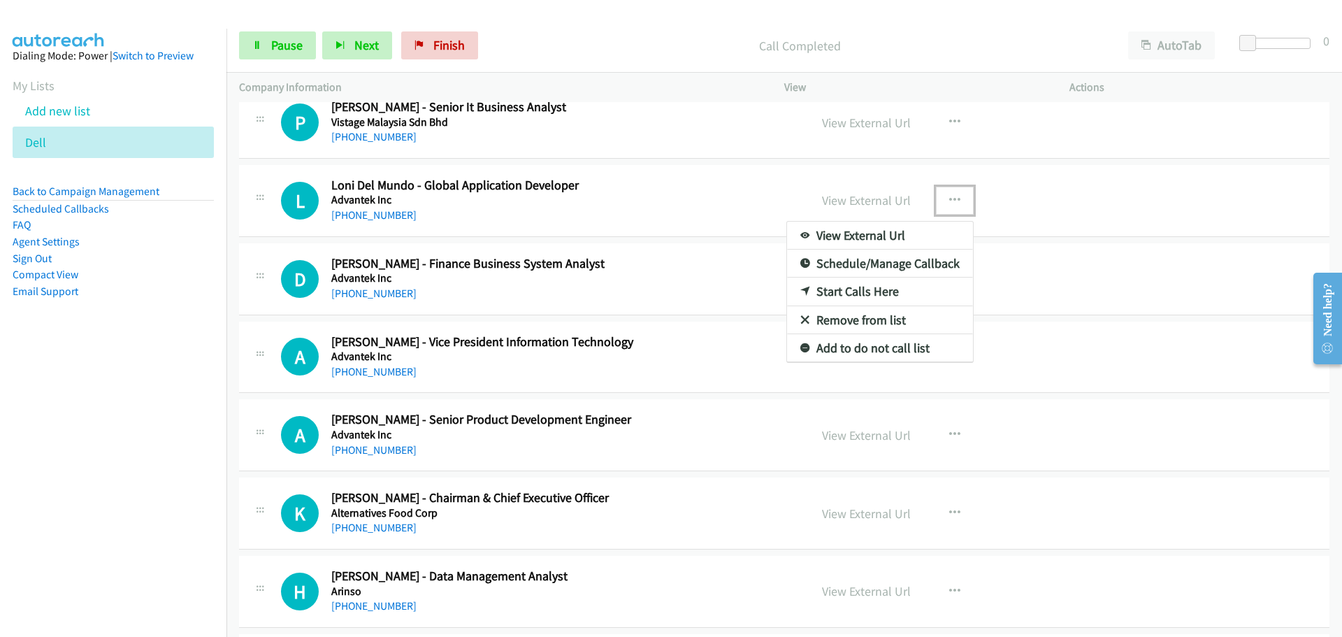
click at [845, 289] on link "Start Calls Here" at bounding box center [880, 292] width 186 height 28
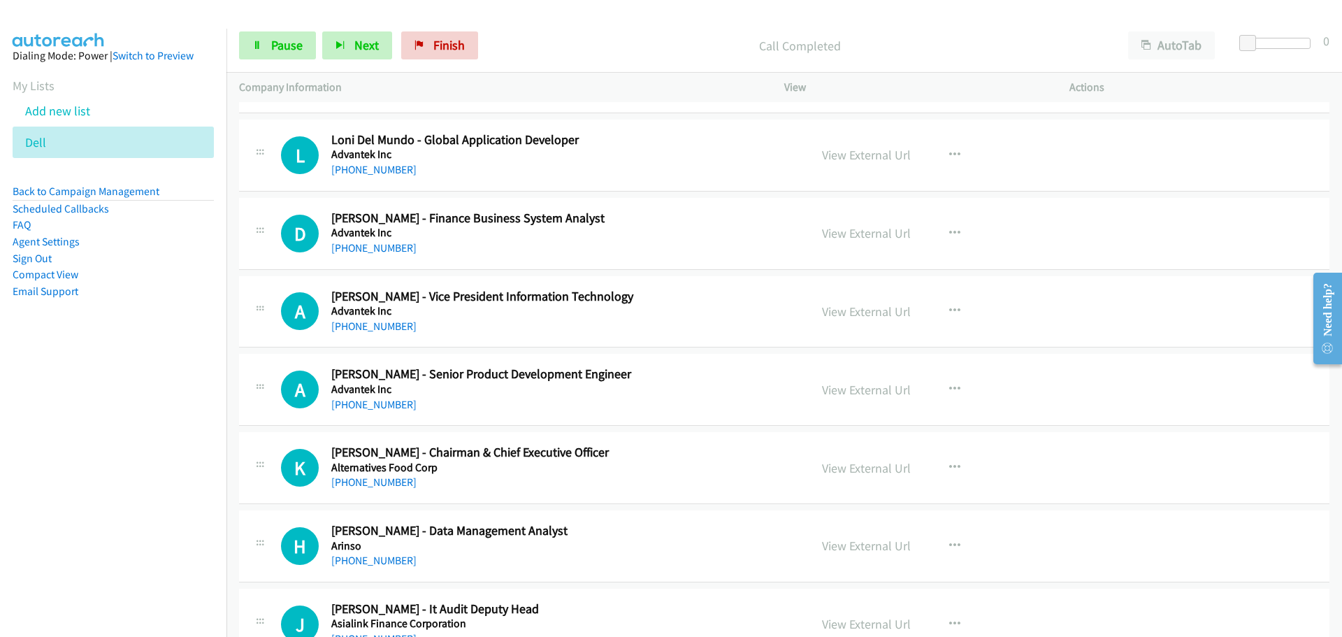
scroll to position [4042, 0]
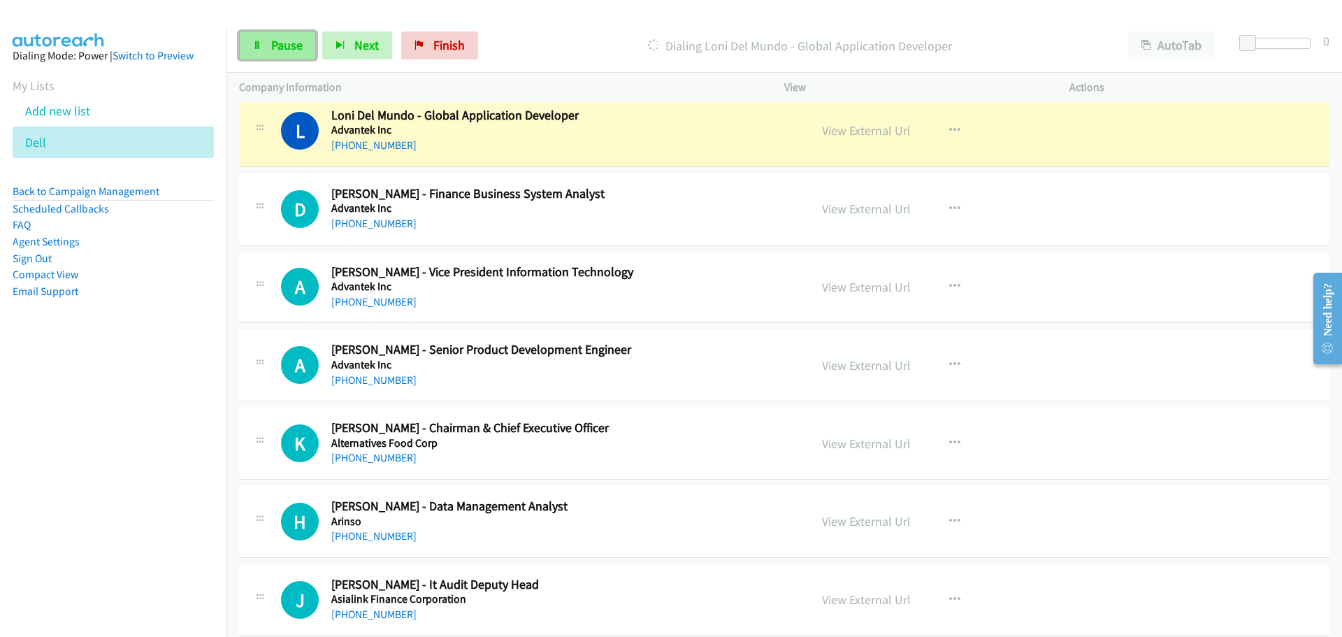
drag, startPoint x: 271, startPoint y: 57, endPoint x: 264, endPoint y: 50, distance: 9.9
click at [271, 57] on link "Pause" at bounding box center [277, 45] width 77 height 28
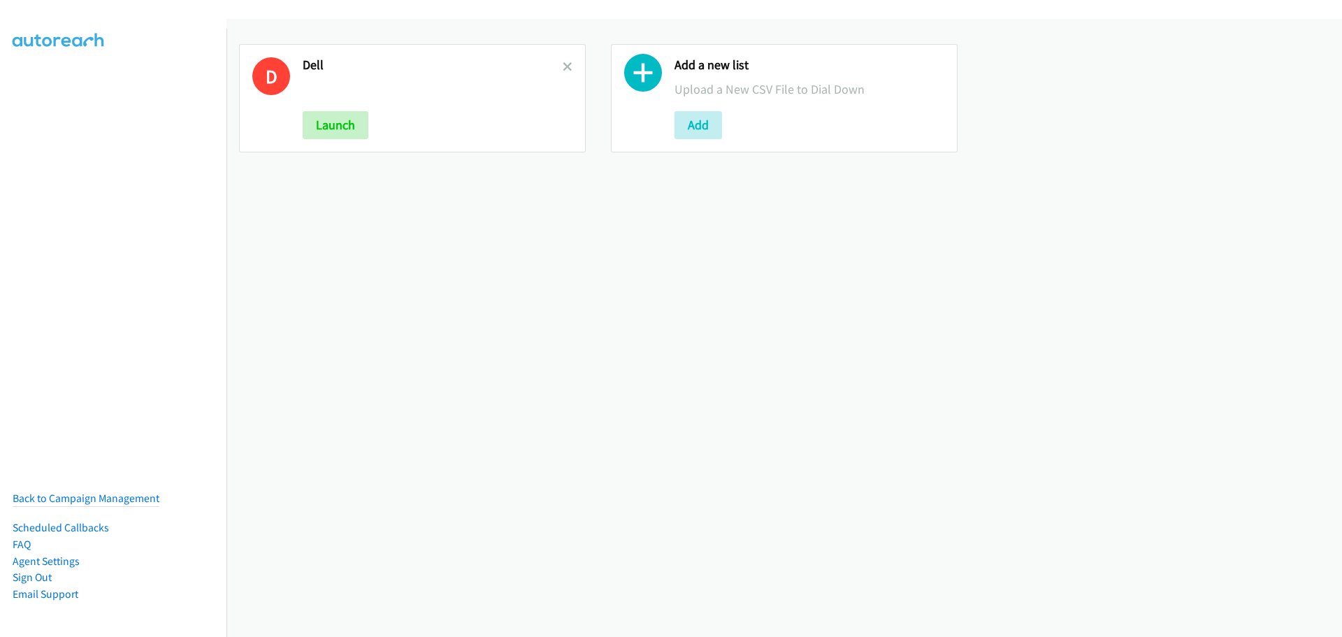
click at [566, 59] on link at bounding box center [568, 67] width 10 height 16
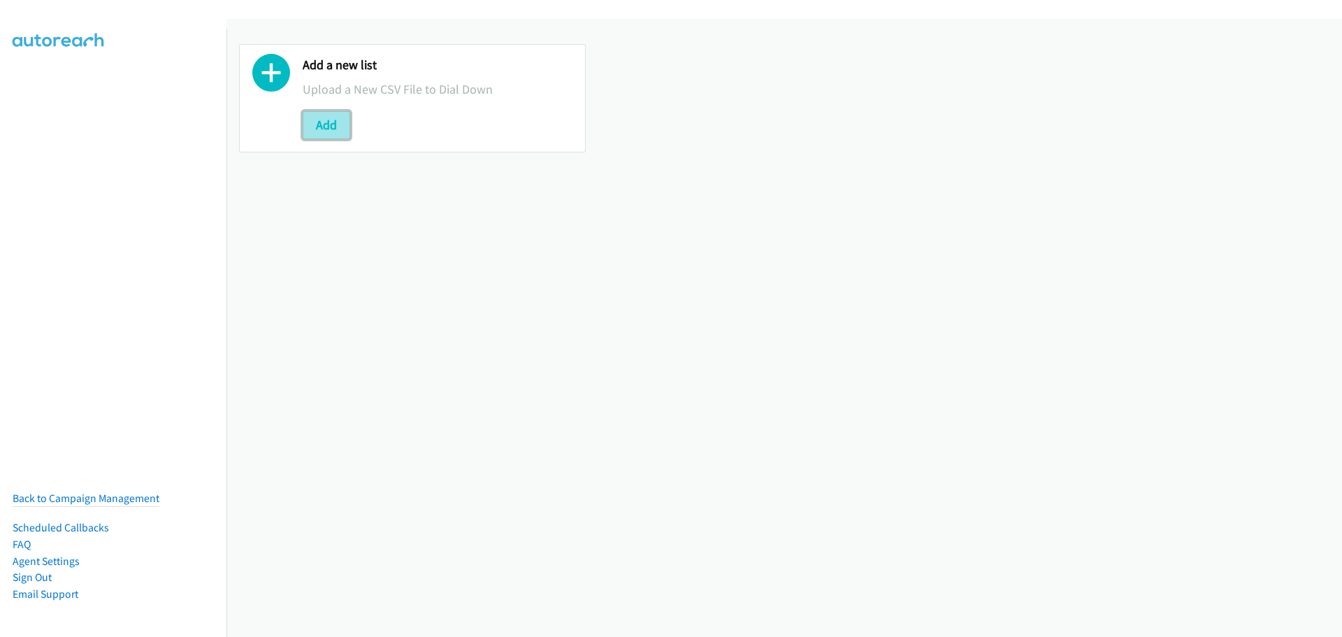
click at [340, 125] on button "Add" at bounding box center [327, 125] width 48 height 28
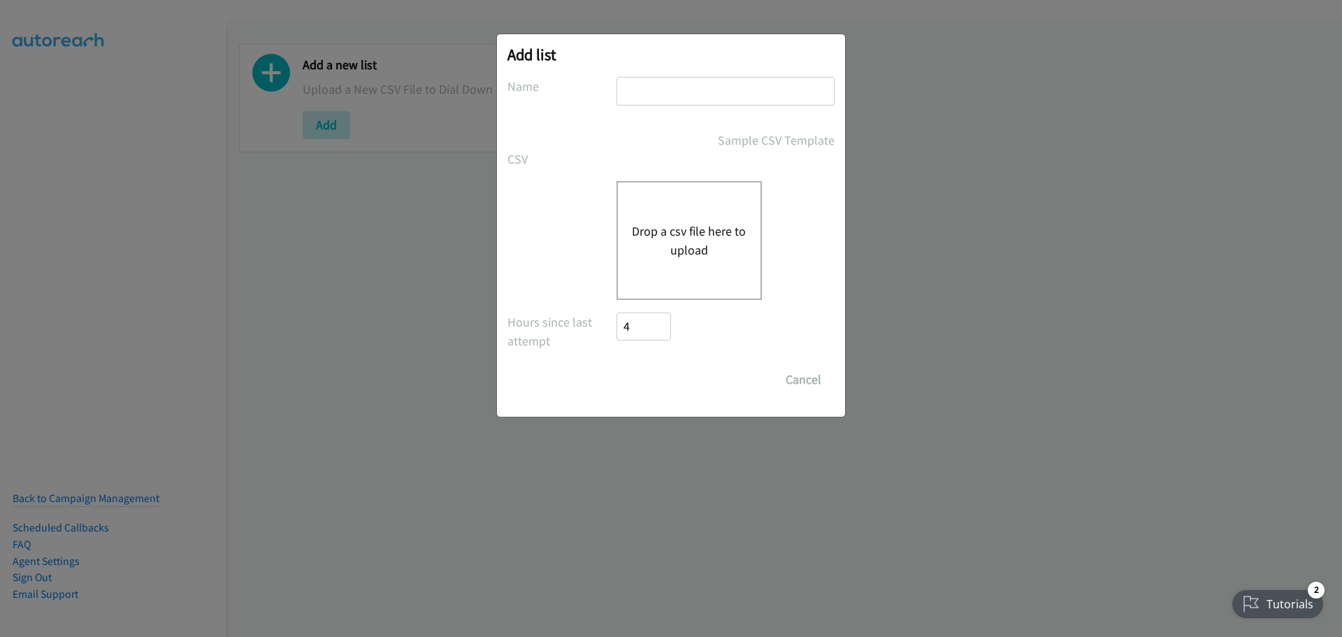
click at [708, 226] on button "Drop a csv file here to upload" at bounding box center [689, 241] width 115 height 38
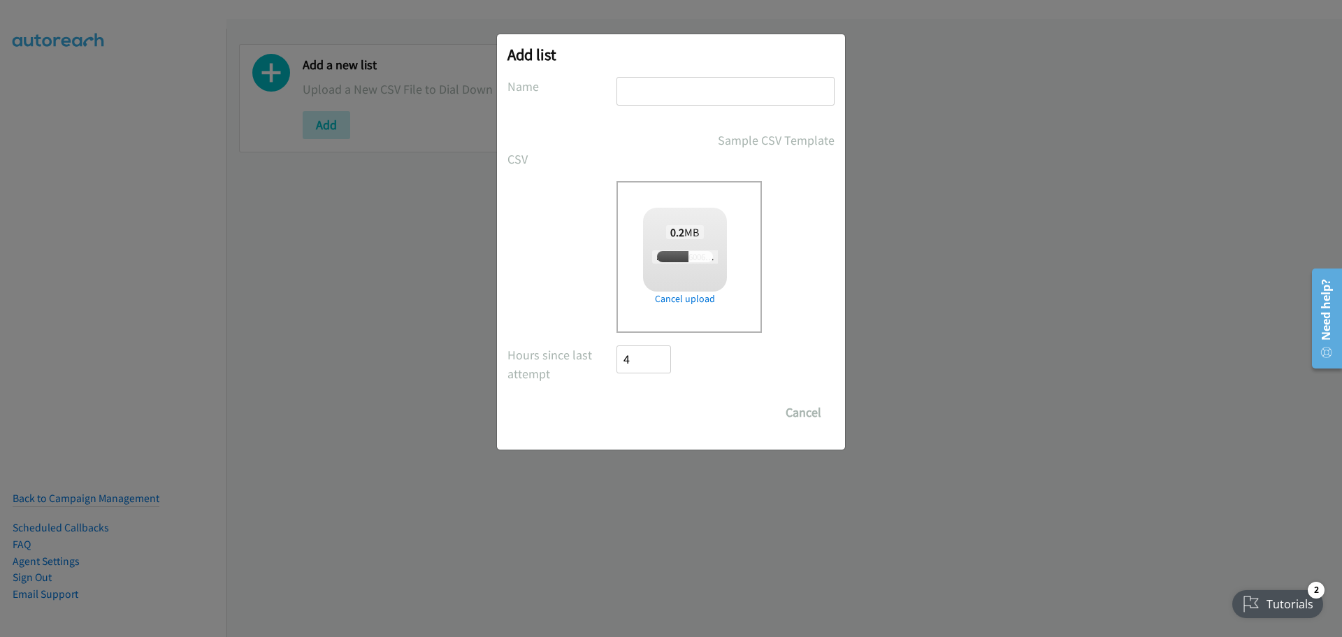
click at [665, 78] on input "text" at bounding box center [726, 91] width 218 height 29
checkbox input "true"
type input "Dell"
click at [650, 404] on input "Save List" at bounding box center [653, 413] width 73 height 28
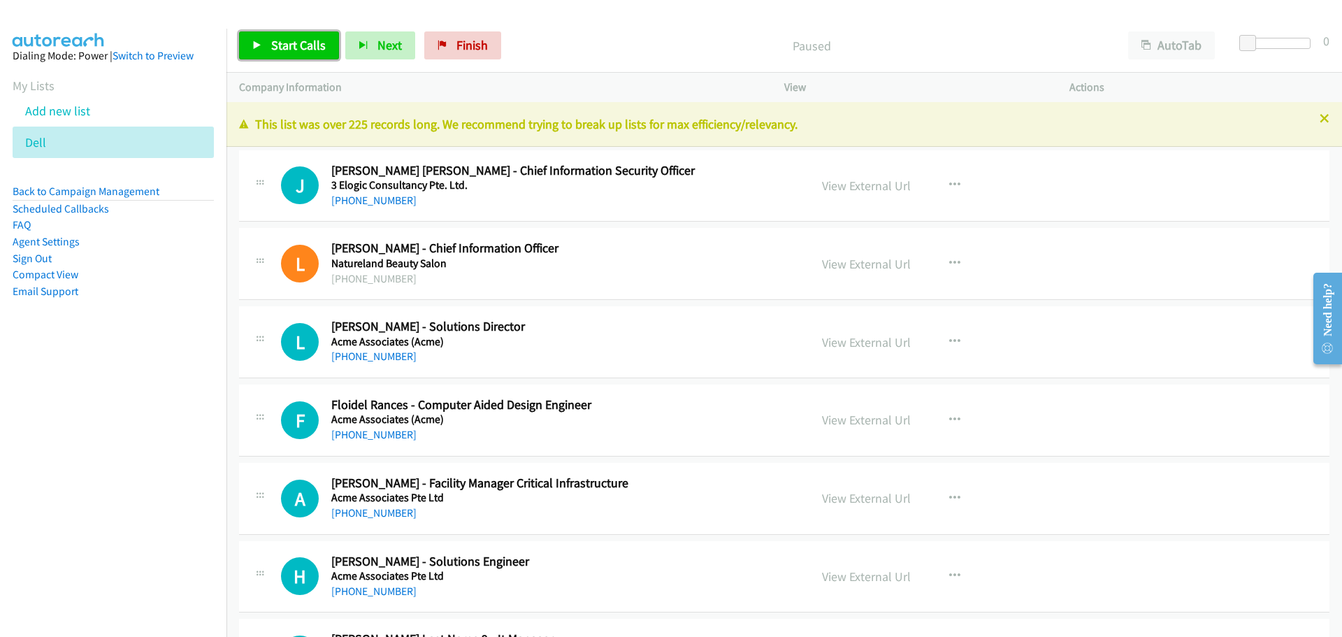
click at [306, 50] on span "Start Calls" at bounding box center [298, 45] width 55 height 16
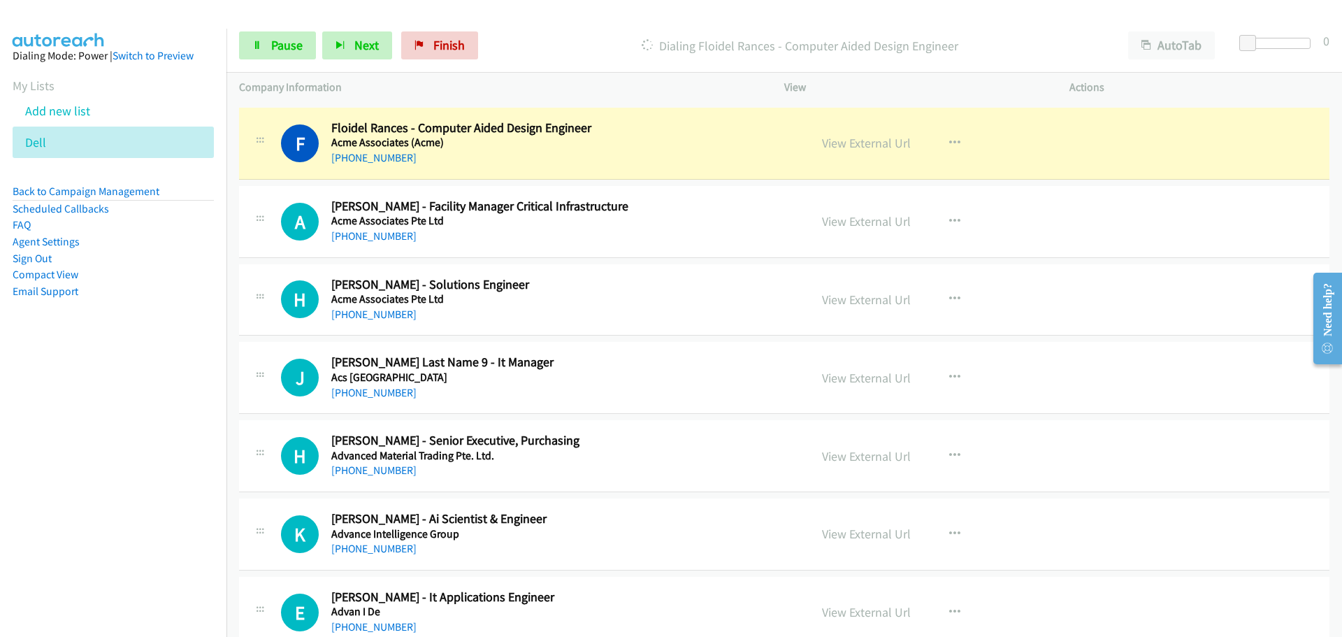
scroll to position [280, 0]
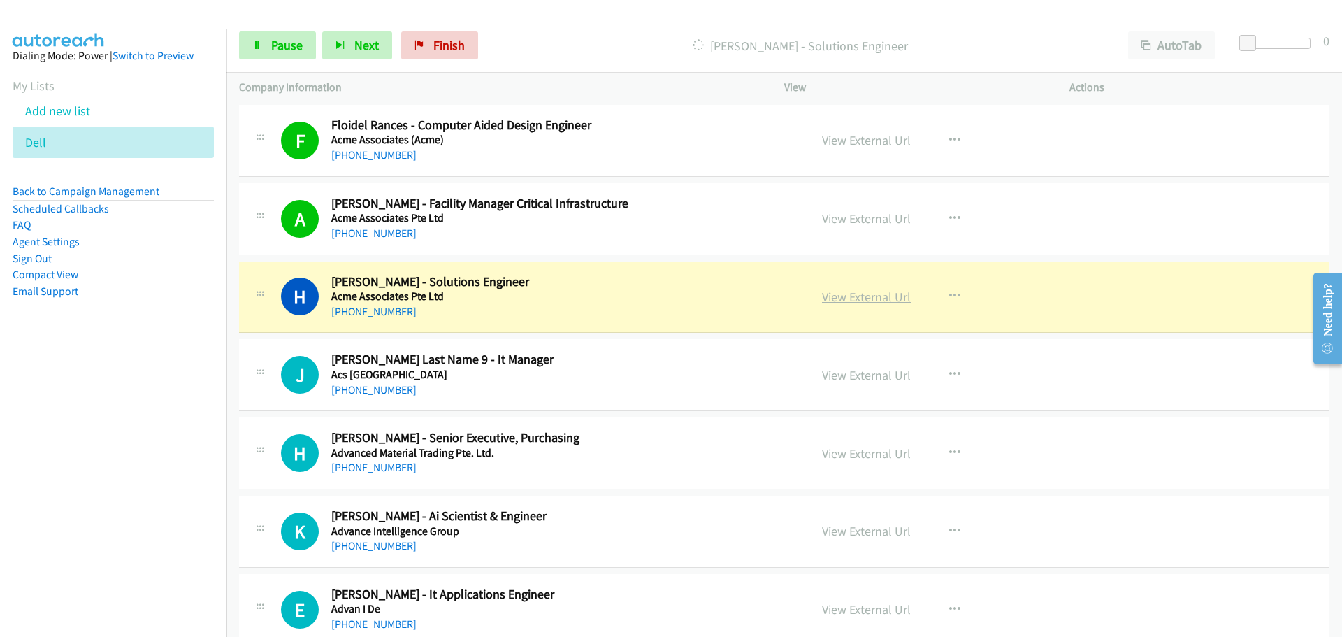
click at [845, 303] on link "View External Url" at bounding box center [866, 297] width 89 height 16
click at [264, 37] on link "Pause" at bounding box center [277, 45] width 77 height 28
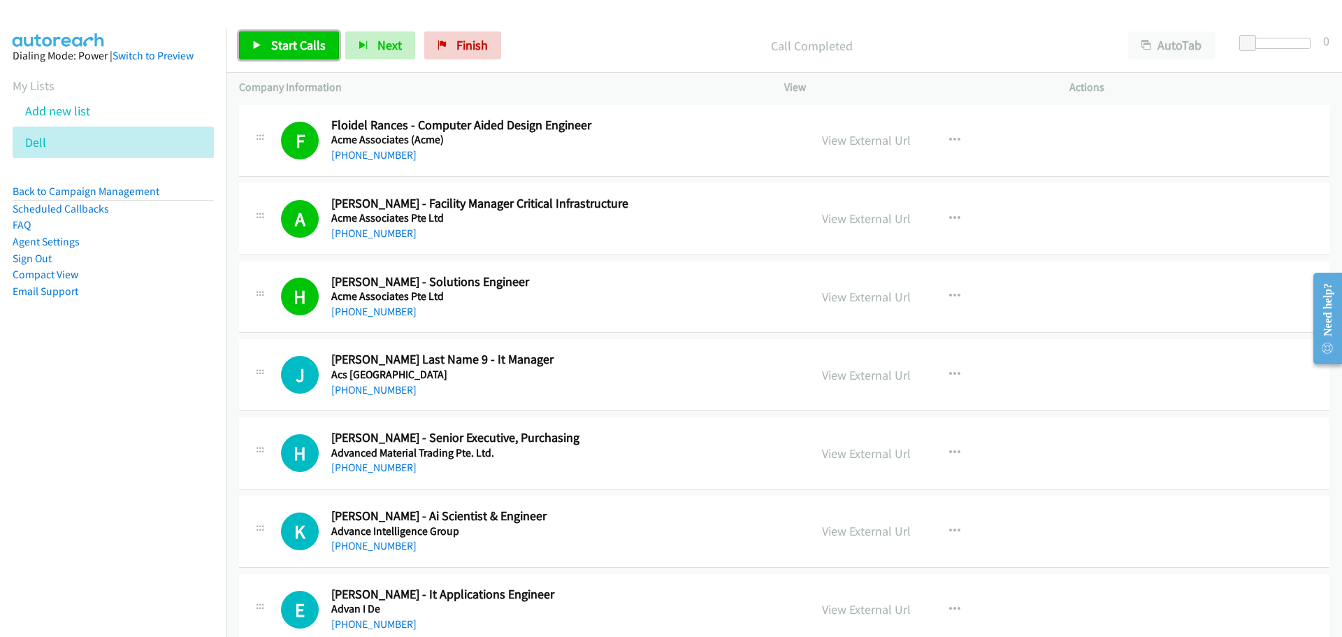
click at [285, 51] on span "Start Calls" at bounding box center [298, 45] width 55 height 16
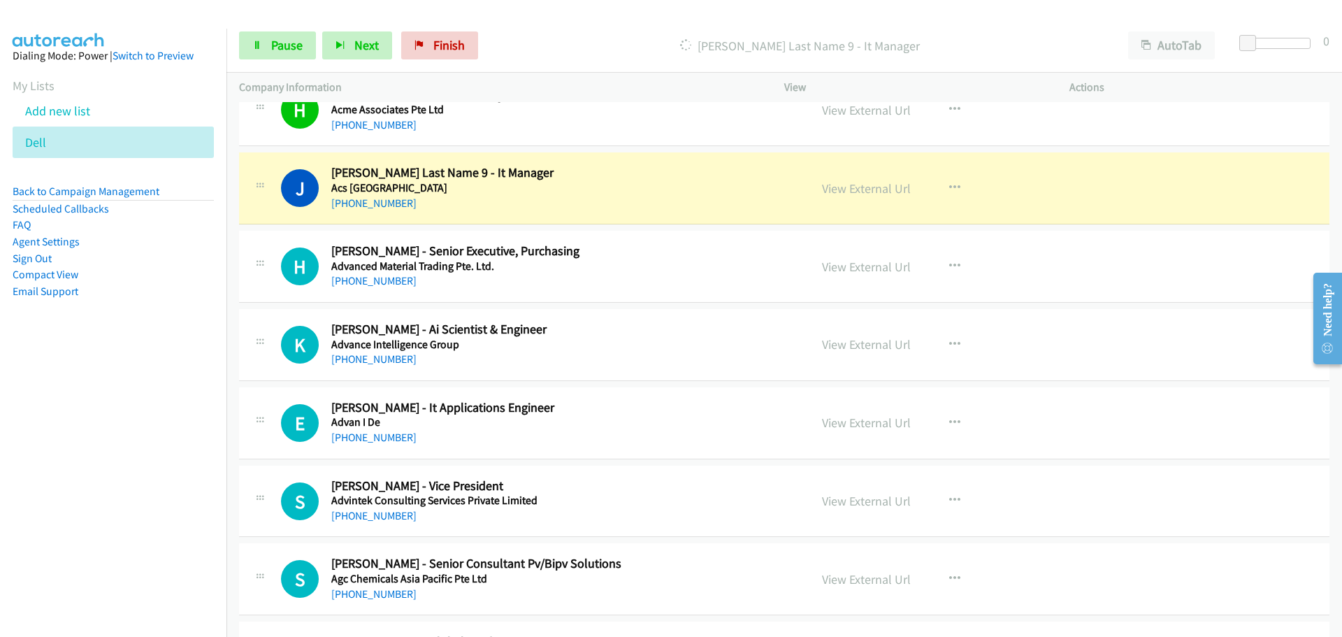
scroll to position [489, 0]
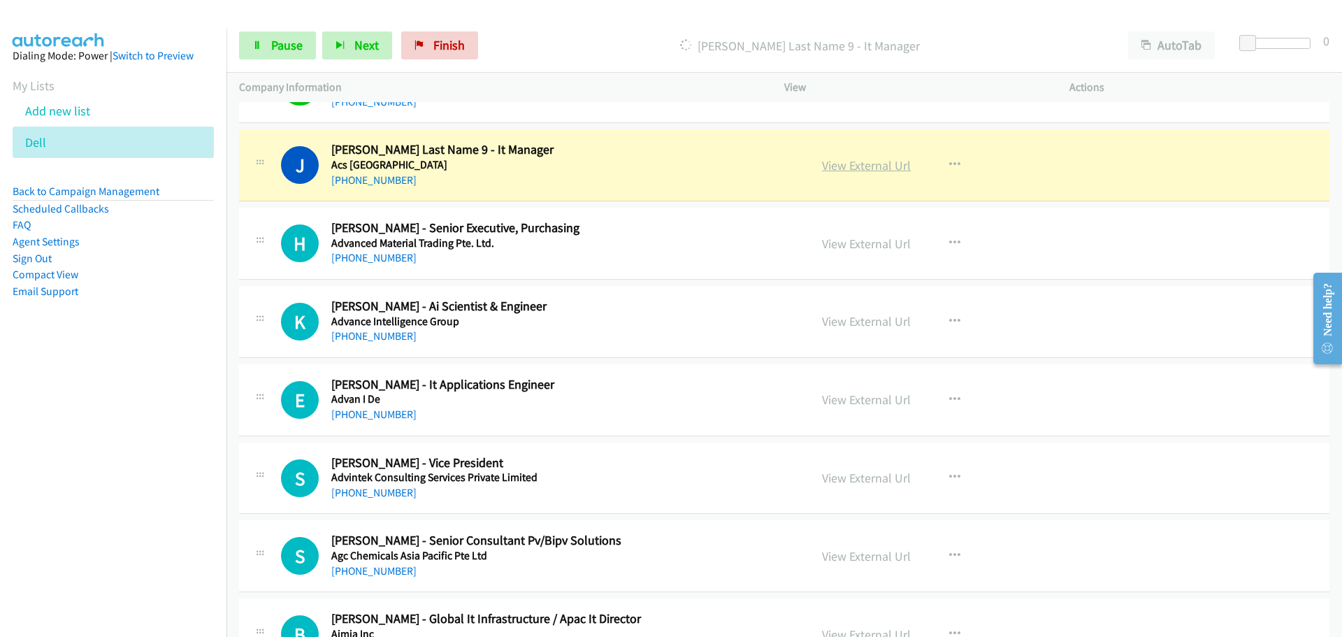
click at [880, 164] on link "View External Url" at bounding box center [866, 165] width 89 height 16
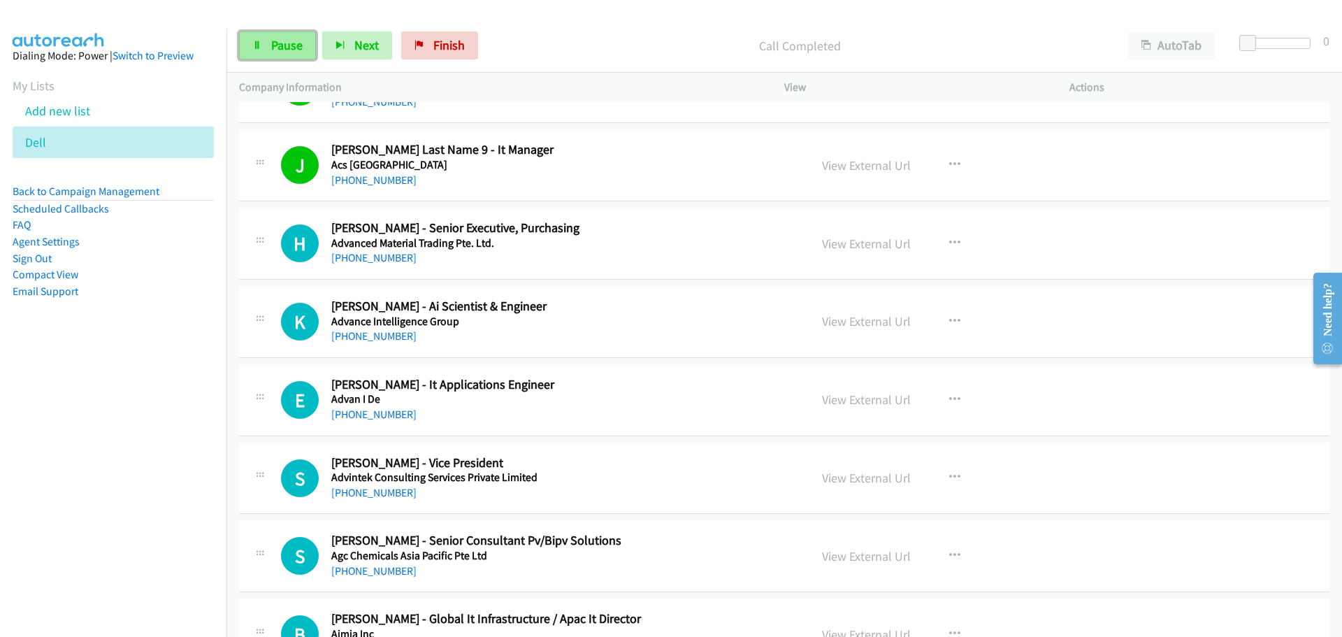
click at [264, 48] on link "Pause" at bounding box center [277, 45] width 77 height 28
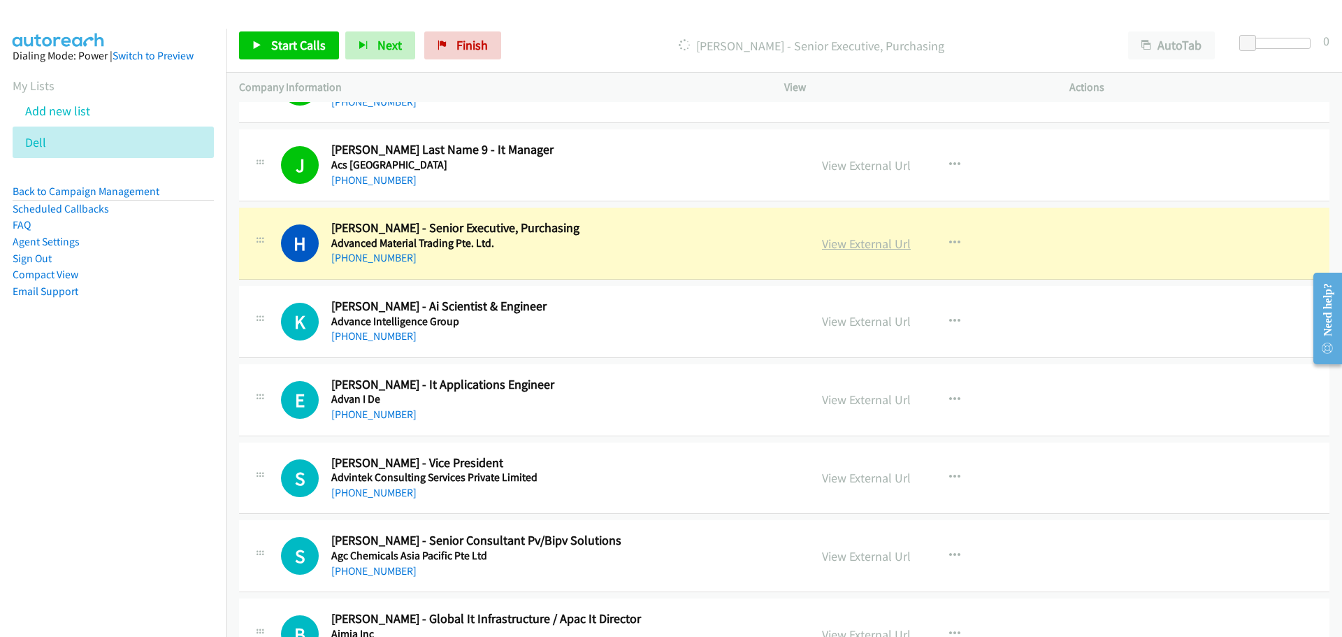
click at [865, 241] on link "View External Url" at bounding box center [866, 244] width 89 height 16
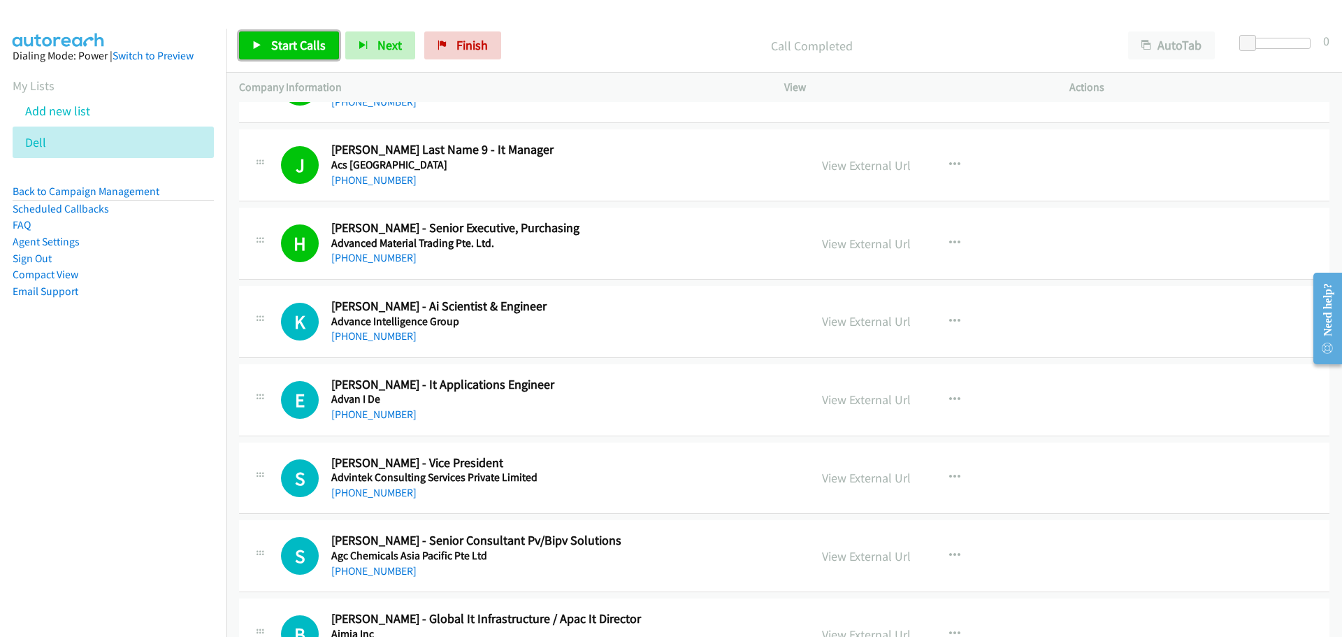
click at [292, 37] on span "Start Calls" at bounding box center [298, 45] width 55 height 16
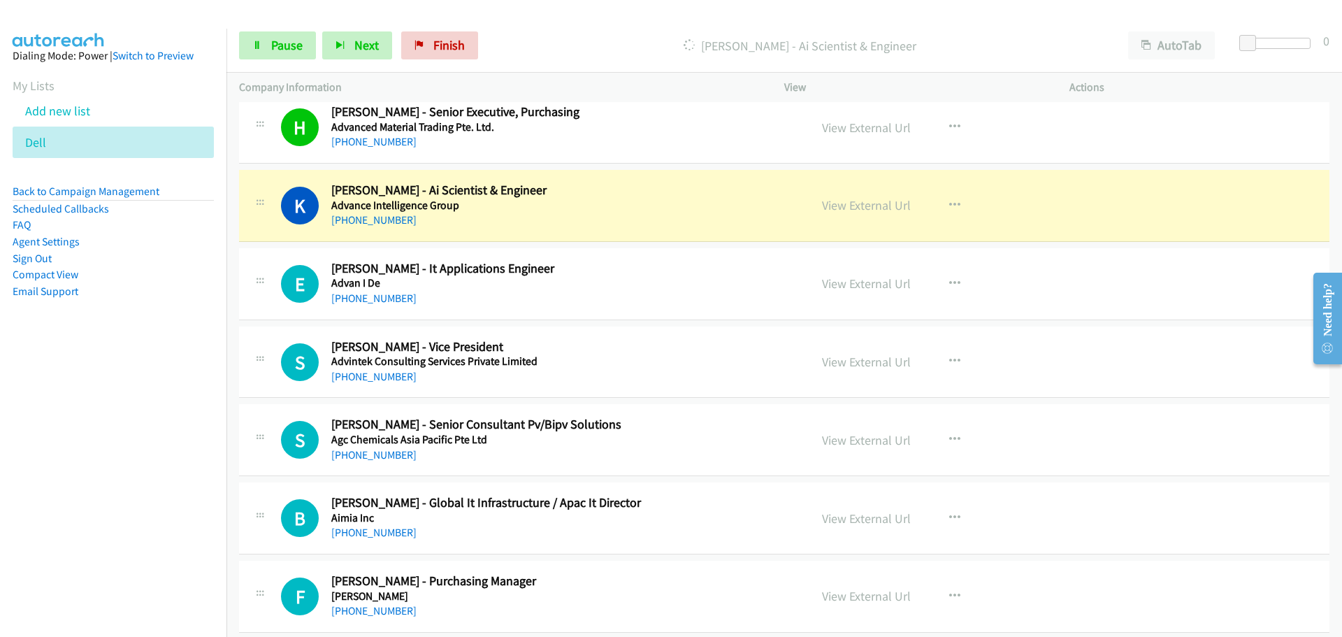
scroll to position [629, 0]
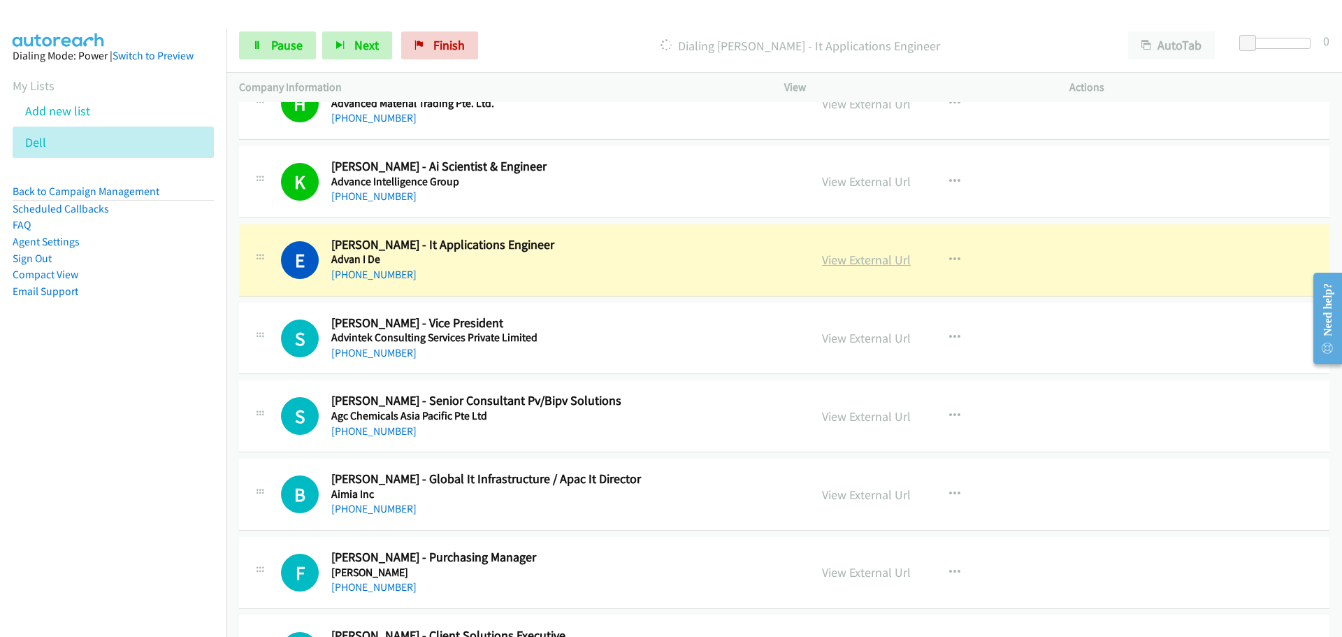
click at [858, 259] on link "View External Url" at bounding box center [866, 260] width 89 height 16
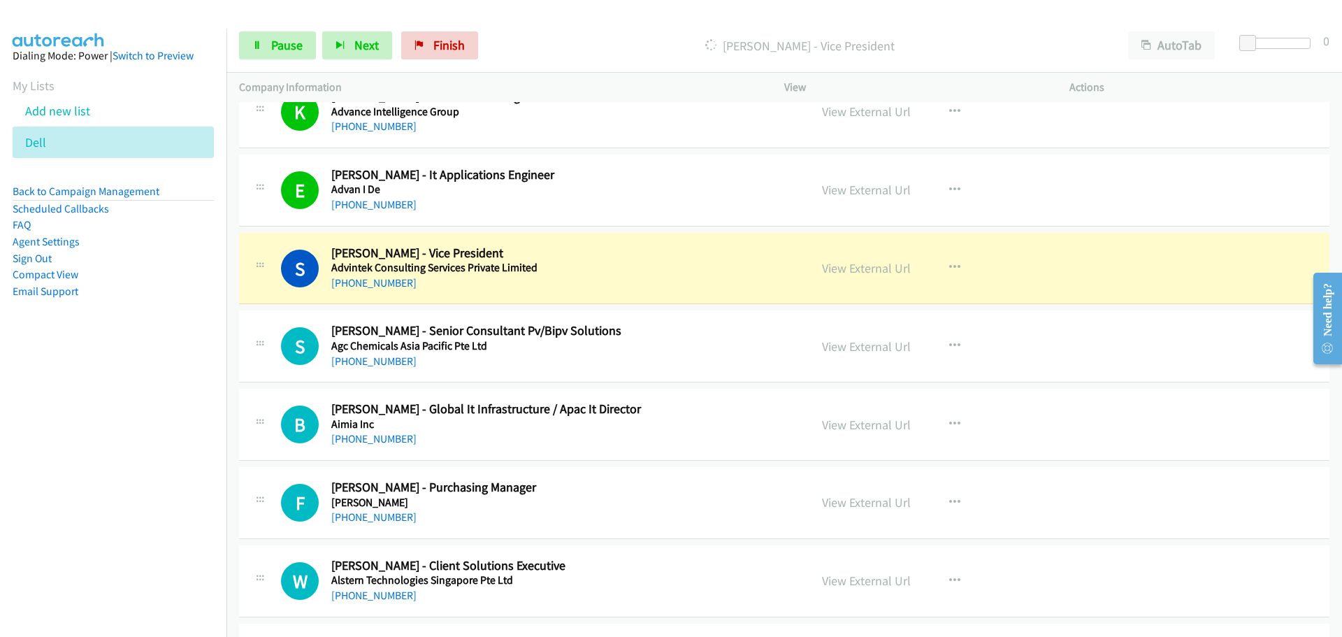
scroll to position [769, 0]
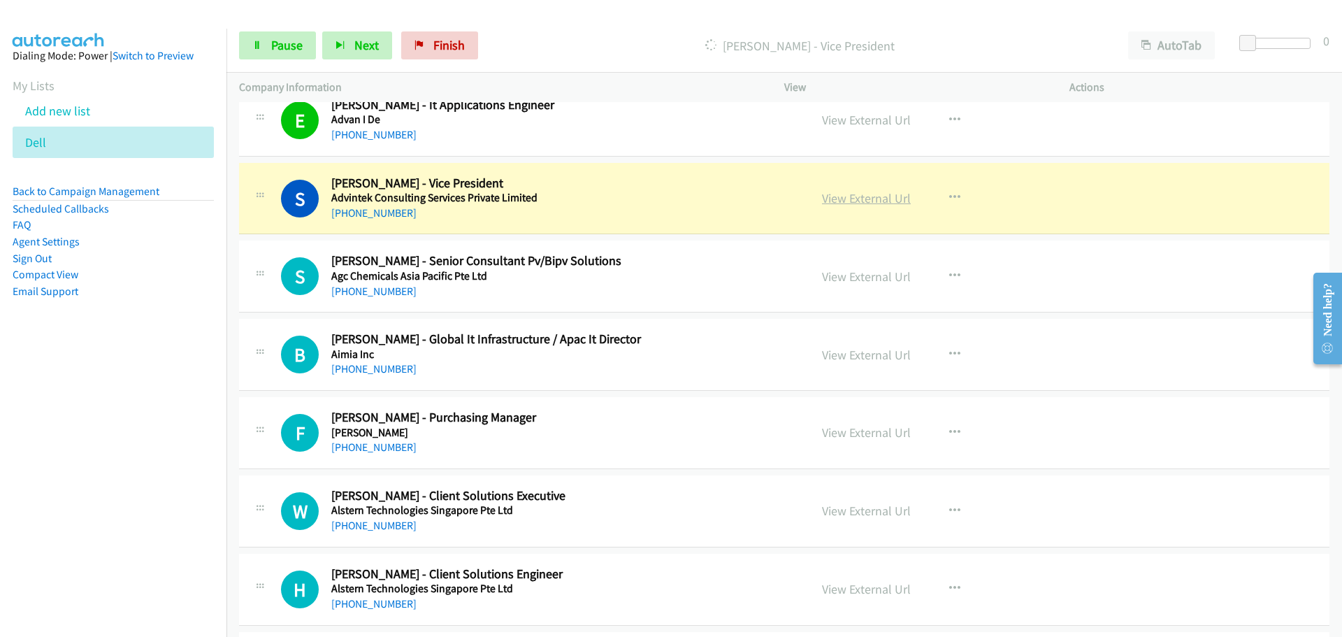
click at [843, 200] on link "View External Url" at bounding box center [866, 198] width 89 height 16
click at [258, 45] on icon at bounding box center [257, 46] width 10 height 10
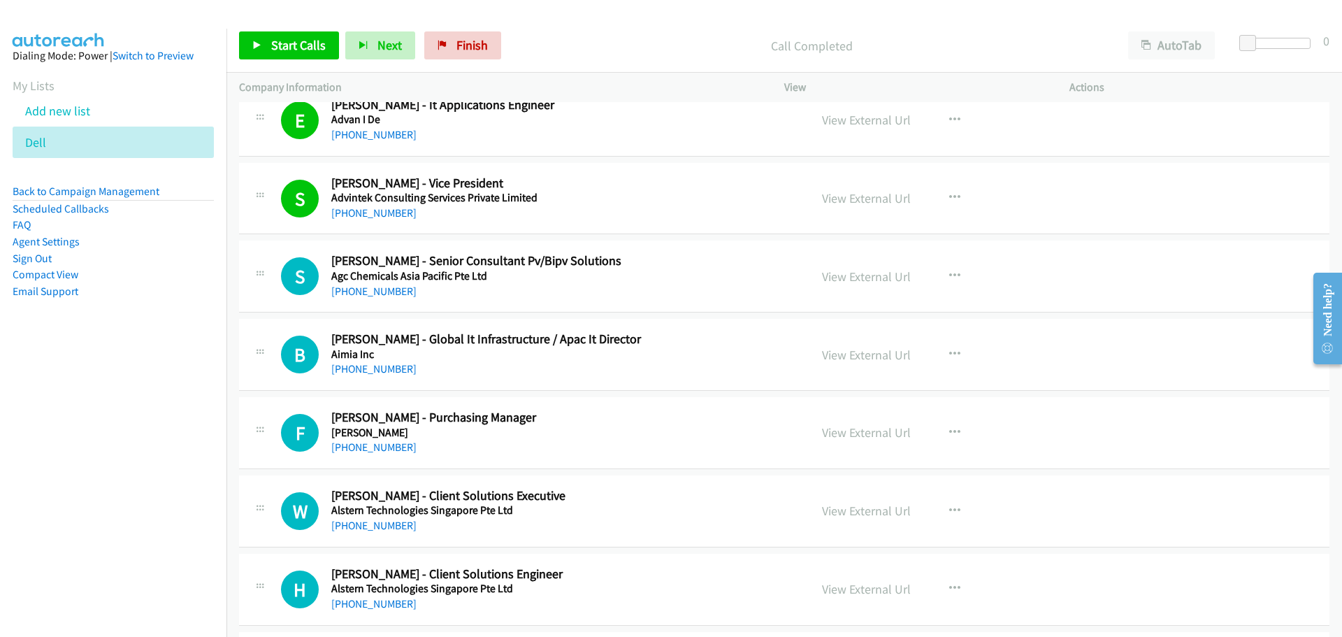
click at [293, 61] on div "Start Calls Pause Next Finish Call Completed AutoTab AutoTab 0" at bounding box center [785, 46] width 1116 height 54
click at [289, 56] on link "Start Calls" at bounding box center [289, 45] width 100 height 28
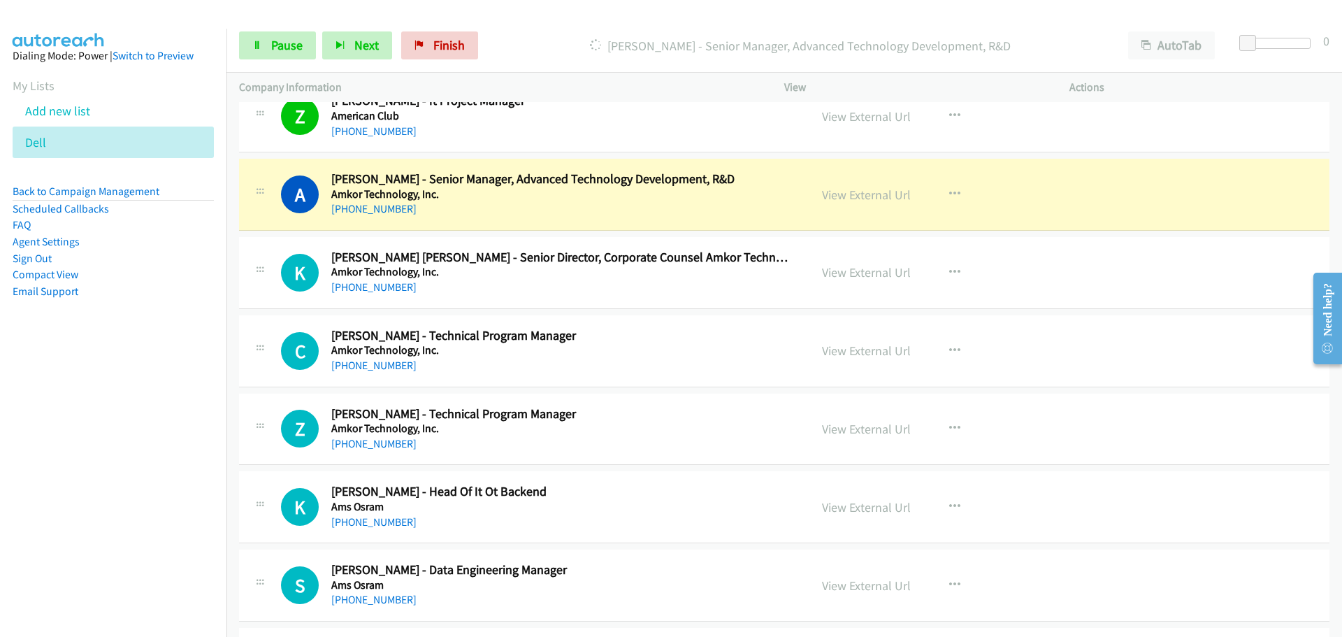
scroll to position [1468, 0]
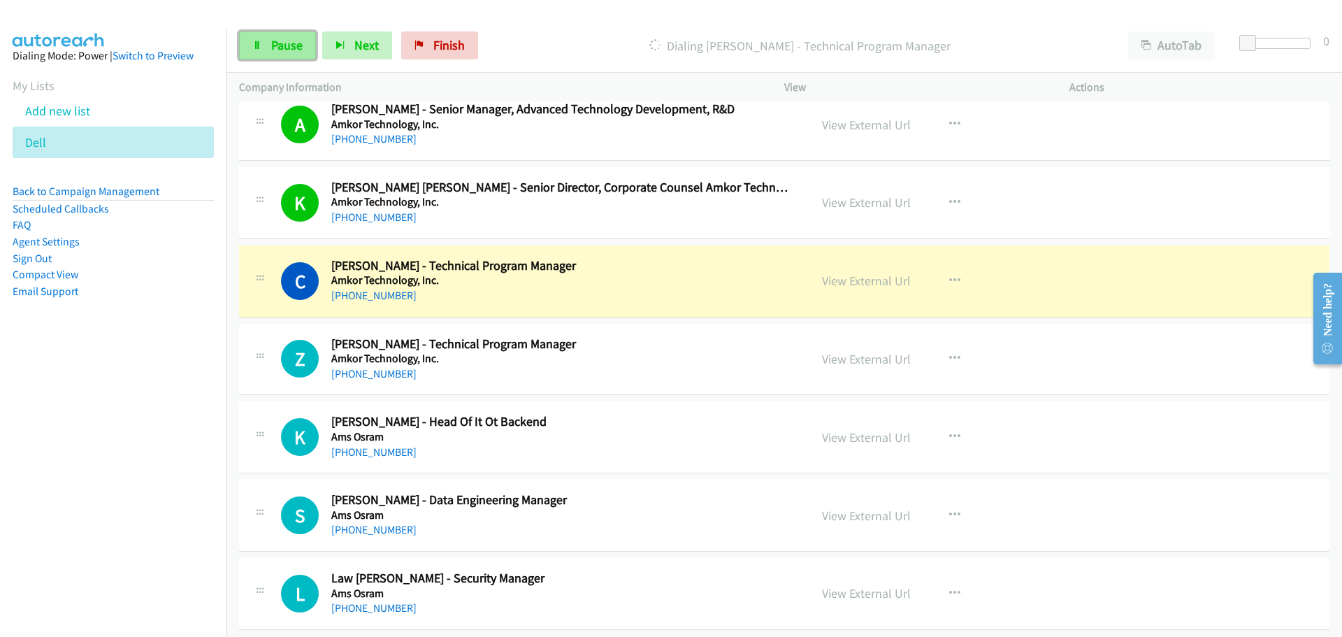
click at [292, 55] on link "Pause" at bounding box center [277, 45] width 77 height 28
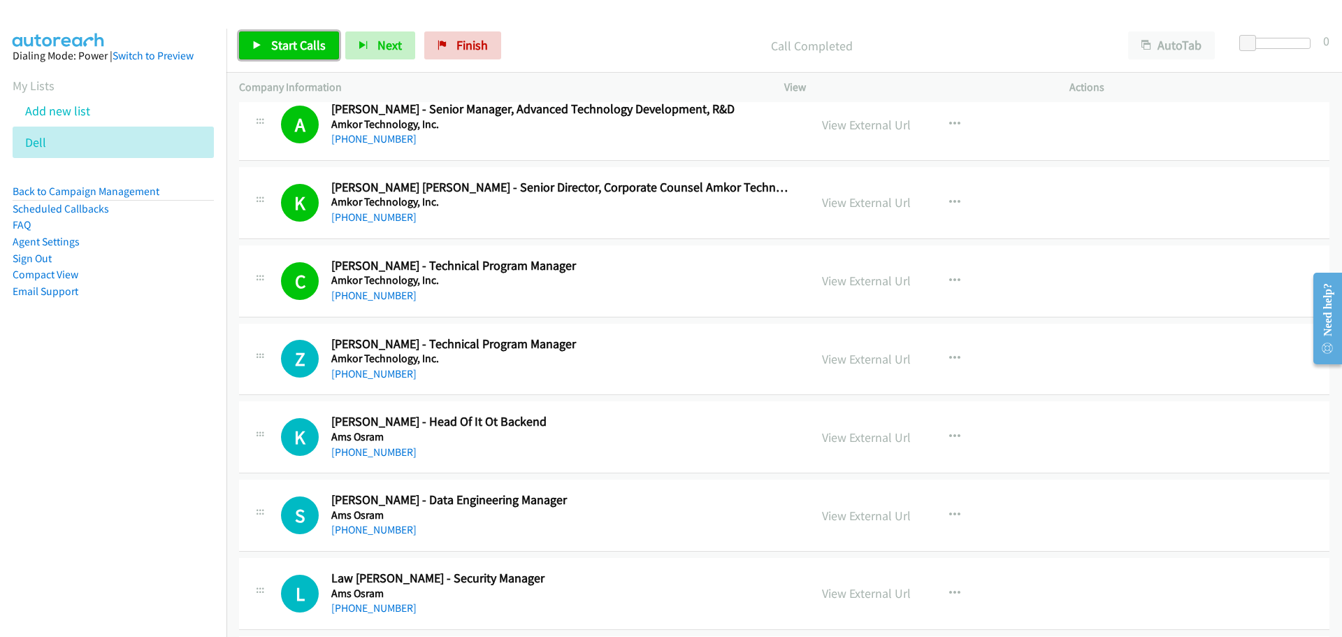
click at [275, 39] on span "Start Calls" at bounding box center [298, 45] width 55 height 16
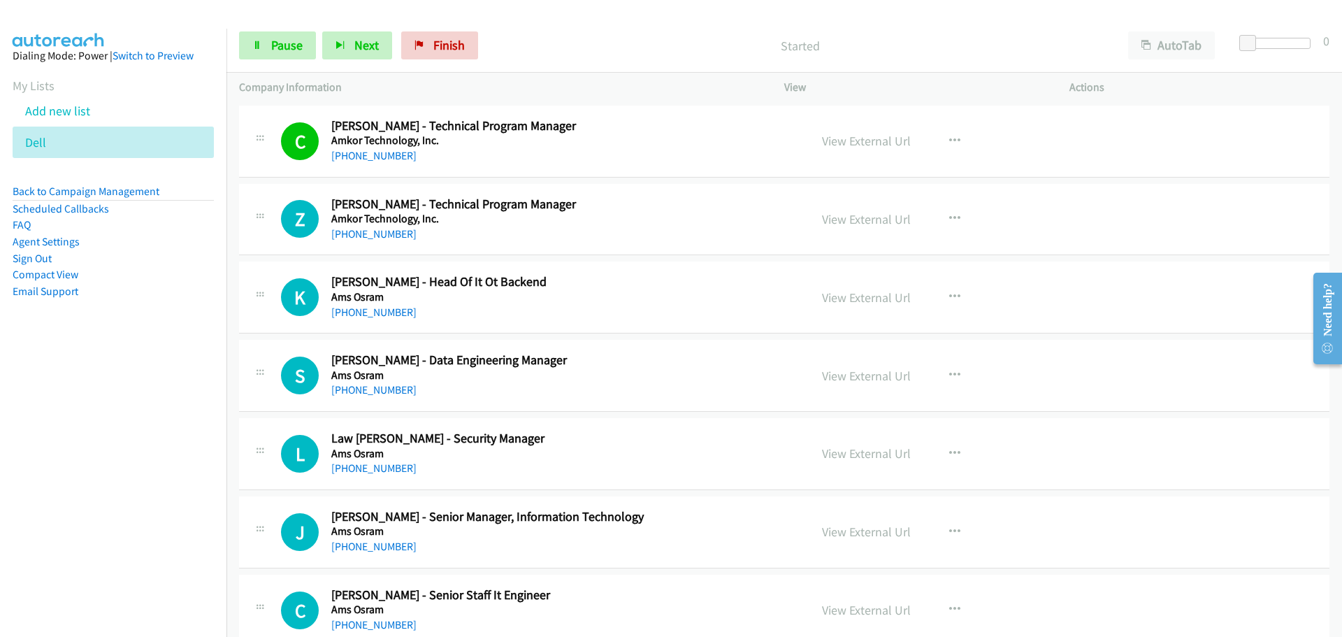
scroll to position [1678, 0]
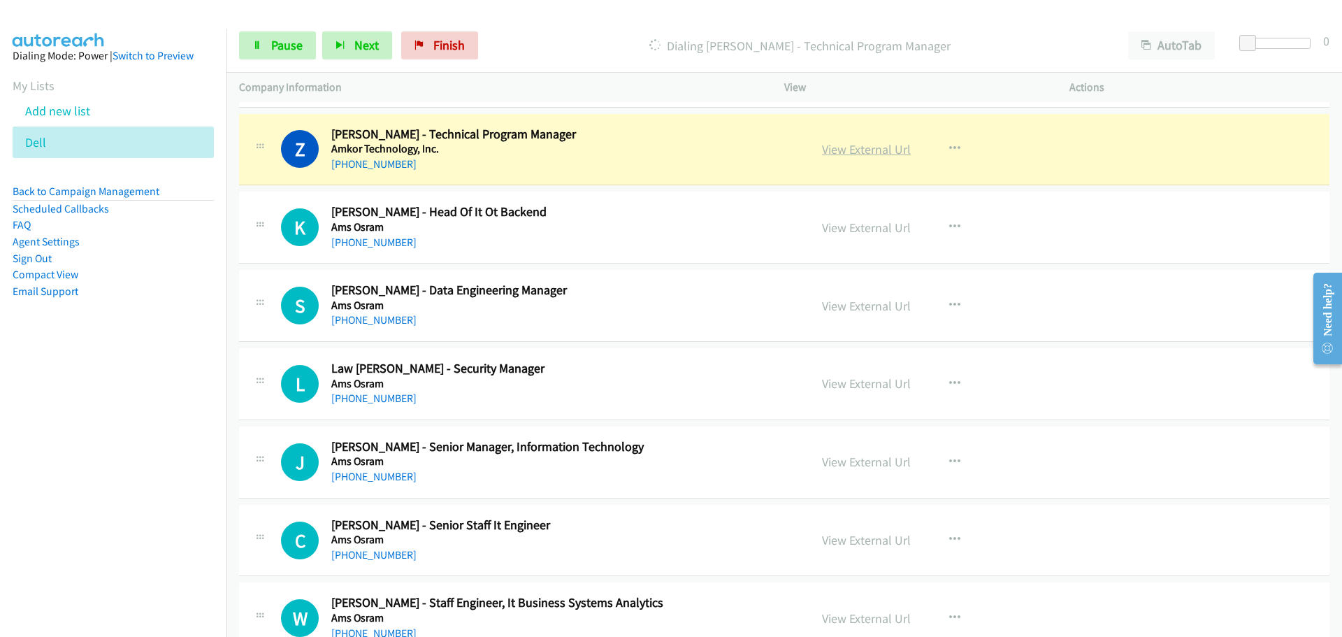
click at [848, 150] on link "View External Url" at bounding box center [866, 149] width 89 height 16
click at [272, 48] on span "Pause" at bounding box center [286, 45] width 31 height 16
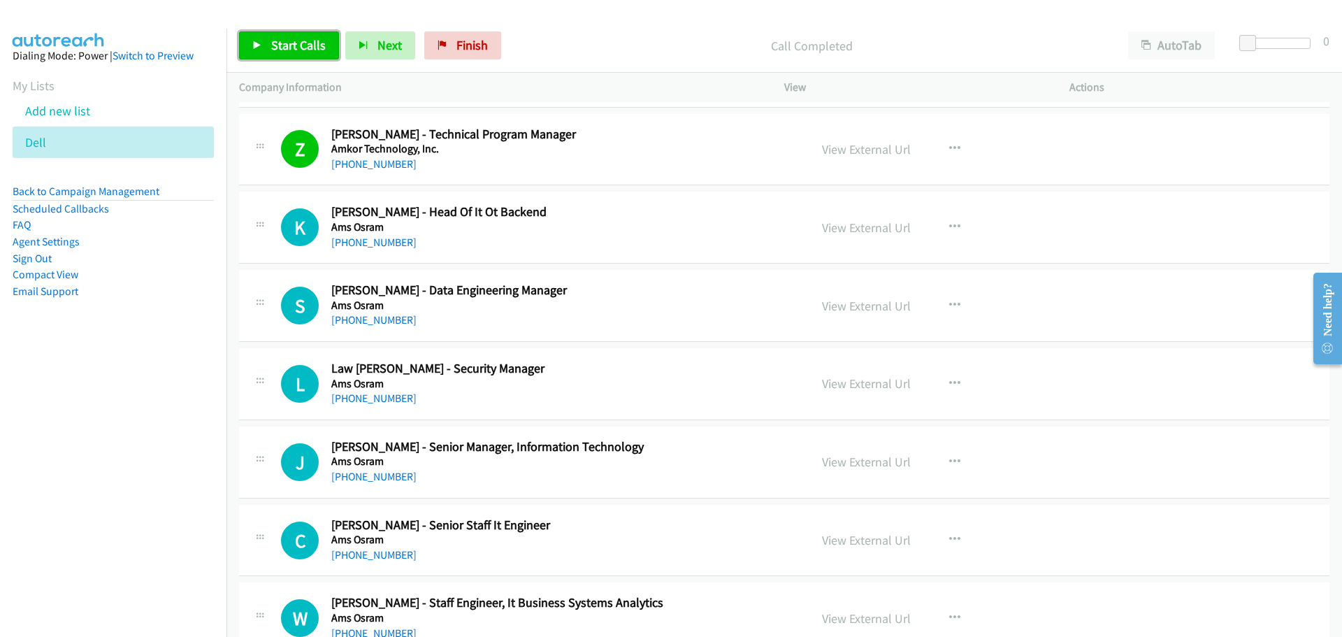
click at [317, 55] on link "Start Calls" at bounding box center [289, 45] width 100 height 28
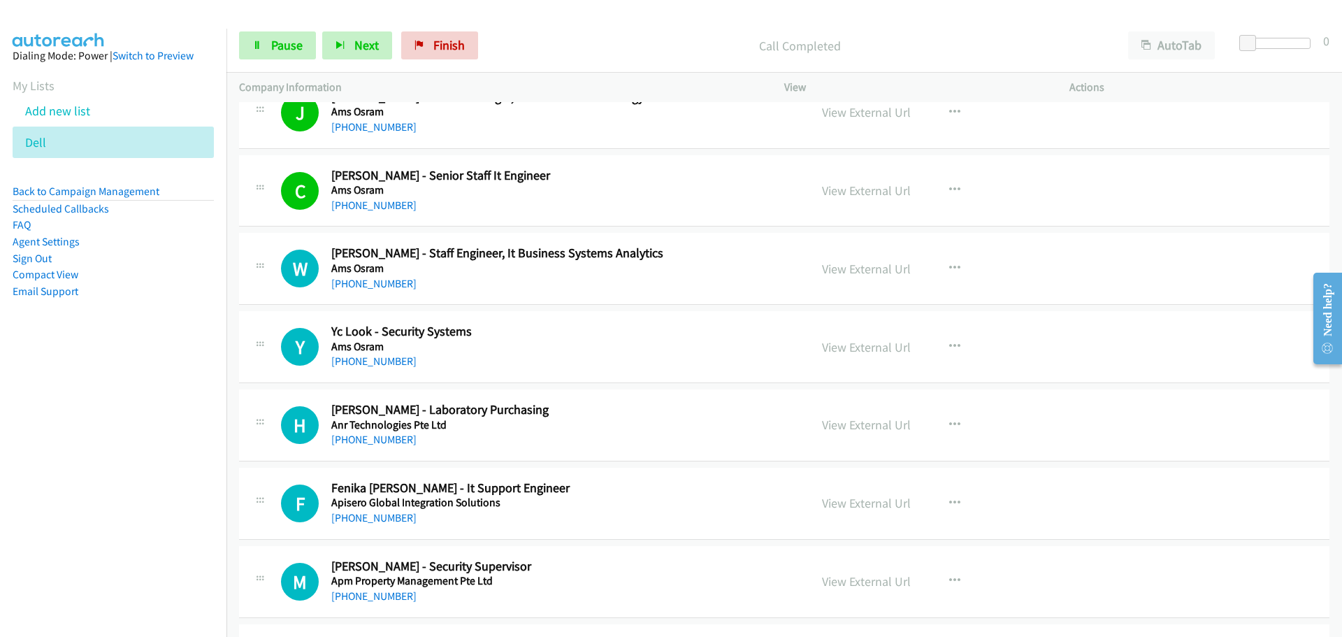
scroll to position [2097, 0]
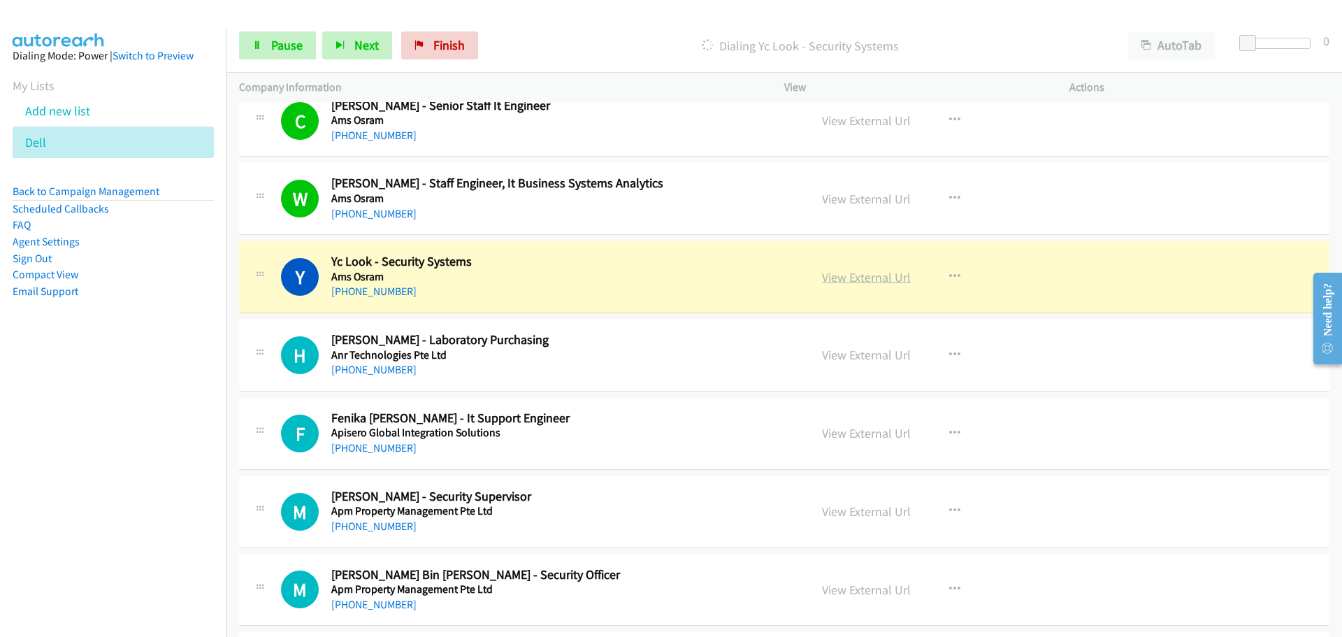
click at [864, 280] on link "View External Url" at bounding box center [866, 277] width 89 height 16
click at [271, 42] on span "Pause" at bounding box center [286, 45] width 31 height 16
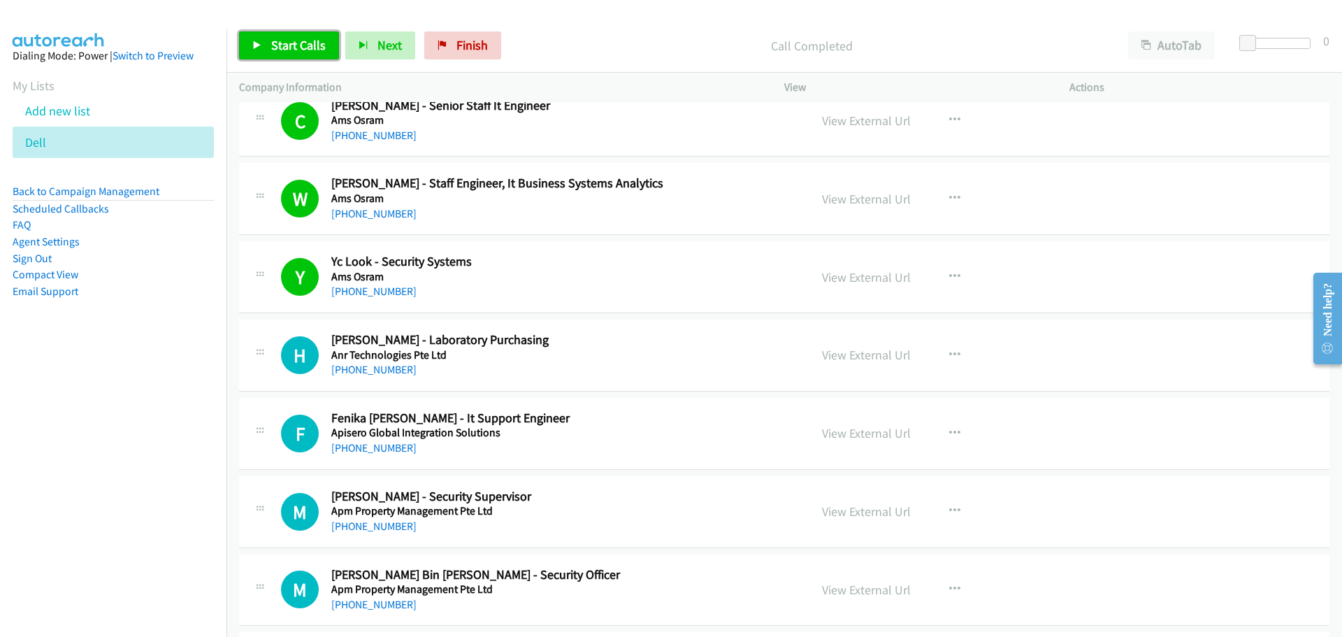
click at [296, 41] on span "Start Calls" at bounding box center [298, 45] width 55 height 16
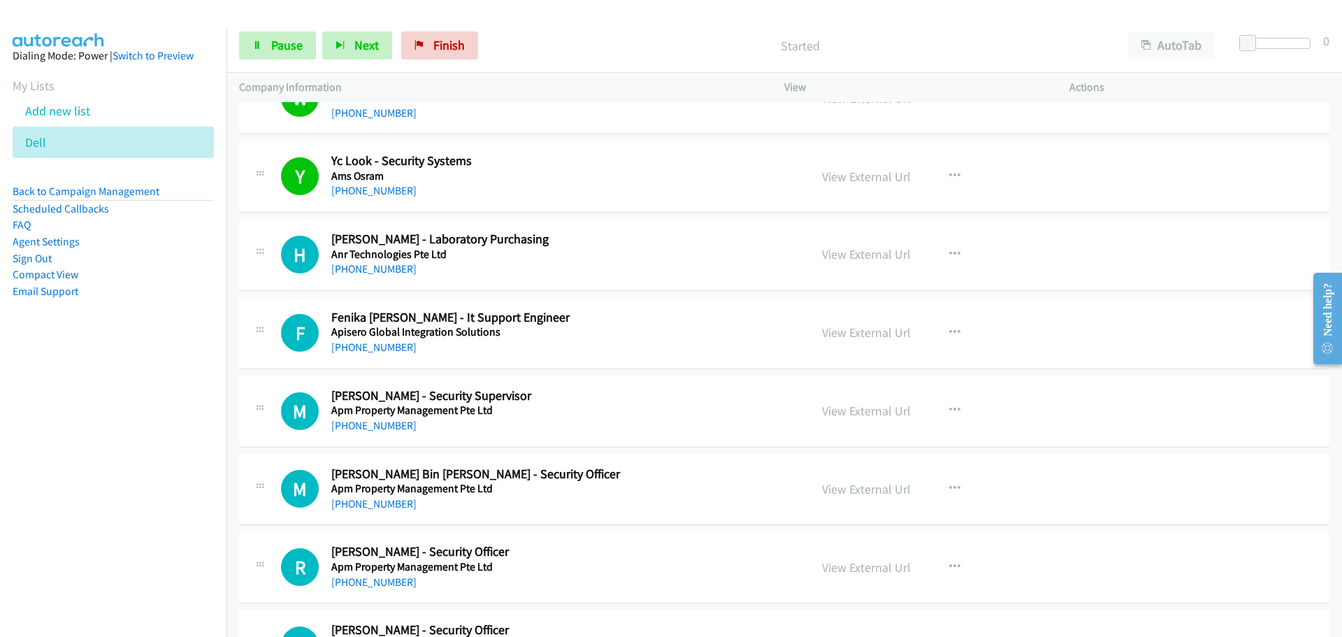
scroll to position [2237, 0]
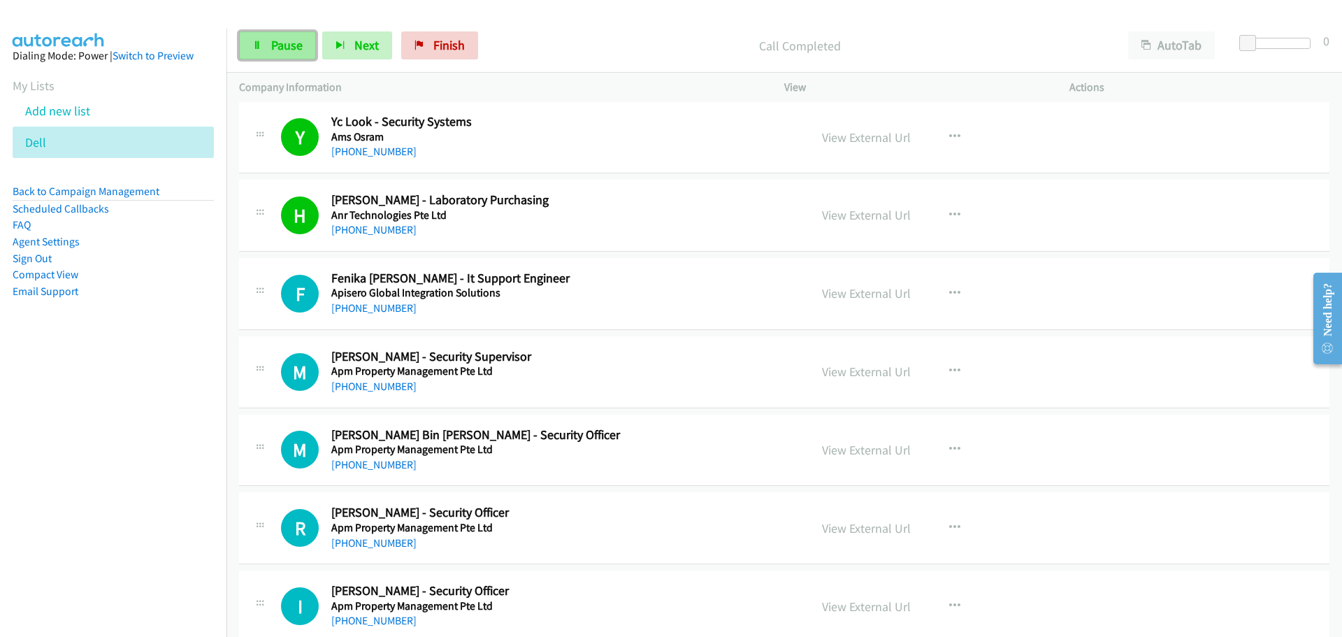
click at [297, 36] on link "Pause" at bounding box center [277, 45] width 77 height 28
click at [260, 45] on icon at bounding box center [257, 46] width 10 height 10
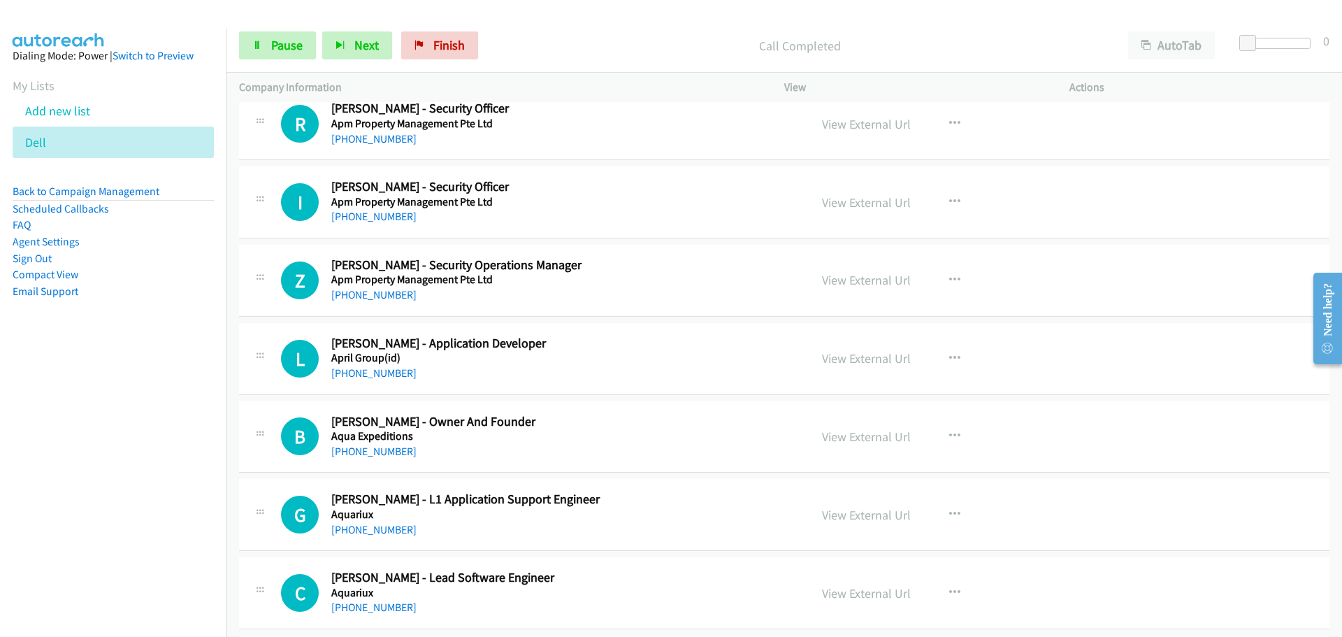
scroll to position [2657, 0]
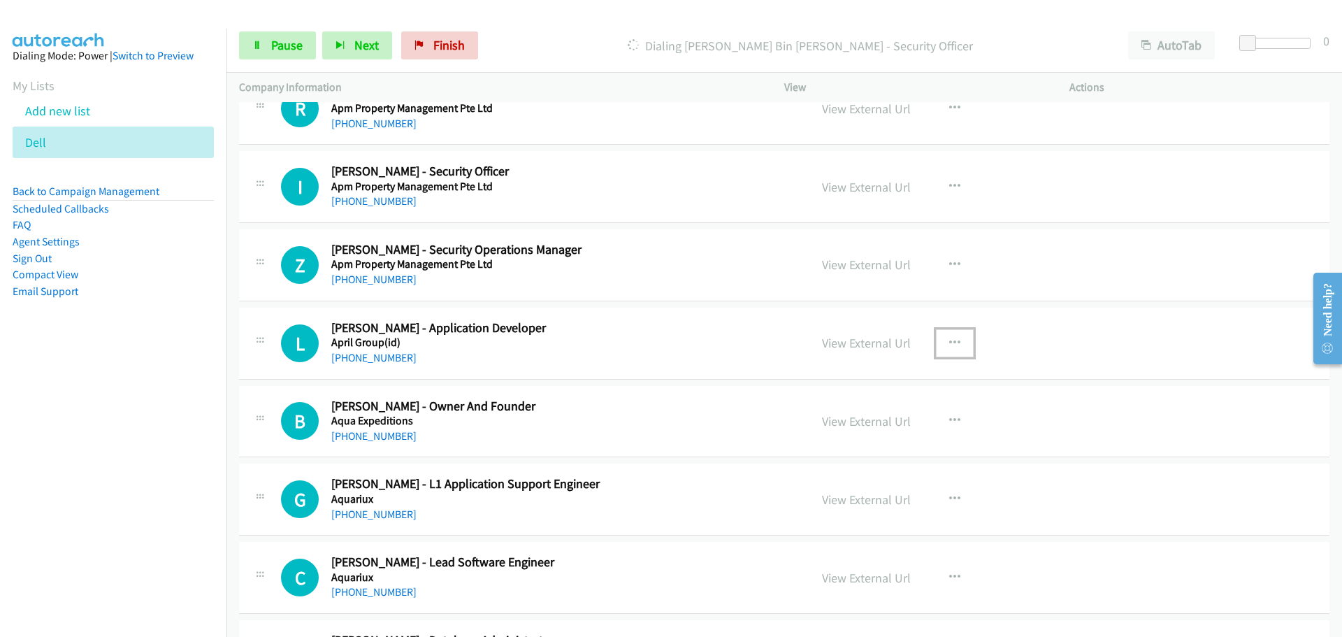
drag, startPoint x: 944, startPoint y: 345, endPoint x: 846, endPoint y: 408, distance: 116.4
click at [949, 345] on icon "button" at bounding box center [954, 343] width 11 height 11
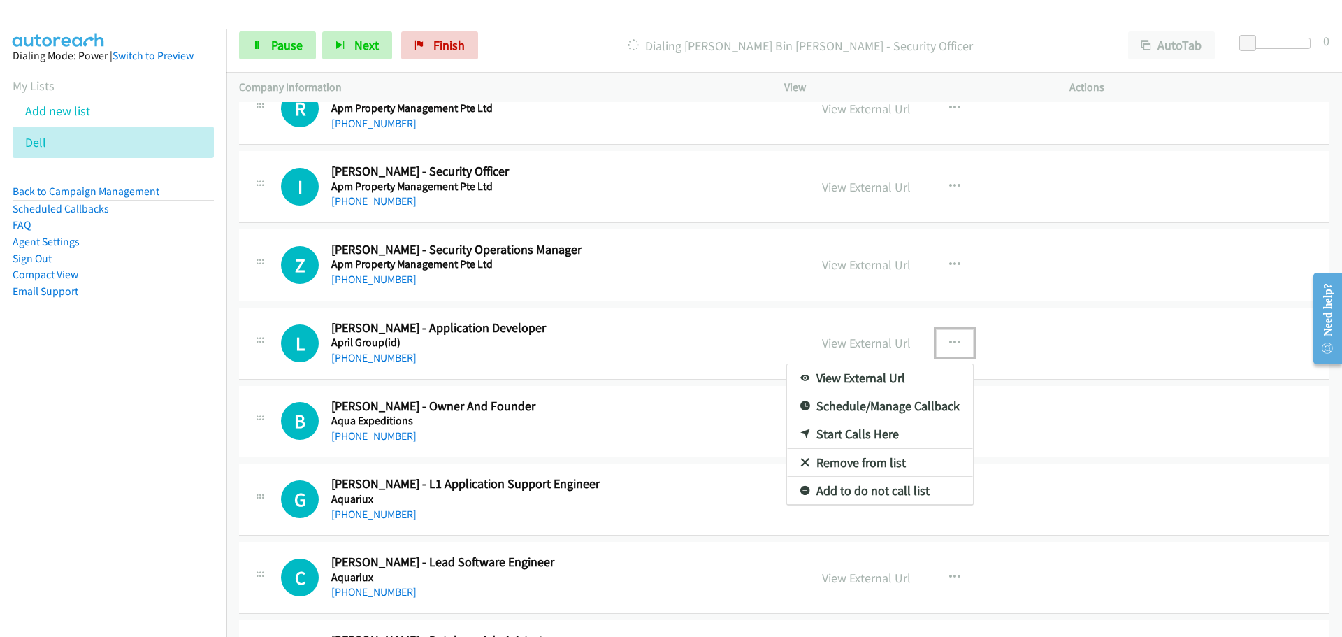
click at [826, 431] on link "Start Calls Here" at bounding box center [880, 434] width 186 height 28
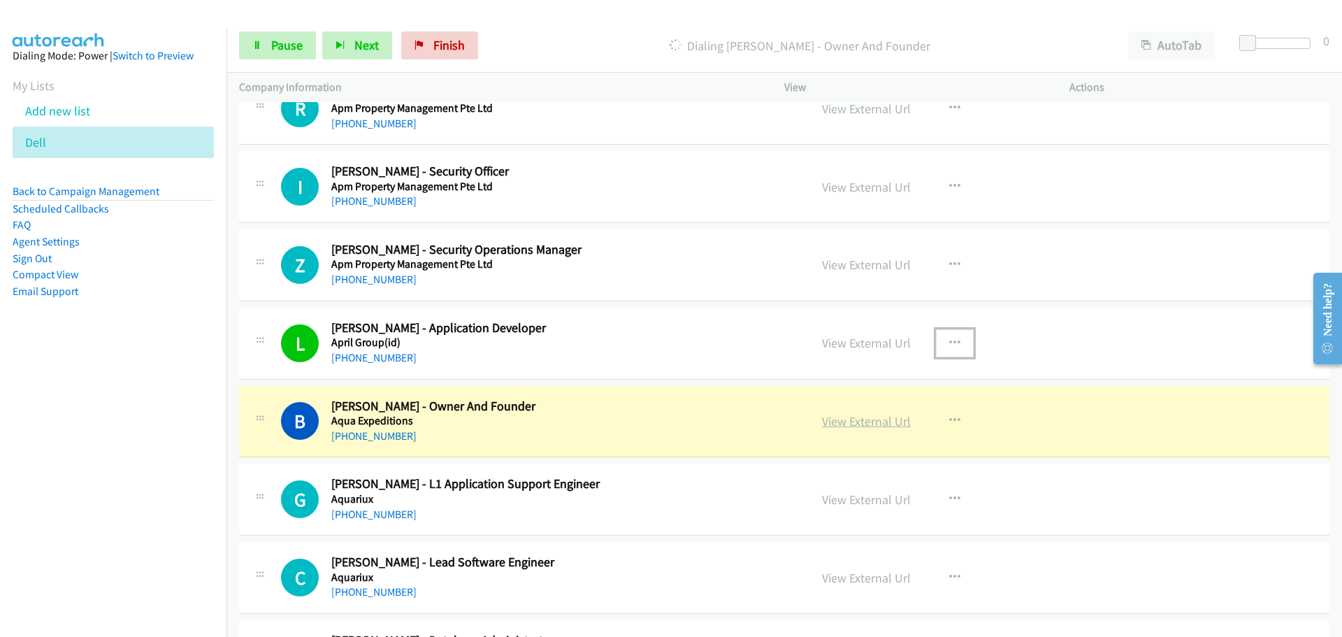
click at [870, 423] on link "View External Url" at bounding box center [866, 421] width 89 height 16
click at [263, 48] on link "Pause" at bounding box center [277, 45] width 77 height 28
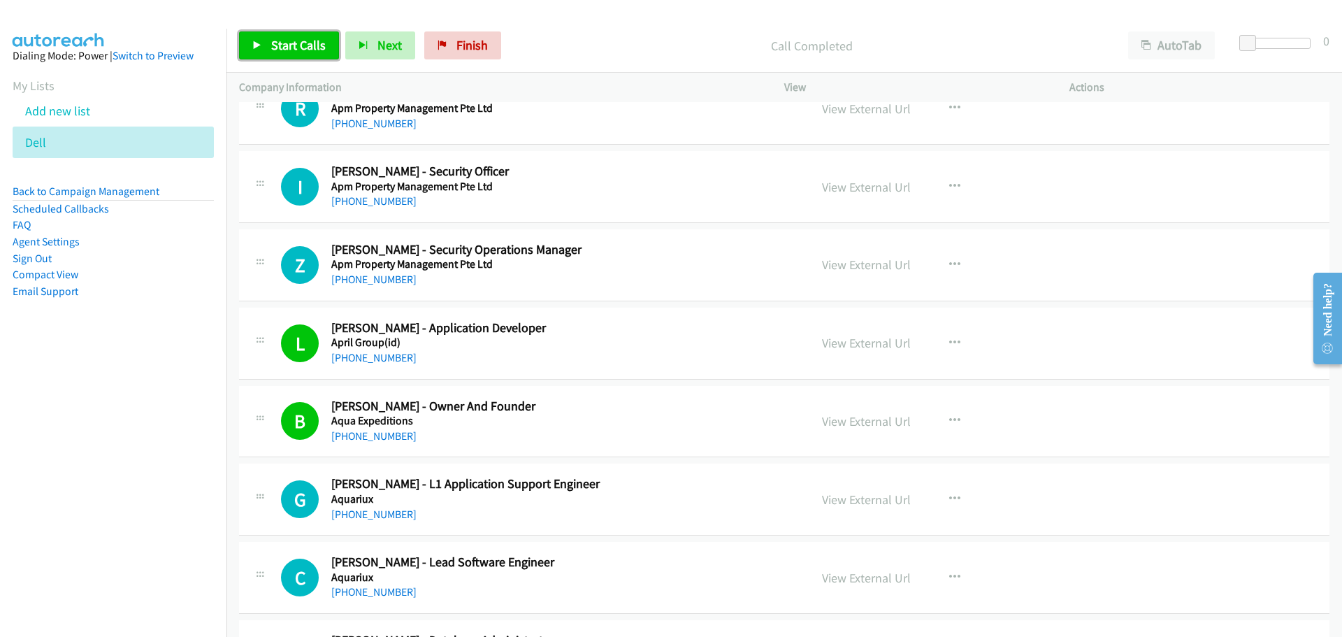
click at [248, 44] on link "Start Calls" at bounding box center [289, 45] width 100 height 28
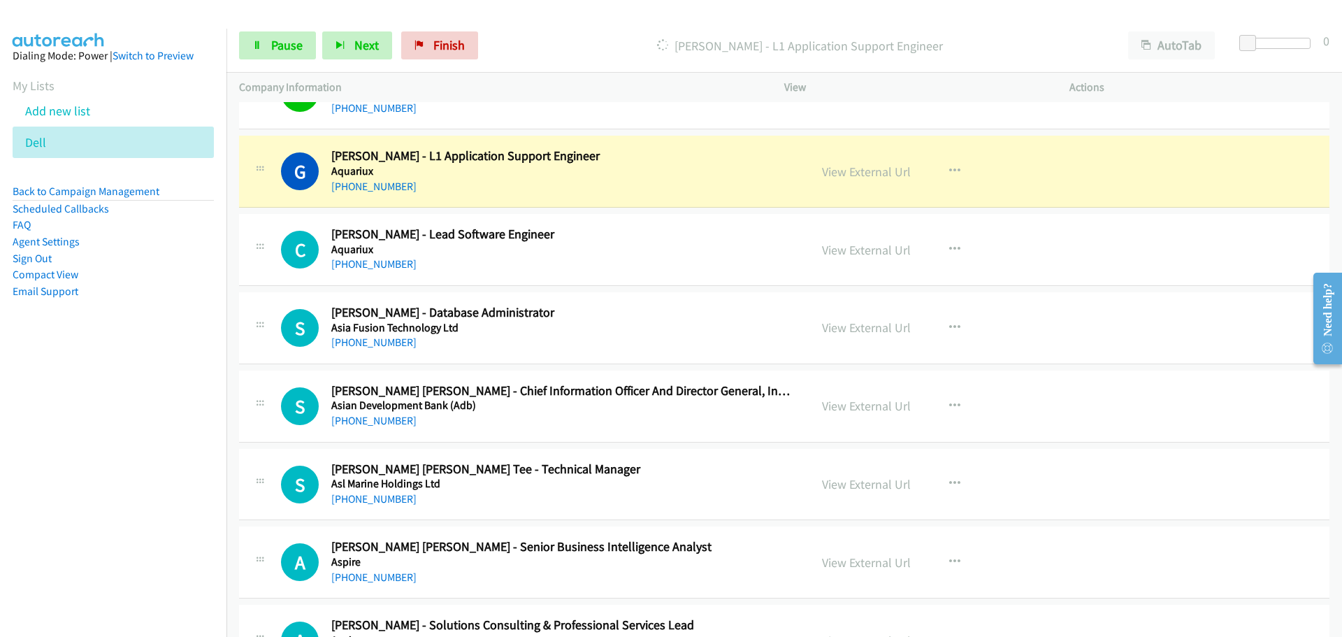
scroll to position [3006, 0]
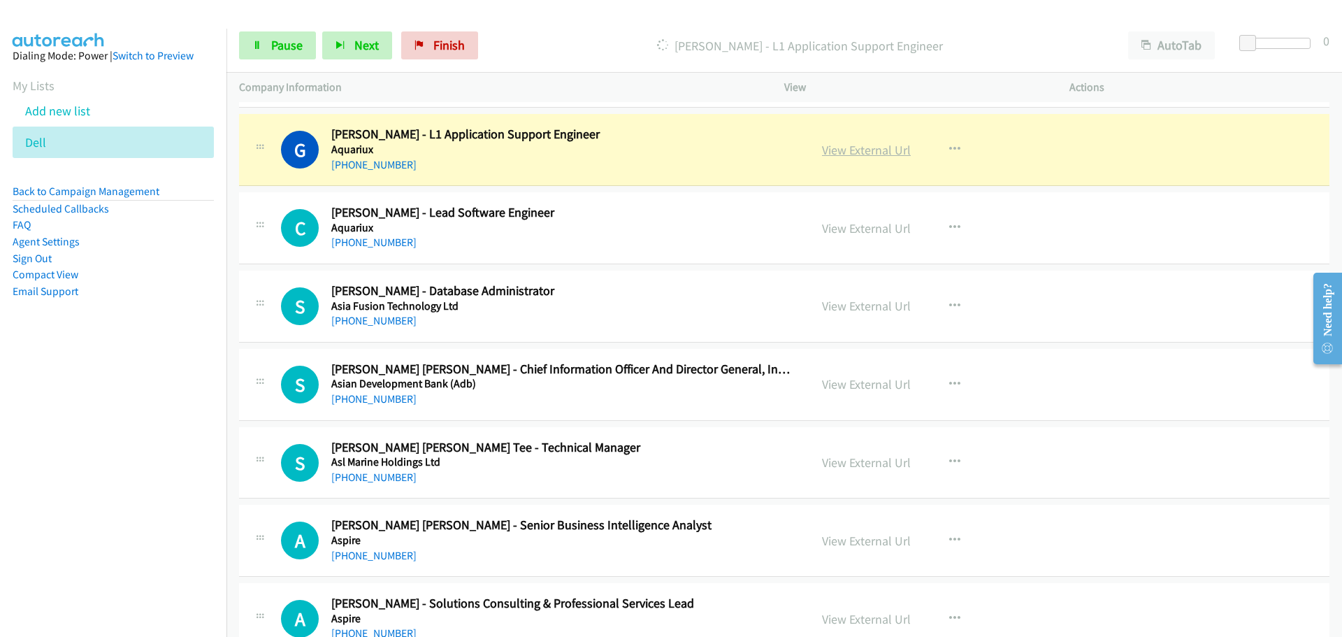
click at [859, 146] on link "View External Url" at bounding box center [866, 150] width 89 height 16
click at [292, 43] on span "Pause" at bounding box center [286, 45] width 31 height 16
